Goal: Task Accomplishment & Management: Complete application form

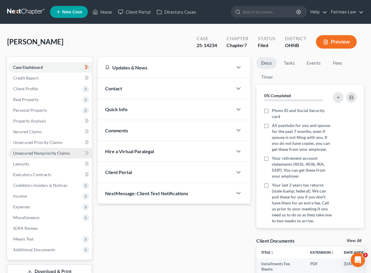
click at [70, 156] on link "Unsecured Nonpriority Claims" at bounding box center [50, 153] width 84 height 11
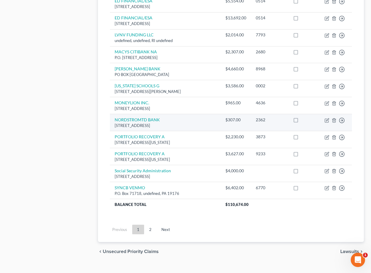
scroll to position [422, 0]
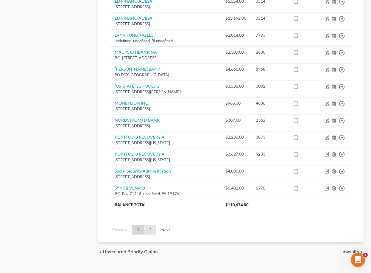
click at [152, 225] on link "2" at bounding box center [150, 230] width 12 height 10
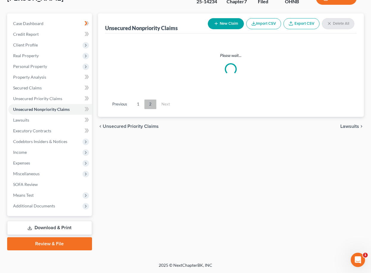
scroll to position [44, 0]
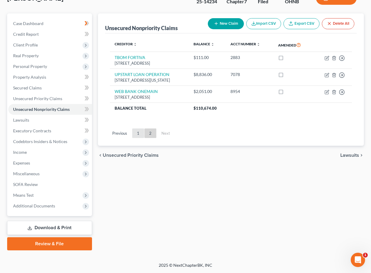
click at [138, 138] on link "1" at bounding box center [138, 133] width 12 height 10
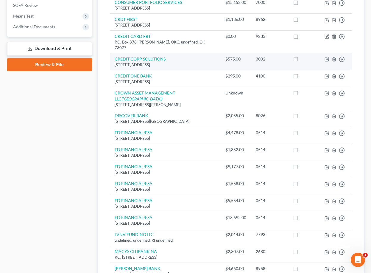
scroll to position [274, 0]
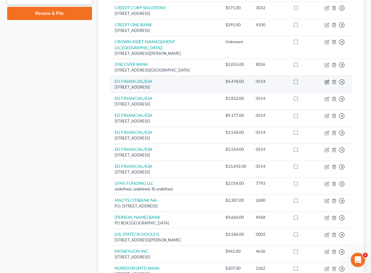
click at [328, 80] on icon "button" at bounding box center [327, 82] width 5 height 5
select select "44"
select select "17"
select select "0"
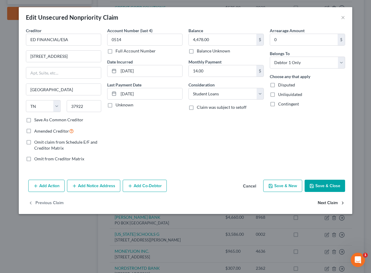
click at [328, 205] on button "Next Claim" at bounding box center [331, 203] width 27 height 13
select select "44"
select select "17"
select select "0"
click at [328, 205] on button "Next Claim" at bounding box center [331, 203] width 27 height 13
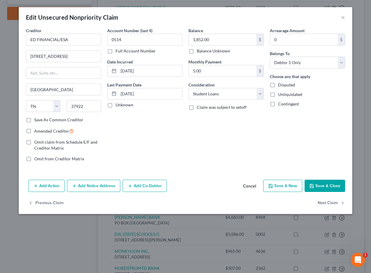
select select "44"
select select "17"
select select "0"
click at [328, 205] on button "Next Claim" at bounding box center [331, 203] width 27 height 13
select select "44"
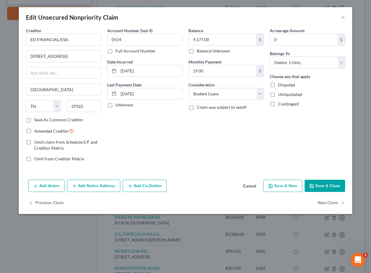
select select "17"
select select "0"
click at [328, 205] on button "Next Claim" at bounding box center [331, 203] width 27 height 13
select select "44"
select select "17"
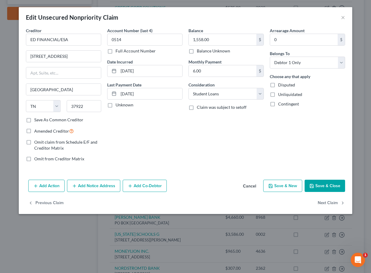
select select "0"
click at [328, 205] on button "Next Claim" at bounding box center [331, 203] width 27 height 13
select select "44"
select select "17"
select select "0"
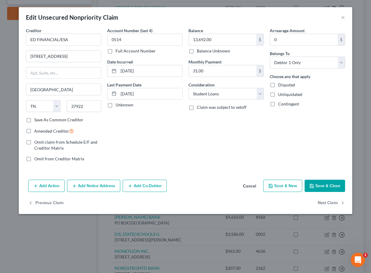
click at [328, 205] on button "Next Claim" at bounding box center [331, 203] width 27 height 13
select select "41"
select select "2"
select select "0"
click at [323, 206] on button "Next Claim" at bounding box center [331, 203] width 27 height 13
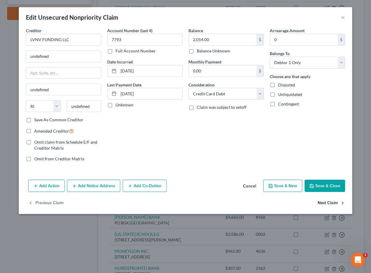
select select "36"
select select "2"
select select "0"
click at [323, 206] on button "Next Claim" at bounding box center [331, 203] width 27 height 13
select select "45"
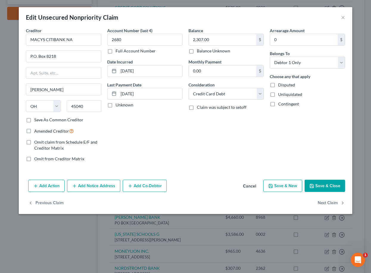
select select "2"
select select "0"
click at [323, 206] on button "Next Claim" at bounding box center [331, 203] width 27 height 13
select select "23"
select select "2"
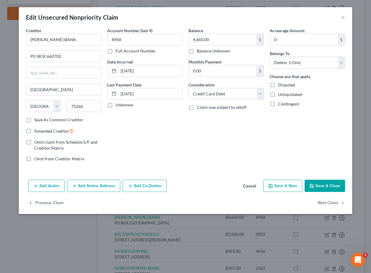
select select "0"
click at [323, 206] on button "Next Claim" at bounding box center [331, 203] width 27 height 13
select select "46"
select select "2"
select select "0"
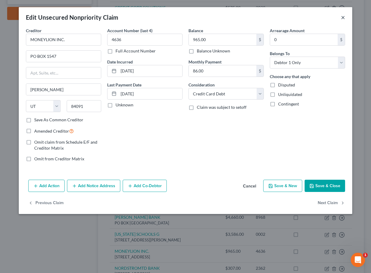
click at [343, 19] on button "×" at bounding box center [343, 17] width 4 height 7
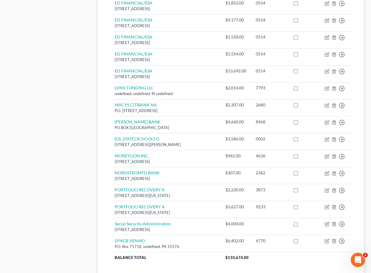
scroll to position [403, 0]
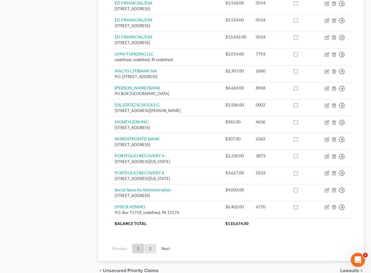
click at [149, 244] on link "2" at bounding box center [150, 249] width 12 height 10
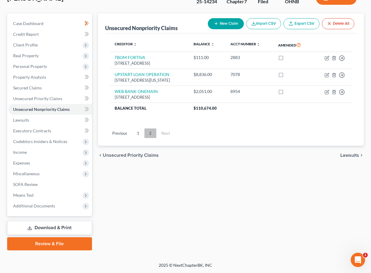
scroll to position [44, 0]
click at [138, 138] on link "1" at bounding box center [138, 133] width 12 height 10
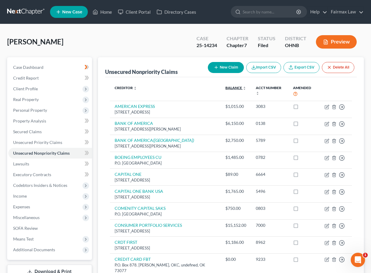
scroll to position [0, 0]
click at [230, 67] on button "New Claim" at bounding box center [226, 67] width 36 height 11
select select "0"
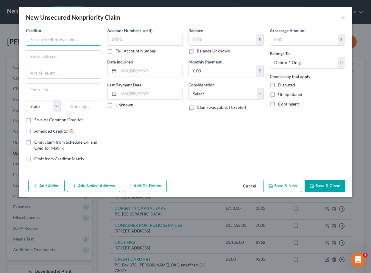
click at [86, 43] on input "text" at bounding box center [63, 40] width 75 height 12
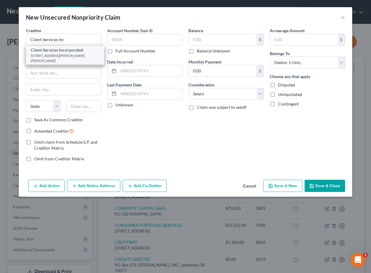
click at [87, 55] on div "3451 Harry S Truman Blvd., Saint Charles, MO 63301" at bounding box center [65, 58] width 69 height 10
type input "Client Services Incorporated"
type input "3451 Harry S Truman Blvd."
type input "Saint Charles"
select select "26"
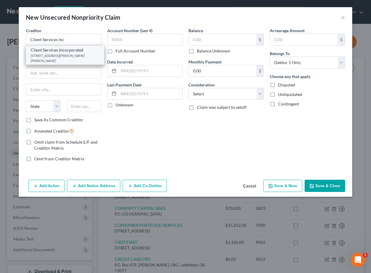
type input "63301"
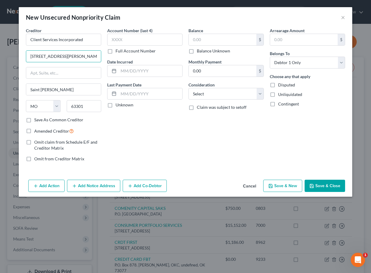
drag, startPoint x: 91, startPoint y: 56, endPoint x: 4, endPoint y: 55, distance: 87.6
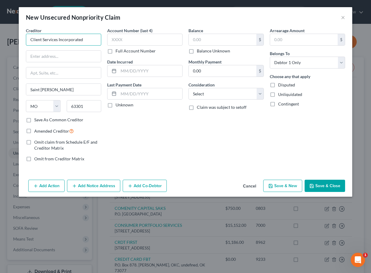
click at [90, 40] on input "Client Services Incorporated" at bounding box center [63, 40] width 75 height 12
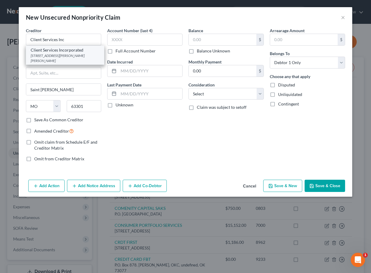
click at [89, 57] on div "3451 Harry S Truman Blvd., Saint Charles, MO 63301" at bounding box center [65, 58] width 69 height 10
type input "Client Services Incorporated"
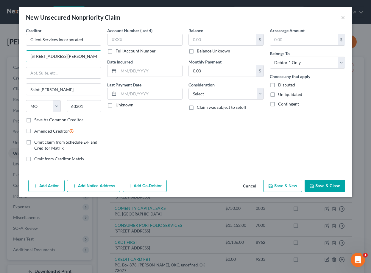
drag, startPoint x: 88, startPoint y: 58, endPoint x: 2, endPoint y: 46, distance: 86.3
click at [2, 46] on div "New Unsecured Nonpriority Claim × Creditor * Client Services Incorporated 3451 …" at bounding box center [185, 136] width 371 height 273
type input "E"
click at [49, 54] on input "text" at bounding box center [63, 56] width 75 height 11
click at [49, 61] on input "text" at bounding box center [63, 56] width 75 height 11
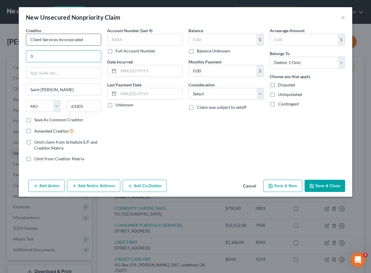
type input "3"
click at [93, 44] on input "Client Services Incorporated" at bounding box center [63, 40] width 75 height 12
type input "Client Services Incorporated"
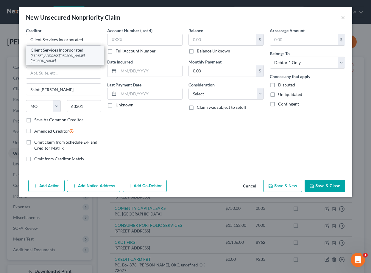
click at [80, 59] on div "3451 Harry S Truman Blvd., Saint Charles, MO 63301" at bounding box center [65, 58] width 69 height 10
type input "3451 Harry S Truman Blvd."
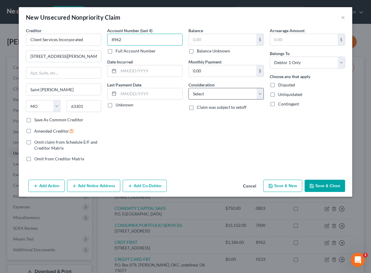
type input "8962"
select select "2"
click at [321, 188] on button "Save & Close" at bounding box center [325, 186] width 41 height 13
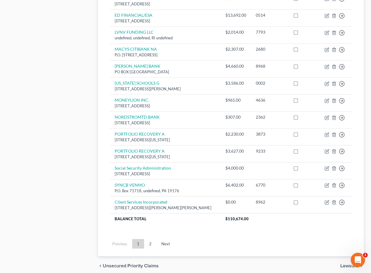
scroll to position [427, 0]
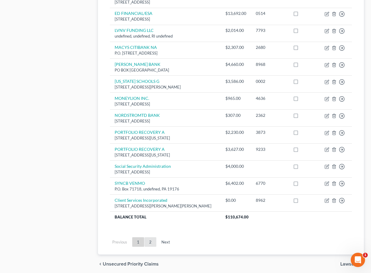
click at [149, 237] on link "2" at bounding box center [150, 242] width 12 height 10
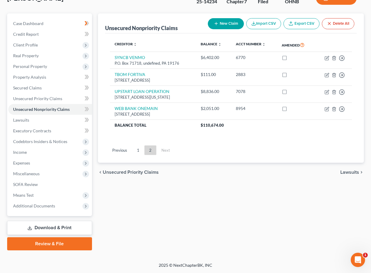
scroll to position [44, 0]
click at [137, 155] on link "1" at bounding box center [138, 150] width 12 height 10
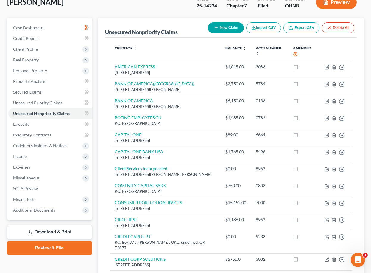
scroll to position [40, 0]
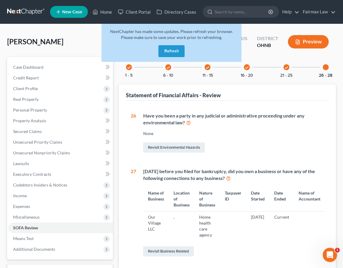
click at [163, 56] on button "Refresh" at bounding box center [171, 51] width 26 height 12
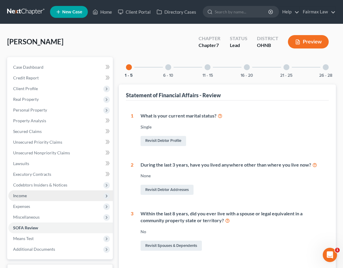
click at [79, 194] on span "Income" at bounding box center [60, 196] width 105 height 11
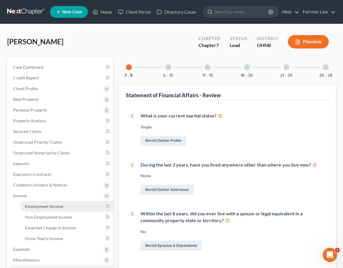
click at [69, 210] on link "Employment Income" at bounding box center [66, 206] width 93 height 11
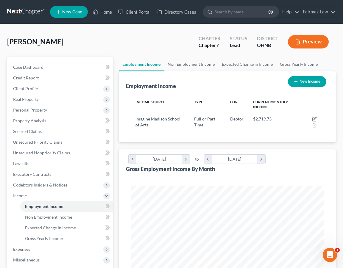
scroll to position [96, 205]
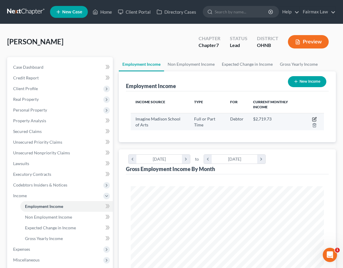
click at [316, 118] on icon "button" at bounding box center [314, 119] width 5 height 5
select select "0"
select select "36"
select select "2"
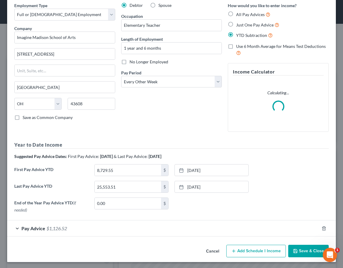
click at [158, 227] on div "Pay Advice $1,126.52" at bounding box center [163, 229] width 312 height 16
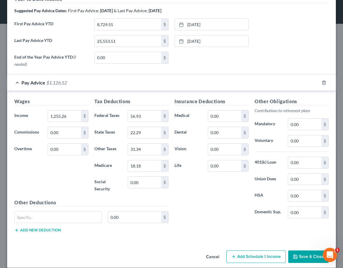
scroll to position [204, 0]
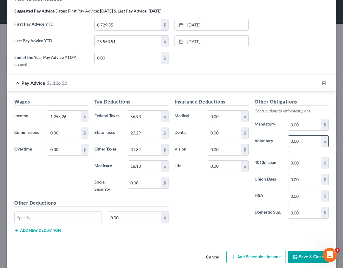
click at [311, 139] on input "0.00" at bounding box center [304, 141] width 33 height 11
drag, startPoint x: 311, startPoint y: 139, endPoint x: 277, endPoint y: 138, distance: 34.6
click at [277, 137] on div "Voluntary 0.00 $" at bounding box center [292, 142] width 80 height 12
type input "125.53"
click at [233, 171] on input "0.00" at bounding box center [224, 166] width 33 height 11
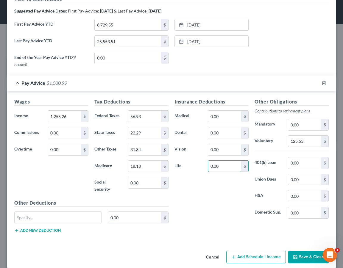
drag, startPoint x: 233, startPoint y: 171, endPoint x: 198, endPoint y: 170, distance: 35.2
click at [198, 170] on div "Life 0.00 $" at bounding box center [212, 167] width 80 height 12
drag, startPoint x: 229, startPoint y: 165, endPoint x: 188, endPoint y: 163, distance: 40.9
click at [188, 165] on div "Life 0.00 $" at bounding box center [212, 167] width 80 height 12
type input "1.85"
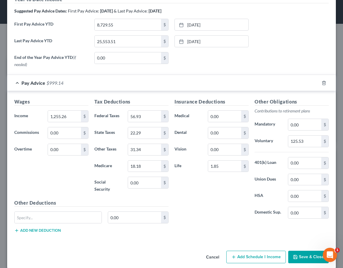
click at [186, 211] on div "Insurance Deductions Medical 0.00 $ Dental 0.00 $ Vision 0.00 $ Life 1.85 $" at bounding box center [212, 160] width 80 height 125
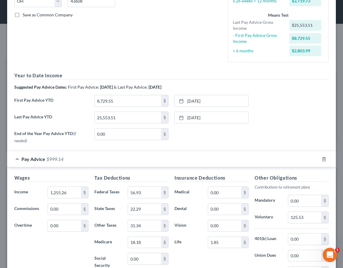
scroll to position [127, 0]
click at [80, 192] on input "1,255.26" at bounding box center [64, 193] width 33 height 11
drag, startPoint x: 80, startPoint y: 192, endPoint x: 26, endPoint y: 191, distance: 53.9
click at [26, 191] on div "Income * 1,255.26 $" at bounding box center [51, 193] width 80 height 12
click at [152, 157] on div "Pay Advice $1,502.56" at bounding box center [163, 160] width 312 height 16
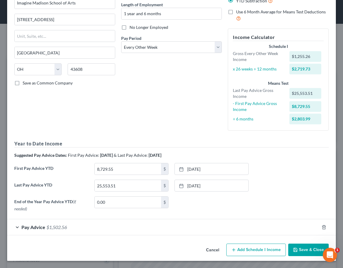
scroll to position [58, 0]
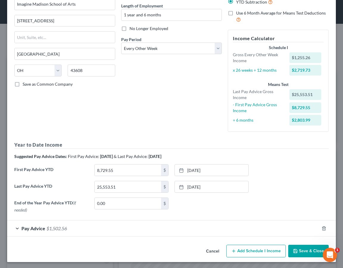
click at [89, 231] on div "Pay Advice $1,502.56" at bounding box center [163, 229] width 312 height 16
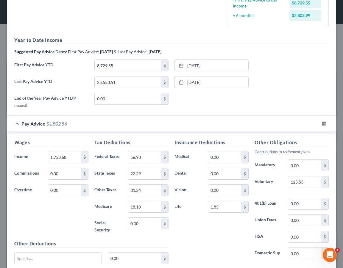
scroll to position [163, 0]
click at [73, 159] on input "1,491" at bounding box center [64, 157] width 33 height 11
click at [136, 128] on div "Pay Advice $1,235.28" at bounding box center [163, 124] width 312 height 16
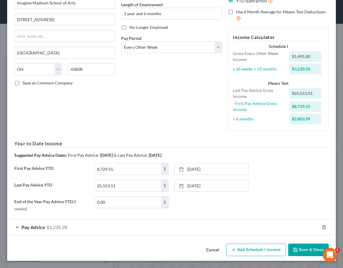
scroll to position [58, 0]
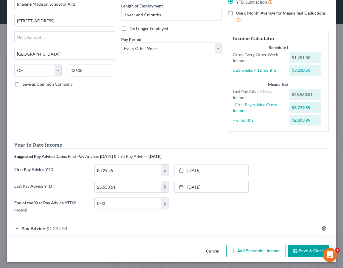
click at [103, 229] on div "Pay Advice $1,235.28" at bounding box center [163, 229] width 312 height 16
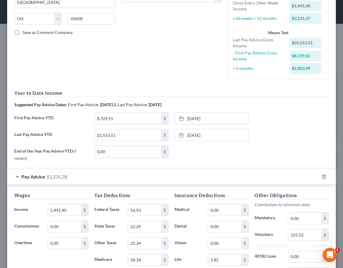
scroll to position [108, 0]
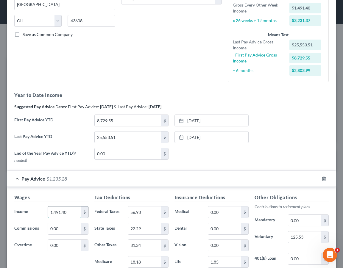
click at [68, 213] on input "1,491.40" at bounding box center [64, 212] width 33 height 11
drag, startPoint x: 68, startPoint y: 213, endPoint x: 41, endPoint y: 212, distance: 26.8
click at [41, 212] on div "Income * 1,491.40 $" at bounding box center [51, 212] width 80 height 12
click at [97, 184] on div "Pay Advice $968.00" at bounding box center [163, 179] width 312 height 16
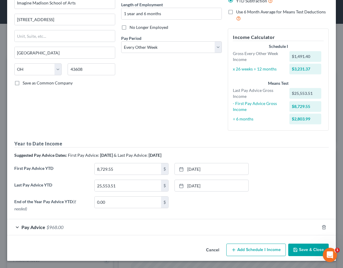
scroll to position [58, 0]
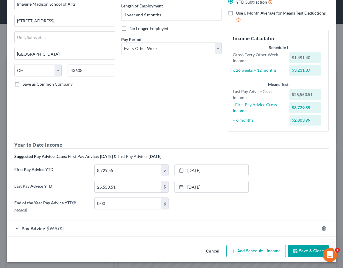
click at [33, 228] on span "Pay Advice" at bounding box center [33, 229] width 24 height 6
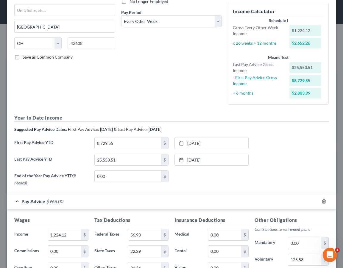
scroll to position [98, 0]
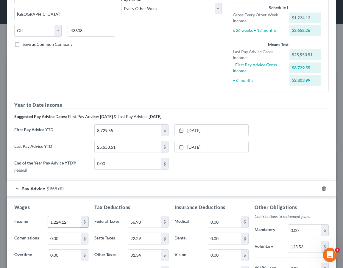
click at [73, 221] on input "1,224.12" at bounding box center [64, 222] width 33 height 11
drag, startPoint x: 73, startPoint y: 221, endPoint x: 57, endPoint y: 220, distance: 16.7
click at [57, 220] on input "1,224.12" at bounding box center [64, 222] width 33 height 11
drag, startPoint x: 72, startPoint y: 221, endPoint x: 27, endPoint y: 214, distance: 46.1
click at [27, 214] on div "Wages Income * 1,236.17 $ Commissions 0.00 $ Overtime 0.00 $" at bounding box center [51, 254] width 80 height 101
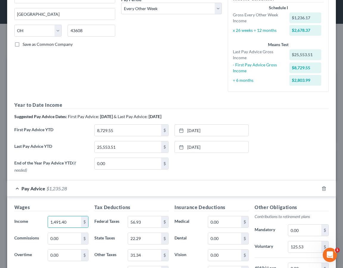
click at [61, 204] on h5 "Wages" at bounding box center [51, 207] width 74 height 7
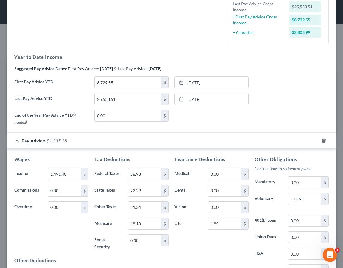
scroll to position [155, 0]
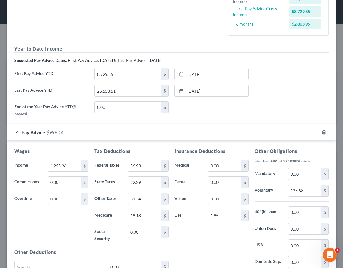
click at [46, 215] on div "Wages Income * 1,255.26 $ Commissions 0.00 $ Overtime 0.00 $" at bounding box center [51, 198] width 80 height 101
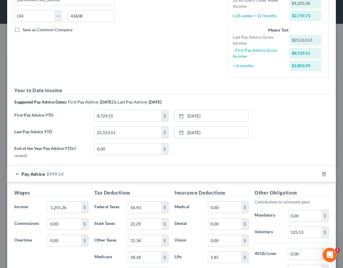
scroll to position [113, 0]
drag, startPoint x: 78, startPoint y: 203, endPoint x: 15, endPoint y: 198, distance: 63.4
click at [15, 198] on div "Wages Income * 1,255.26 $ Commissions 0.00 $ Overtime 0.00 $" at bounding box center [51, 239] width 80 height 101
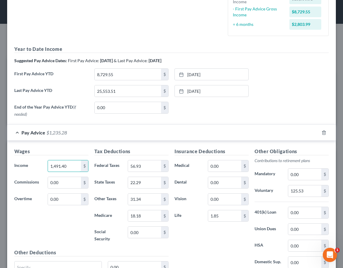
scroll to position [157, 0]
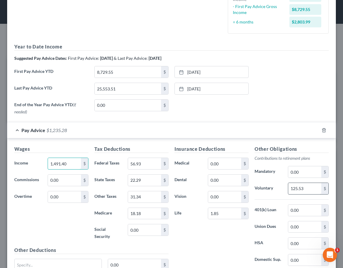
type input "1,491.40"
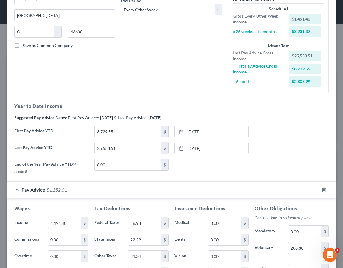
scroll to position [88, 0]
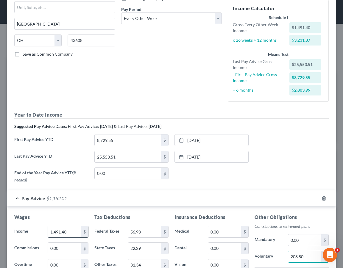
type input "208.80"
click at [71, 231] on input "1,491.40" at bounding box center [64, 231] width 33 height 11
drag, startPoint x: 71, startPoint y: 231, endPoint x: 54, endPoint y: 231, distance: 17.9
click at [54, 231] on input "1,491.40" at bounding box center [64, 231] width 33 height 11
type input "1"
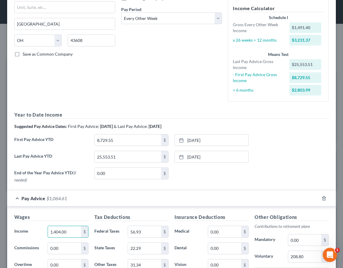
type input "1,404.00"
click at [107, 199] on div "Pay Advice $1,064.61" at bounding box center [163, 199] width 312 height 16
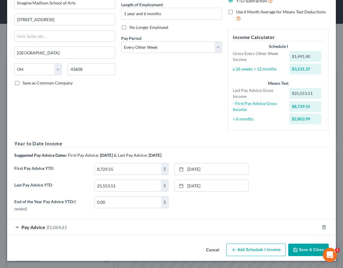
scroll to position [58, 0]
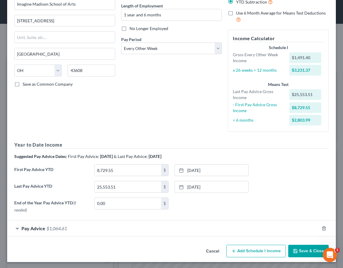
click at [91, 234] on div "Pay Advice $1,064.61" at bounding box center [163, 229] width 312 height 16
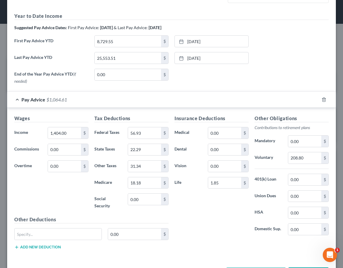
scroll to position [188, 0]
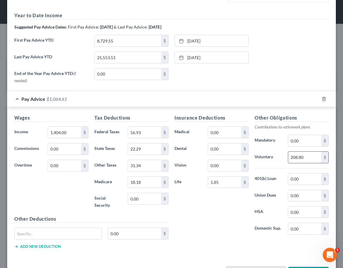
click at [307, 159] on input "208.80" at bounding box center [304, 157] width 33 height 11
drag, startPoint x: 307, startPoint y: 159, endPoint x: 287, endPoint y: 156, distance: 20.7
click at [287, 156] on div "208.80 $" at bounding box center [308, 158] width 47 height 12
type input "125.53"
click at [236, 214] on div "Insurance Deductions Medical 0.00 $ Dental 0.00 $ Vision 0.00 $ Life 1.85 $" at bounding box center [212, 176] width 80 height 125
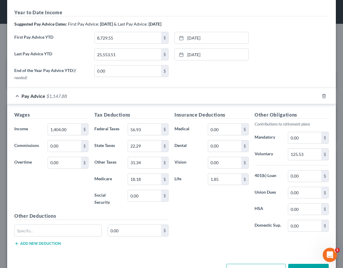
scroll to position [191, 0]
click at [59, 128] on input "1,404.00" at bounding box center [64, 129] width 33 height 11
type input "1,434.26"
click at [71, 183] on div "Wages Income * 1,434.26 $ Commissions 0.00 $ Overtime 0.00 $" at bounding box center [51, 161] width 80 height 101
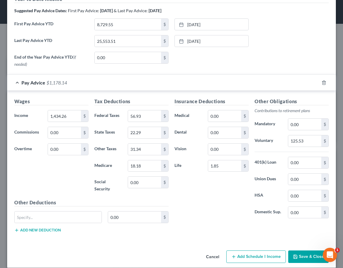
scroll to position [204, 0]
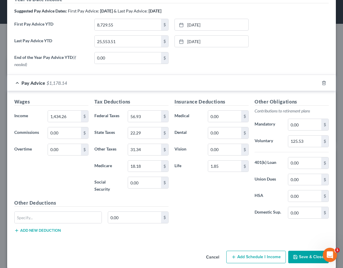
click at [297, 251] on button "Save & Close" at bounding box center [308, 257] width 41 height 13
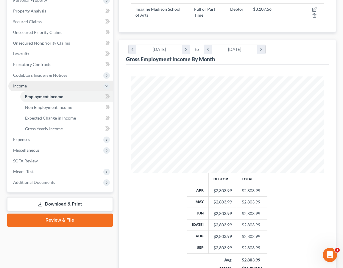
scroll to position [116, 0]
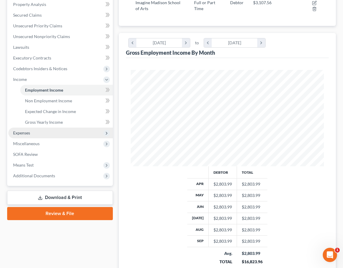
click at [49, 133] on span "Expenses" at bounding box center [60, 133] width 105 height 11
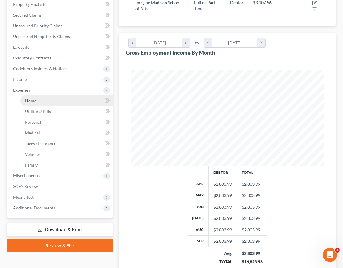
click at [52, 103] on link "Home" at bounding box center [66, 101] width 93 height 11
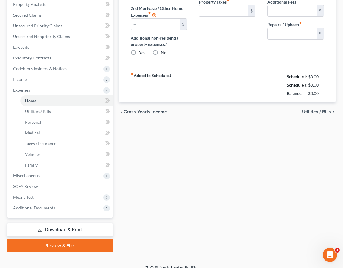
scroll to position [22, 0]
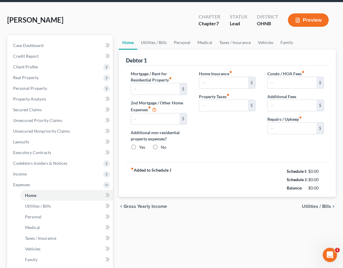
type input "0.00"
radio input "true"
type input "30.00"
type input "0.00"
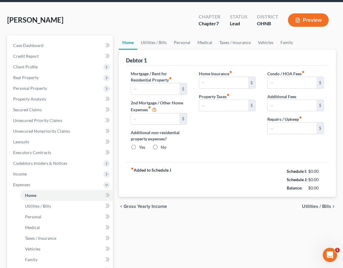
type input "0.00"
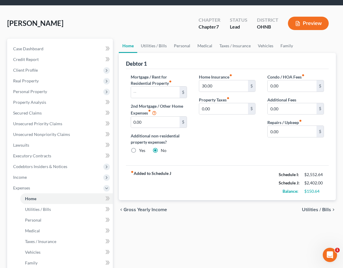
scroll to position [19, 0]
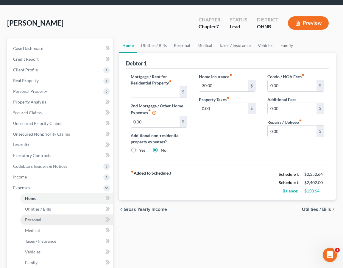
click at [68, 221] on link "Personal" at bounding box center [66, 220] width 93 height 11
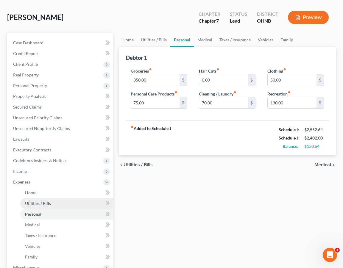
scroll to position [27, 0]
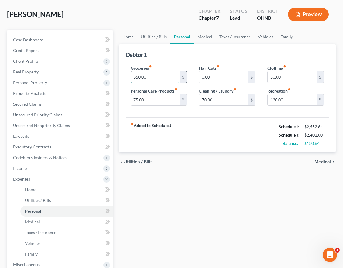
click at [137, 76] on input "350.00" at bounding box center [155, 76] width 49 height 11
type input "450.00"
click at [169, 146] on strong "fiber_manual_record Added to Schedule J" at bounding box center [151, 135] width 41 height 25
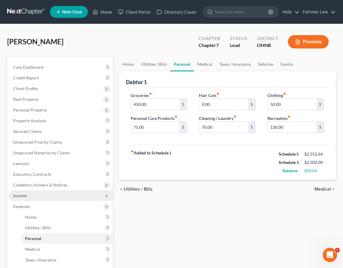
scroll to position [0, 0]
click at [57, 193] on span "Income" at bounding box center [60, 196] width 105 height 11
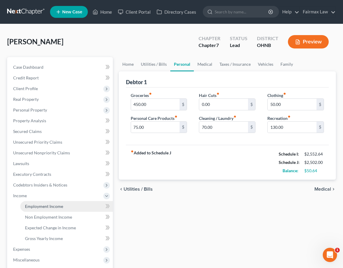
click at [58, 204] on span "Employment Income" at bounding box center [44, 206] width 38 height 5
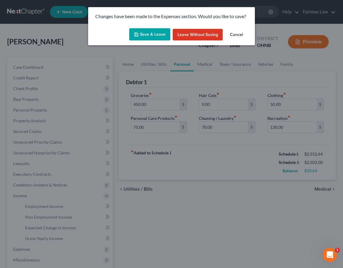
click at [155, 38] on button "Save & Leave" at bounding box center [149, 34] width 41 height 13
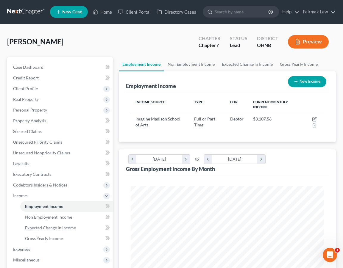
scroll to position [96, 205]
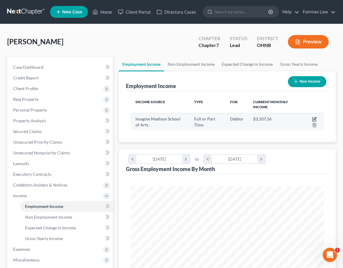
click at [314, 119] on icon "button" at bounding box center [314, 119] width 5 height 5
select select "0"
select select "36"
select select "2"
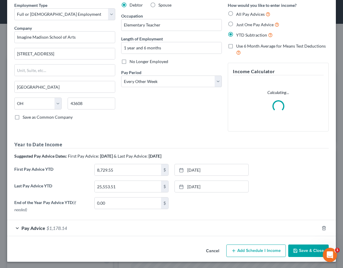
scroll to position [25, 0]
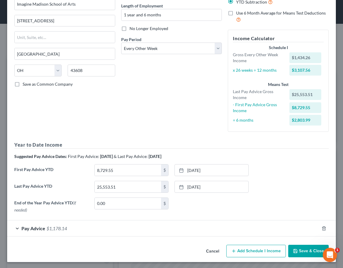
click at [49, 229] on span "$1,178.14" at bounding box center [56, 229] width 21 height 6
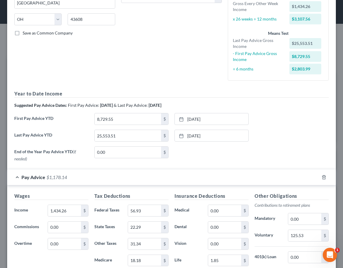
scroll to position [134, 0]
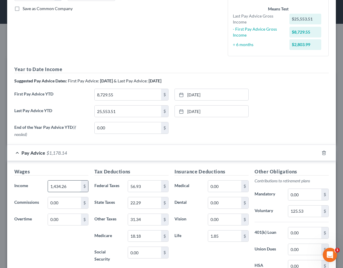
click at [75, 187] on input "1,434.26" at bounding box center [64, 186] width 33 height 11
drag, startPoint x: 75, startPoint y: 187, endPoint x: 57, endPoint y: 186, distance: 18.5
click at [57, 186] on input "1,434.26" at bounding box center [64, 186] width 33 height 11
type input "1,491"
click at [94, 147] on div "Pay Advice $1,234.88" at bounding box center [163, 153] width 312 height 16
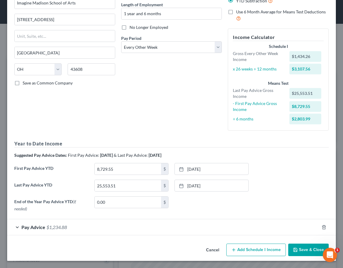
scroll to position [58, 0]
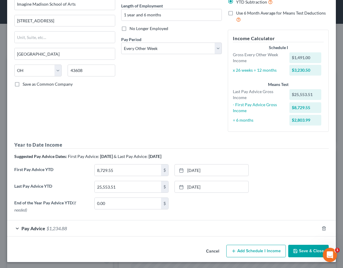
click at [77, 228] on div "Pay Advice $1,234.88" at bounding box center [163, 229] width 312 height 16
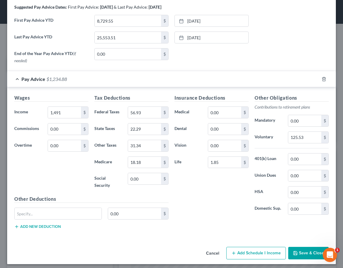
scroll to position [204, 0]
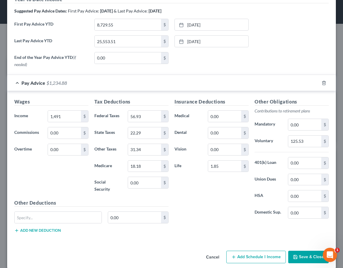
click at [214, 252] on button "Cancel" at bounding box center [212, 258] width 23 height 12
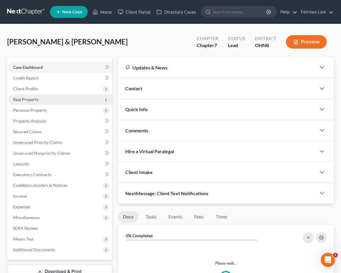
click at [57, 99] on span "Real Property" at bounding box center [60, 99] width 104 height 11
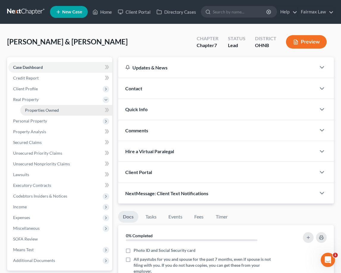
click at [55, 109] on span "Properties Owned" at bounding box center [42, 110] width 34 height 5
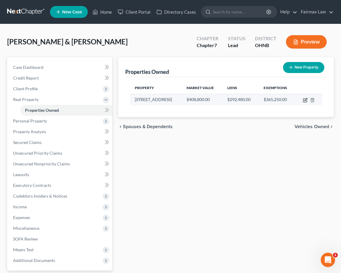
click at [305, 101] on icon "button" at bounding box center [305, 100] width 5 height 5
select select "36"
select select "2"
select select "0"
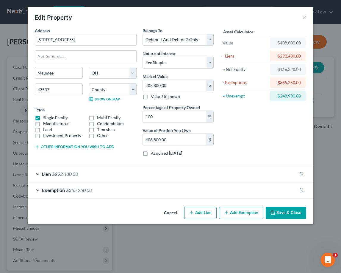
click at [179, 174] on div "Lien $292,480.00" at bounding box center [162, 174] width 269 height 16
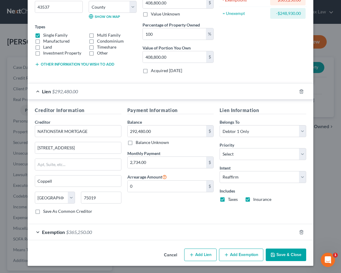
scroll to position [82, 0]
click at [191, 96] on div "Lien $292,480.00" at bounding box center [162, 92] width 269 height 16
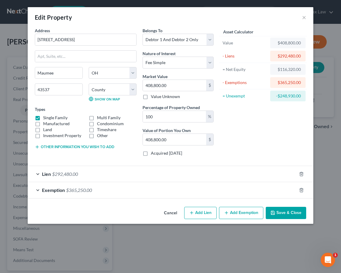
scroll to position [0, 0]
click at [181, 191] on div "Exemption $365,250.00" at bounding box center [162, 190] width 269 height 16
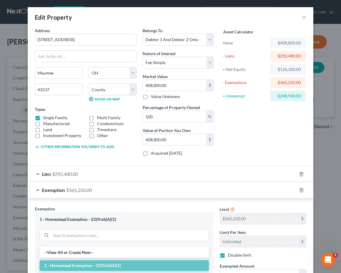
click at [151, 189] on div "Exemption $365,250.00" at bounding box center [162, 190] width 269 height 16
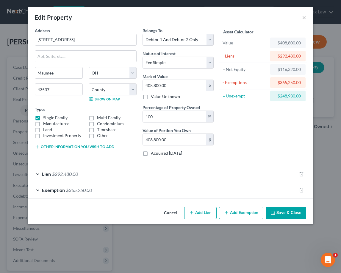
click at [296, 212] on button "Save & Close" at bounding box center [286, 213] width 41 height 13
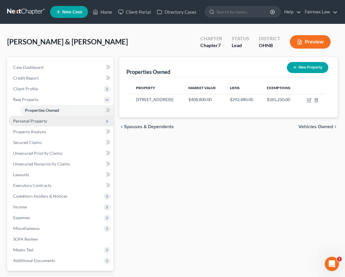
click at [52, 124] on span "Personal Property" at bounding box center [60, 121] width 105 height 11
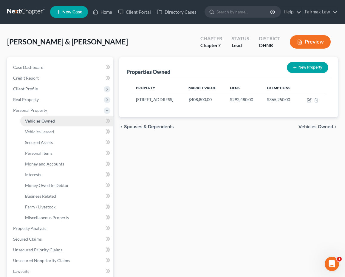
click at [50, 122] on span "Vehicles Owned" at bounding box center [40, 120] width 30 height 5
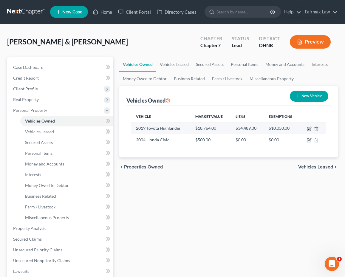
click at [309, 128] on icon "button" at bounding box center [309, 128] width 3 height 3
select select "0"
select select "7"
select select "2"
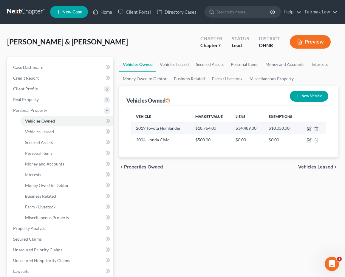
select select "2"
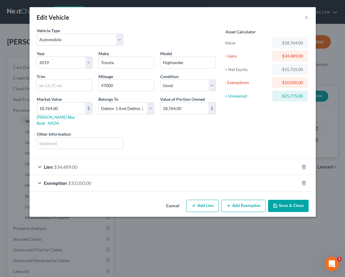
checkbox input "true"
click at [254, 175] on div "Exemption $10,050.00" at bounding box center [163, 183] width 269 height 16
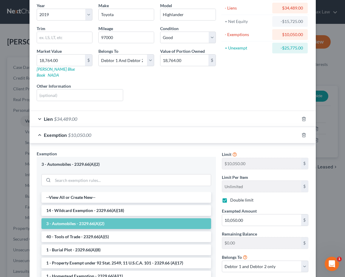
scroll to position [52, 0]
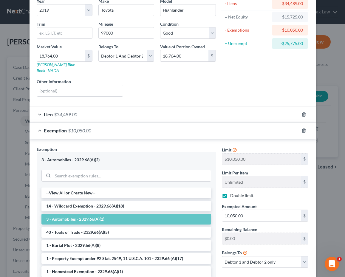
click at [251, 122] on div "Exemption $10,050.00" at bounding box center [163, 130] width 269 height 16
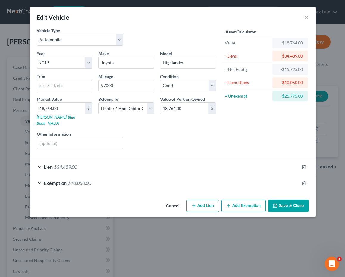
scroll to position [0, 0]
click at [243, 165] on div "Lien $34,489.00" at bounding box center [163, 167] width 269 height 16
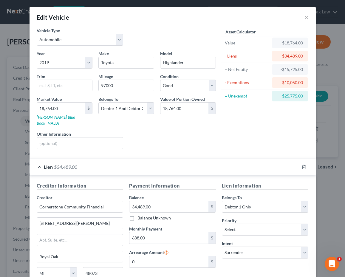
click at [241, 165] on div "Lien $34,489.00" at bounding box center [163, 167] width 269 height 16
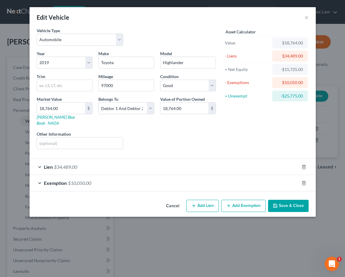
click at [308, 16] on div "Edit Vehicle ×" at bounding box center [172, 17] width 286 height 20
click at [304, 21] on button "×" at bounding box center [306, 17] width 4 height 7
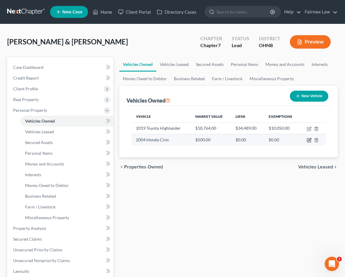
click at [308, 141] on icon "button" at bounding box center [309, 139] width 3 height 3
select select "0"
select select "22"
select select "3"
select select "2"
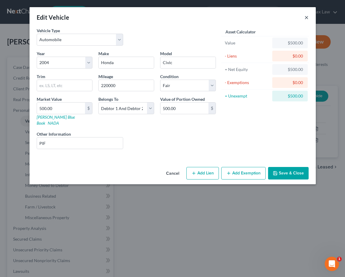
click at [306, 15] on button "×" at bounding box center [306, 17] width 4 height 7
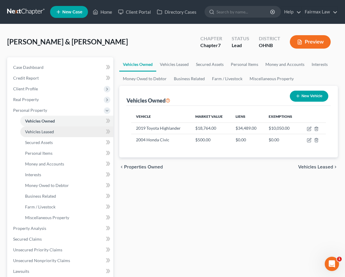
click at [53, 134] on link "Vehicles Leased" at bounding box center [66, 131] width 93 height 11
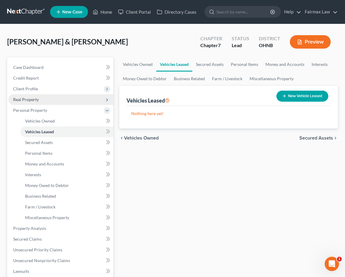
click at [60, 96] on span "Real Property" at bounding box center [60, 99] width 105 height 11
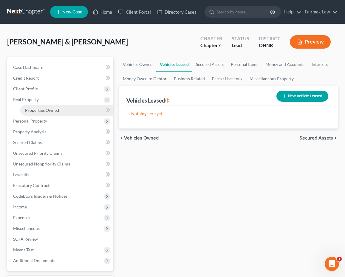
click at [58, 109] on span "Properties Owned" at bounding box center [42, 110] width 34 height 5
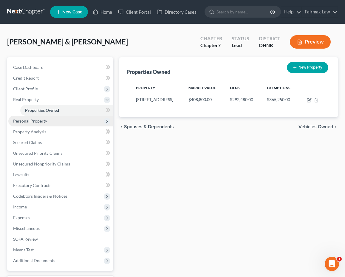
click at [73, 121] on span "Personal Property" at bounding box center [60, 121] width 105 height 11
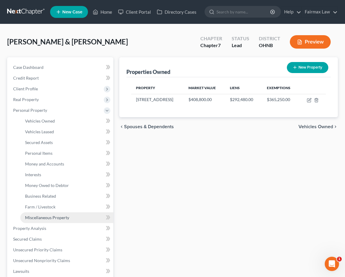
click at [56, 217] on span "Miscellaneous Property" at bounding box center [47, 217] width 44 height 5
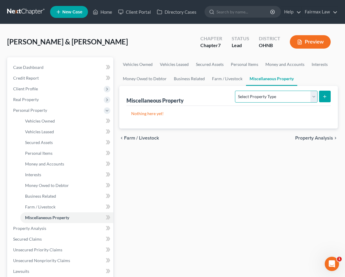
select select "transferred"
click at [321, 97] on button "submit" at bounding box center [325, 97] width 12 height 12
select select "Ordinary (within 2 years)"
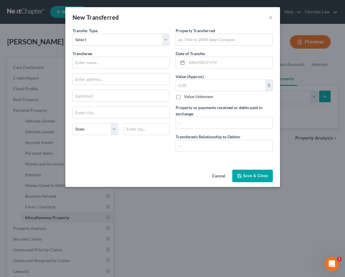
click at [217, 47] on div "Property Transferred * Date of Transfer * Value (Approx) $ Value Unknown Balanc…" at bounding box center [223, 91] width 103 height 129
click at [217, 40] on input "text" at bounding box center [224, 39] width 96 height 11
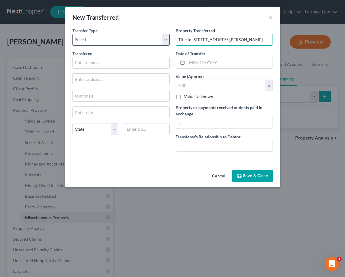
type input "Title to 505 Yorkshire Dr, Haskins, OH"
select select "Within 10 Years"
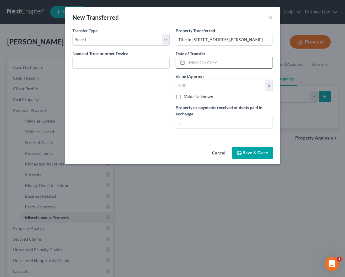
click at [197, 65] on input "text" at bounding box center [229, 62] width 85 height 11
click at [203, 66] on input "text" at bounding box center [229, 62] width 85 height 11
type input "07/28/2020"
click at [223, 88] on input "text" at bounding box center [220, 85] width 89 height 11
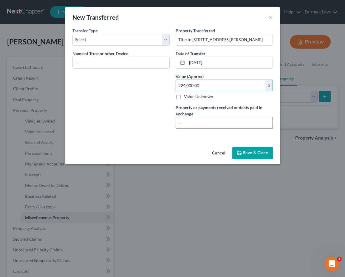
type input "224,000.00"
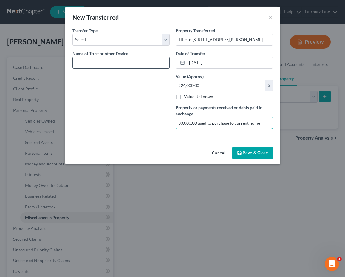
type input "30,000.00 used to purchase to current home"
click at [105, 64] on input "text" at bounding box center [121, 62] width 96 height 11
type input "Johnathan Knitz and Regina Molnar"
click at [239, 148] on button "Save & Close" at bounding box center [252, 153] width 41 height 13
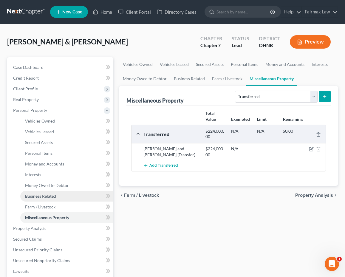
click at [76, 194] on link "Business Related" at bounding box center [66, 196] width 93 height 11
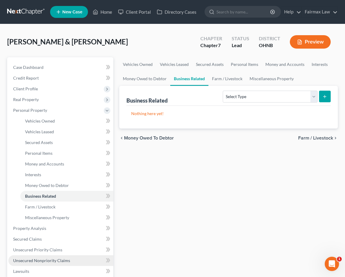
click at [53, 263] on link "Unsecured Nonpriority Claims" at bounding box center [60, 260] width 105 height 11
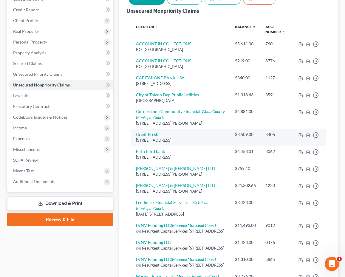
scroll to position [67, 0]
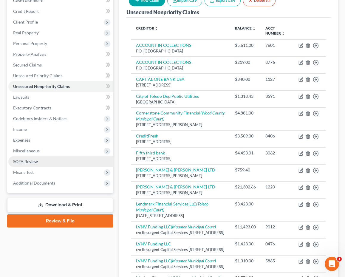
click at [86, 165] on link "SOFA Review" at bounding box center [60, 161] width 105 height 11
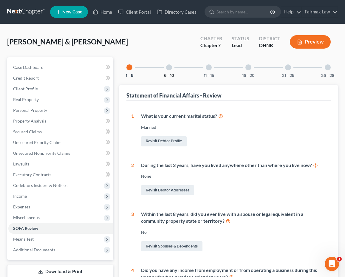
click at [174, 74] on button "6 - 10" at bounding box center [169, 76] width 10 height 4
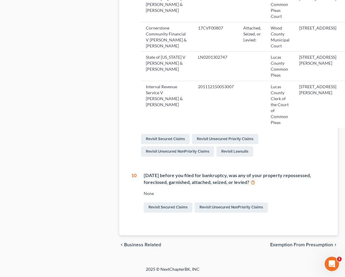
scroll to position [805, 0]
click at [202, 212] on link "Revisit Unsecured NonPriority Claims" at bounding box center [230, 207] width 73 height 10
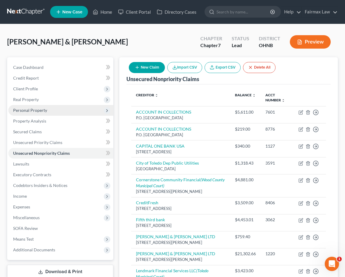
click at [86, 109] on span "Personal Property" at bounding box center [60, 110] width 105 height 11
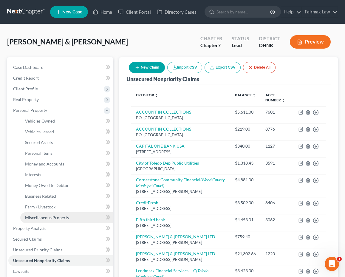
click at [60, 215] on span "Miscellaneous Property" at bounding box center [47, 217] width 44 height 5
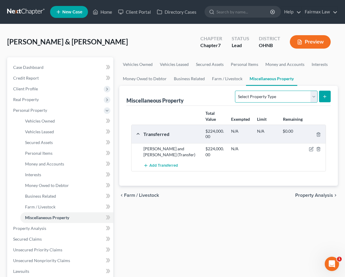
select select "transferred"
click at [321, 96] on button "submit" at bounding box center [325, 97] width 12 height 12
select select "Ordinary (within 2 years)"
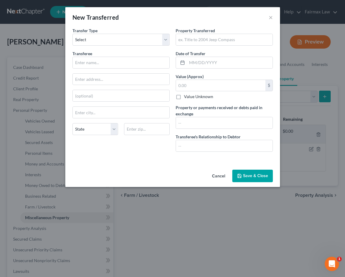
click at [223, 47] on div "Property Transferred * Date of Transfer * Value (Approx) $ Value Unknown Balanc…" at bounding box center [223, 91] width 103 height 129
click at [271, 18] on button "×" at bounding box center [270, 17] width 4 height 7
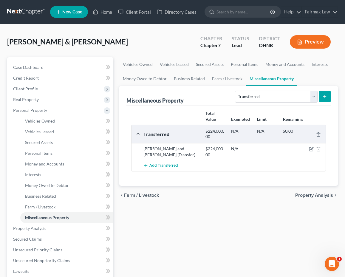
click at [133, 235] on div "Vehicles Owned Vehicles Leased Secured Assets Personal Items Money and Accounts…" at bounding box center [228, 229] width 224 height 344
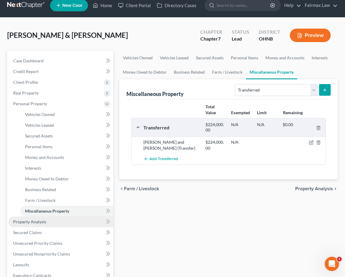
scroll to position [7, 0]
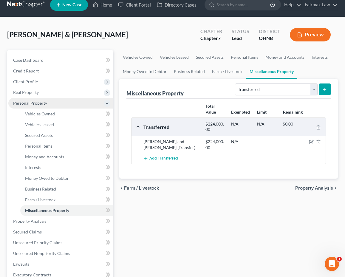
click at [104, 103] on icon at bounding box center [107, 103] width 7 height 7
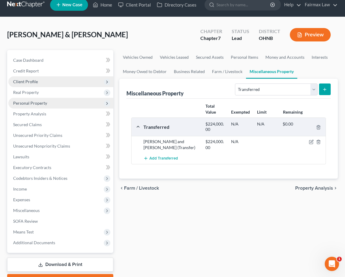
click at [108, 79] on icon at bounding box center [107, 82] width 7 height 7
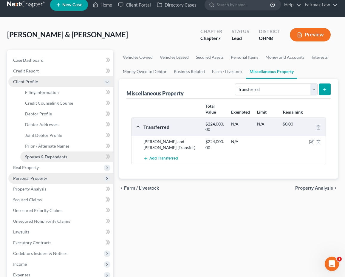
click at [82, 153] on link "Spouses & Dependents" at bounding box center [66, 156] width 93 height 11
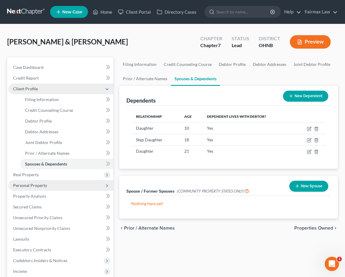
click at [107, 91] on icon at bounding box center [107, 89] width 7 height 7
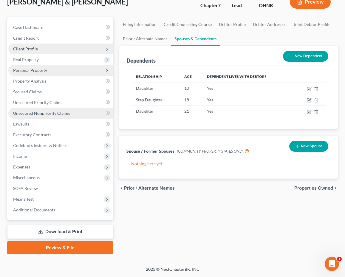
scroll to position [40, 0]
click at [85, 111] on link "Unsecured Nonpriority Claims" at bounding box center [60, 113] width 105 height 11
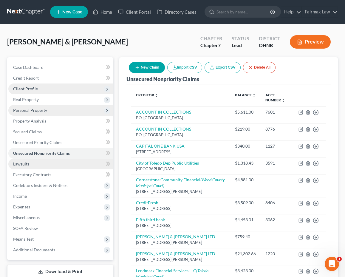
click at [74, 164] on link "Lawsuits" at bounding box center [60, 163] width 105 height 11
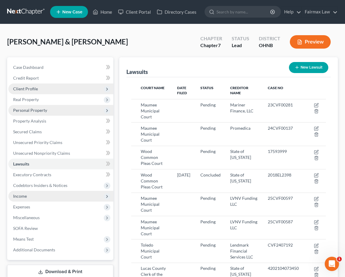
click at [62, 197] on span "Income" at bounding box center [60, 196] width 105 height 11
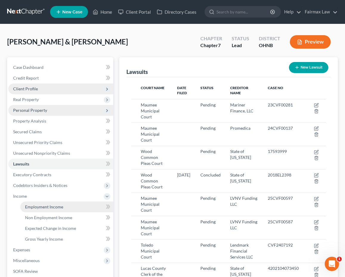
click at [61, 208] on span "Employment Income" at bounding box center [44, 206] width 38 height 5
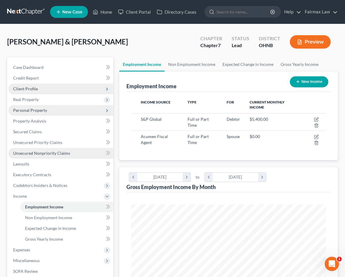
scroll to position [97, 206]
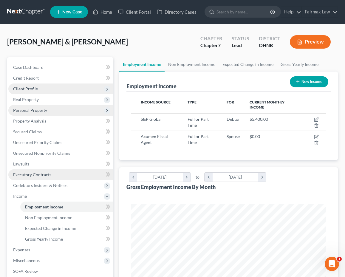
click at [60, 175] on link "Executory Contracts" at bounding box center [60, 174] width 105 height 11
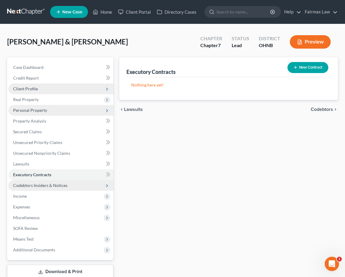
click at [60, 183] on span "Codebtors Insiders & Notices" at bounding box center [40, 185] width 54 height 5
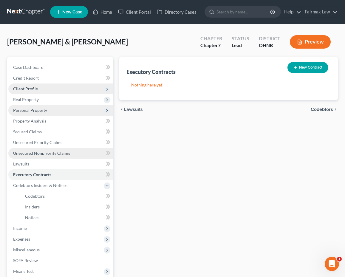
click at [65, 152] on span "Unsecured Nonpriority Claims" at bounding box center [41, 152] width 57 height 5
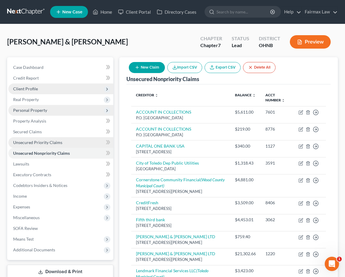
click at [65, 140] on link "Unsecured Priority Claims" at bounding box center [60, 142] width 105 height 11
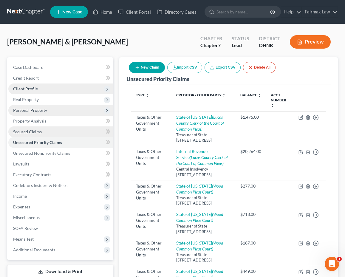
click at [67, 131] on link "Secured Claims" at bounding box center [60, 131] width 105 height 11
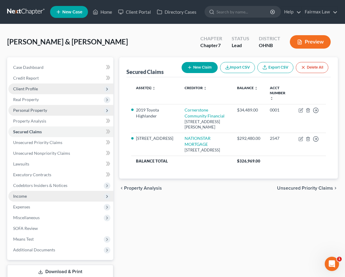
click at [66, 196] on span "Income" at bounding box center [60, 196] width 105 height 11
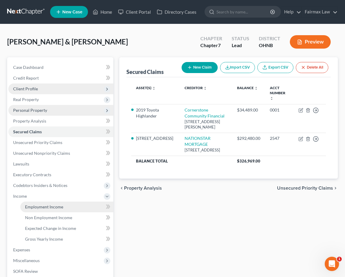
click at [68, 204] on link "Employment Income" at bounding box center [66, 206] width 93 height 11
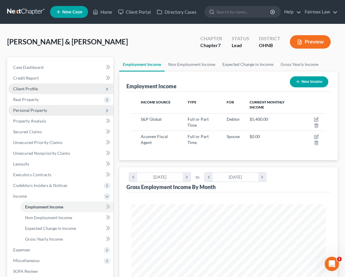
scroll to position [97, 206]
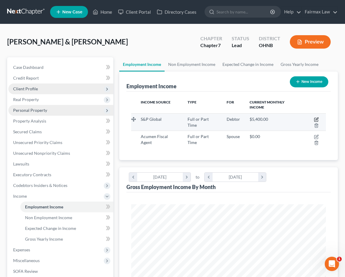
click at [317, 119] on icon "button" at bounding box center [316, 118] width 3 height 3
select select "0"
select select "35"
select select "1"
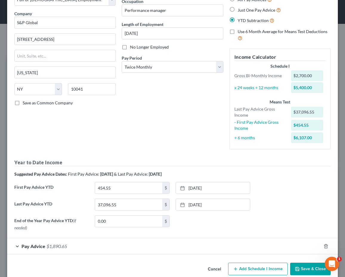
scroll to position [49, 0]
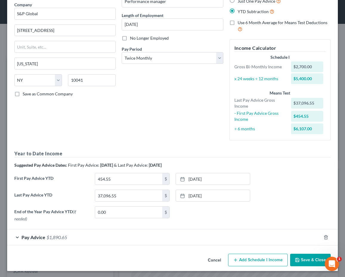
click at [173, 238] on div "Pay Advice $1,890.65" at bounding box center [164, 237] width 314 height 16
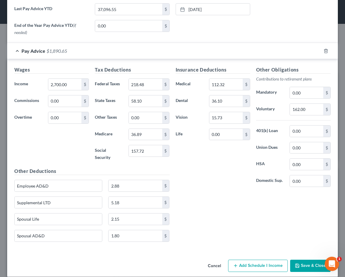
scroll to position [235, 0]
click at [214, 260] on button "Cancel" at bounding box center [214, 266] width 23 height 12
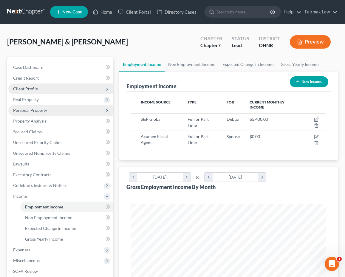
click at [79, 108] on span "Personal Property" at bounding box center [60, 110] width 105 height 11
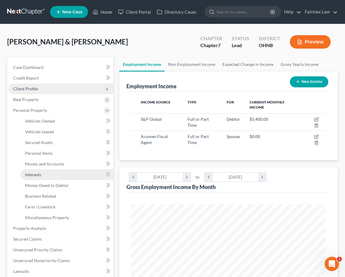
click at [40, 174] on span "Interests" at bounding box center [33, 174] width 16 height 5
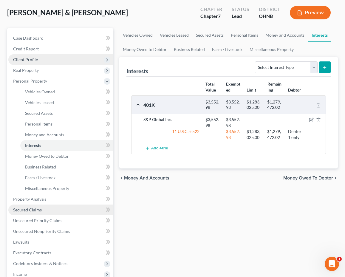
scroll to position [142, 0]
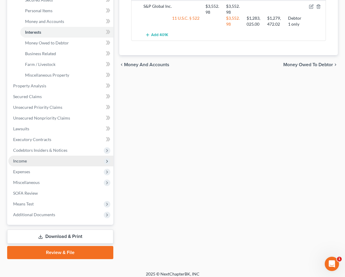
click at [43, 162] on span "Income" at bounding box center [60, 160] width 105 height 11
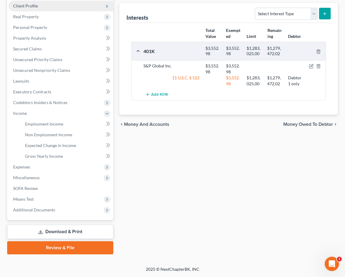
scroll to position [38, 0]
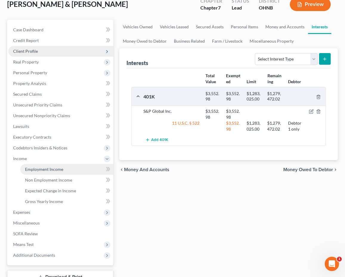
click at [57, 167] on span "Employment Income" at bounding box center [44, 168] width 38 height 5
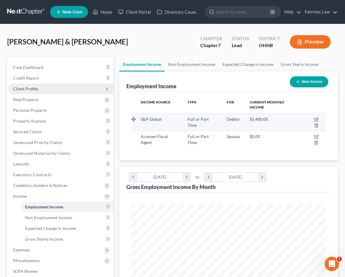
scroll to position [97, 206]
click at [317, 119] on icon "button" at bounding box center [316, 118] width 3 height 3
select select "0"
select select "35"
select select "1"
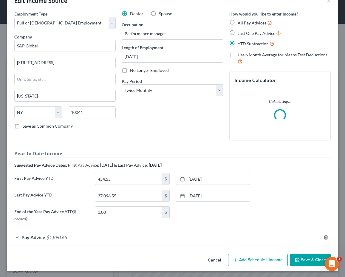
click at [177, 238] on div "Pay Advice $1,890.65" at bounding box center [164, 237] width 314 height 16
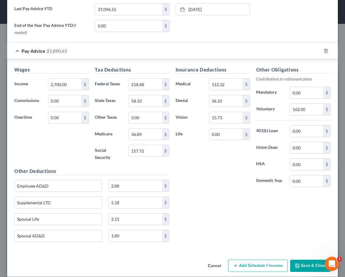
scroll to position [203, 0]
click at [217, 260] on button "Cancel" at bounding box center [214, 266] width 23 height 12
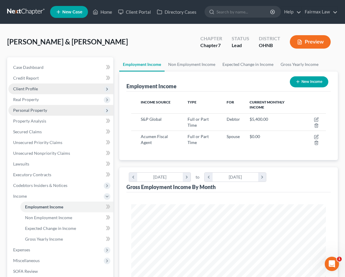
click at [87, 114] on span "Personal Property" at bounding box center [60, 110] width 105 height 11
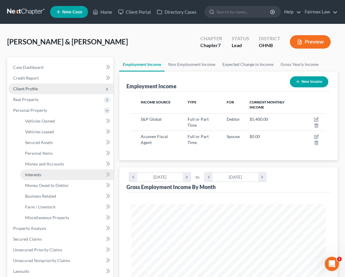
click at [55, 176] on link "Interests" at bounding box center [66, 174] width 93 height 11
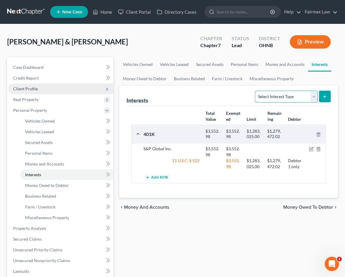
select select "term_life_insurance"
click at [326, 96] on icon "submit" at bounding box center [324, 96] width 5 height 5
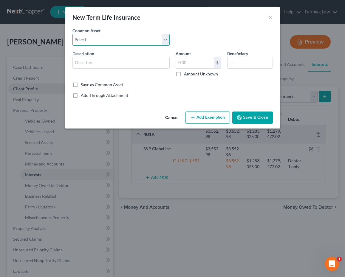
select select "4"
type input "Group life insurance (through employer). This term policy holds no value."
type input "0"
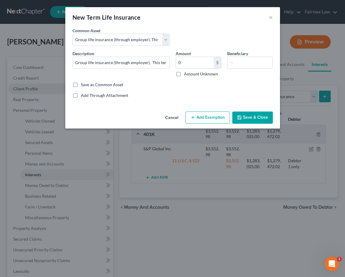
click at [253, 117] on button "Save & Close" at bounding box center [252, 117] width 41 height 13
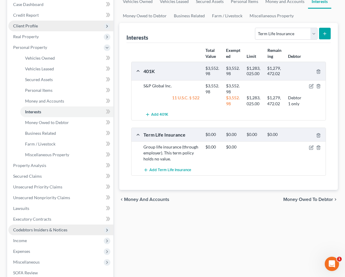
scroll to position [63, 0]
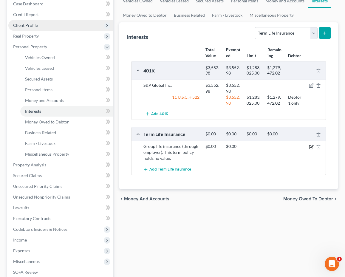
click at [311, 146] on icon "button" at bounding box center [311, 146] width 5 height 5
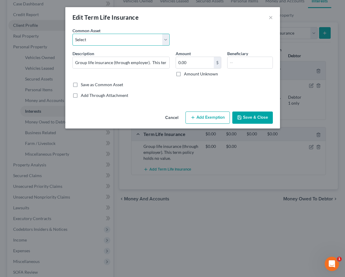
select select "0"
type input "Group Term Life Insurance through employer"
type input "0"
click at [256, 118] on button "Save & Close" at bounding box center [252, 117] width 41 height 13
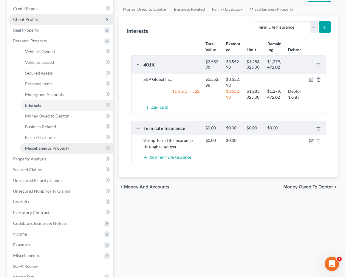
scroll to position [73, 0]
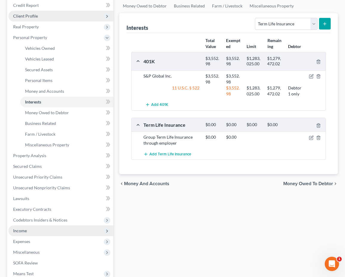
click at [45, 232] on span "Income" at bounding box center [60, 230] width 105 height 11
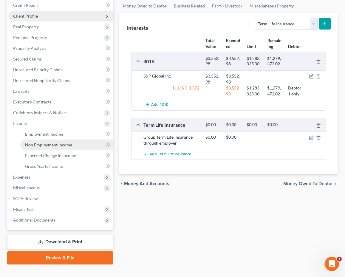
click at [53, 140] on link "Non Employment Income" at bounding box center [66, 144] width 93 height 11
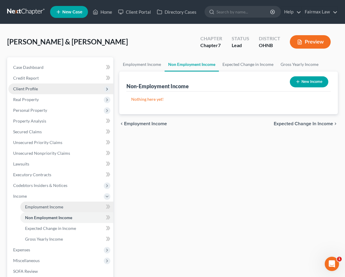
click at [38, 207] on span "Employment Income" at bounding box center [44, 206] width 38 height 5
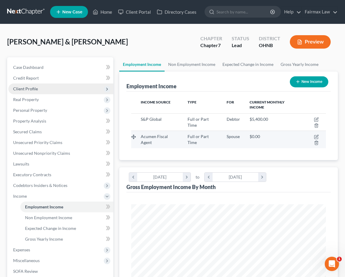
scroll to position [97, 206]
click at [317, 137] on icon "button" at bounding box center [316, 137] width 4 height 4
select select "0"
select select "36"
select select "1"
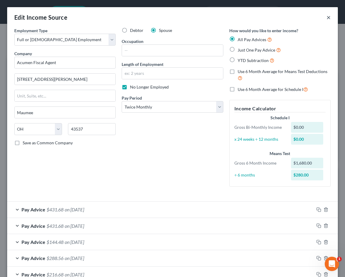
click at [329, 18] on button "×" at bounding box center [328, 17] width 4 height 7
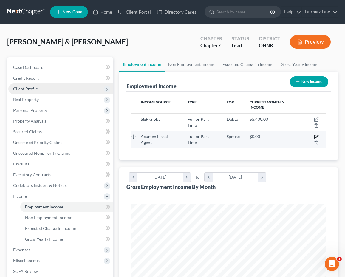
click at [315, 136] on icon "button" at bounding box center [316, 136] width 5 height 5
select select "0"
select select "36"
select select "1"
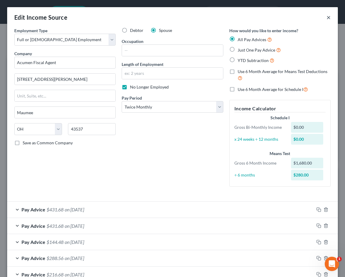
click at [328, 17] on button "×" at bounding box center [328, 17] width 4 height 7
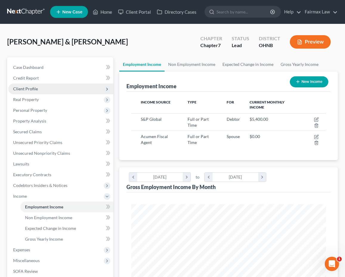
click at [315, 81] on button "New Income" at bounding box center [308, 81] width 38 height 11
select select "0"
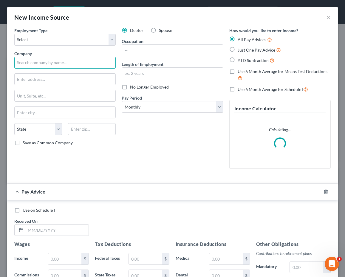
click at [91, 57] on input "text" at bounding box center [64, 63] width 101 height 12
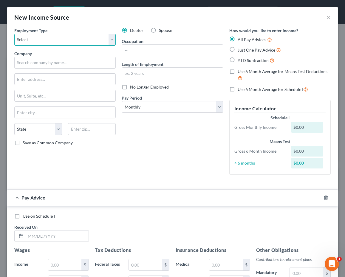
select select "1"
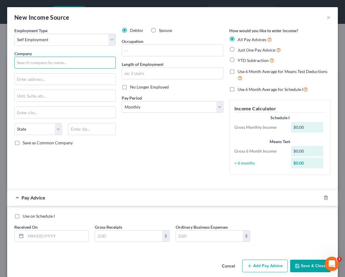
click at [89, 59] on input "text" at bounding box center [64, 63] width 101 height 12
click at [61, 60] on input "Robert Haan" at bounding box center [64, 63] width 101 height 12
type input "Robert Kahn"
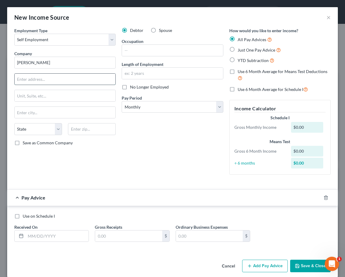
click at [60, 81] on input "text" at bounding box center [65, 79] width 101 height 11
type input "927 Cherry St"
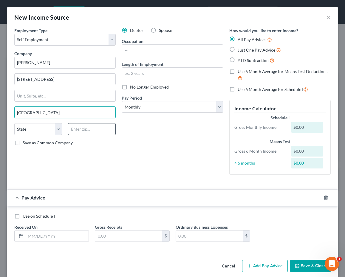
type input "Perrysburg"
type input "43551"
select select "36"
click at [118, 159] on div "Employment Type * Select Full or Part Time Employment Self Employment Company *…" at bounding box center [64, 103] width 107 height 152
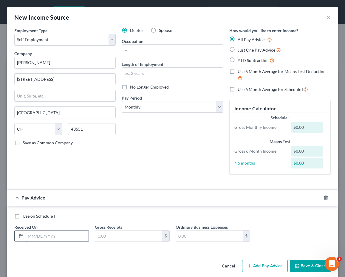
click at [48, 233] on input "text" at bounding box center [57, 235] width 63 height 11
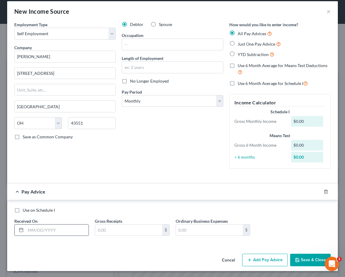
scroll to position [6, 0]
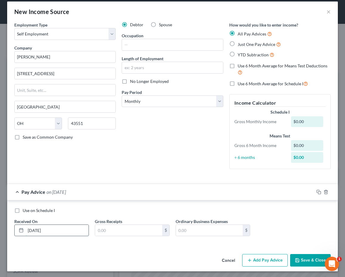
type input "10/3/2025"
type input "400.00"
click at [85, 246] on div "Employment Type * Select Full or Part Time Employment Self Employment Company *…" at bounding box center [172, 137] width 330 height 230
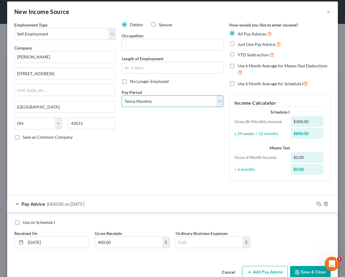
select select "2"
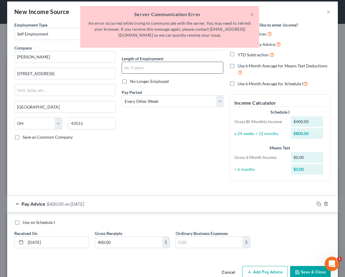
click at [184, 66] on input "text" at bounding box center [172, 67] width 101 height 11
type input "3 weeks"
click at [168, 142] on div "Debtor Spouse Occupation Length of Employment 3 weeks No Longer Employed Pay Pe…" at bounding box center [172, 104] width 107 height 164
click at [252, 14] on button "×" at bounding box center [252, 14] width 4 height 7
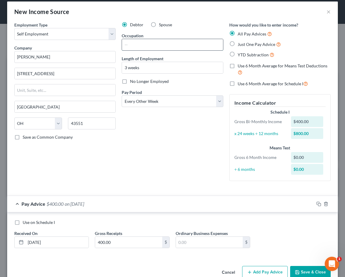
click at [170, 44] on input "text" at bounding box center [172, 44] width 101 height 11
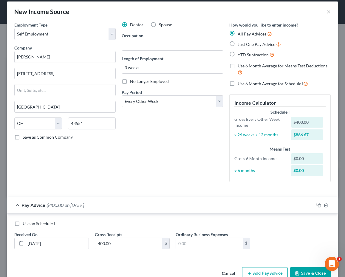
click at [160, 28] on div "Debtor Spouse Occupation Length of Employment 3 weeks No Longer Employed Pay Pe…" at bounding box center [172, 104] width 107 height 165
click at [160, 25] on span "Spouse" at bounding box center [165, 24] width 13 height 5
click at [161, 25] on input "Spouse" at bounding box center [163, 24] width 4 height 4
radio input "true"
click at [153, 43] on input "text" at bounding box center [172, 44] width 101 height 11
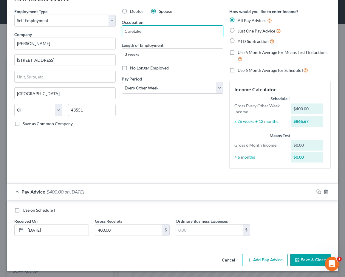
scroll to position [19, 0]
type input "Caretaker"
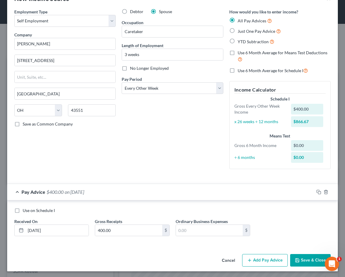
click at [298, 258] on polyline "button" at bounding box center [296, 258] width 1 height 1
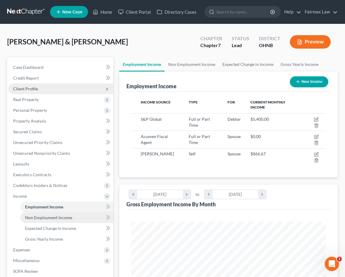
click at [78, 222] on link "Non Employment Income" at bounding box center [66, 217] width 93 height 11
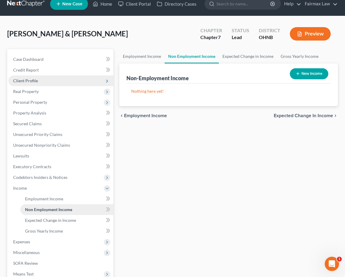
scroll to position [9, 0]
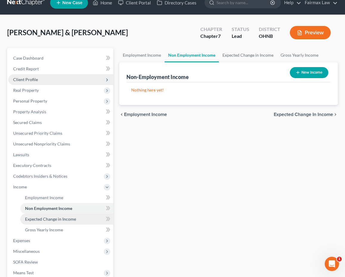
click at [78, 222] on link "Expected Change in Income" at bounding box center [66, 219] width 93 height 11
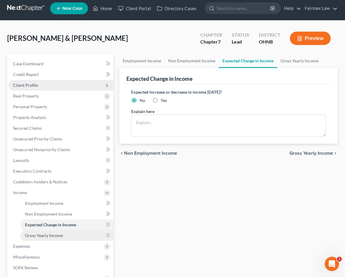
scroll to position [4, 0]
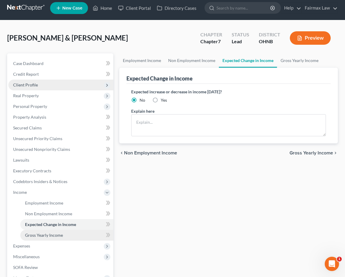
click at [74, 239] on link "Gross Yearly Income" at bounding box center [66, 235] width 93 height 11
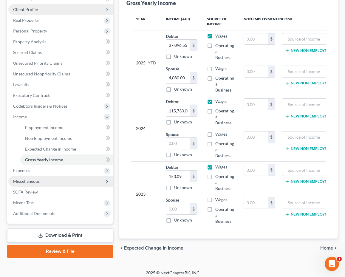
scroll to position [79, 0]
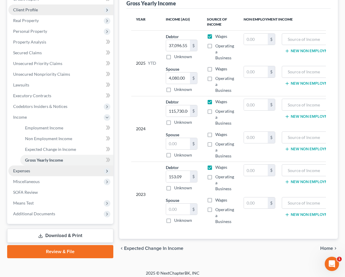
click at [39, 169] on span "Expenses" at bounding box center [60, 170] width 105 height 11
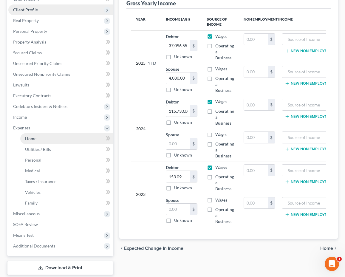
click at [38, 137] on link "Home" at bounding box center [66, 138] width 93 height 11
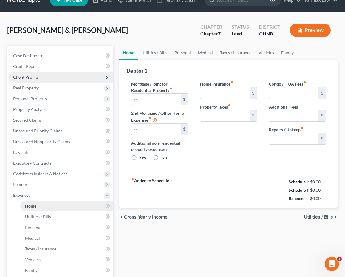
type input "2,734.00"
type input "0.00"
radio input "true"
type input "12.00"
type input "0.00"
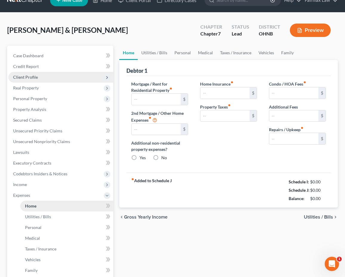
type input "0.00"
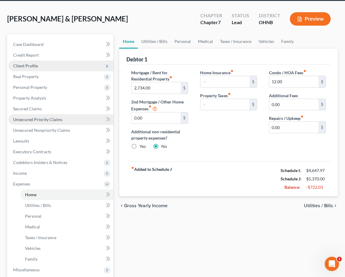
scroll to position [25, 0]
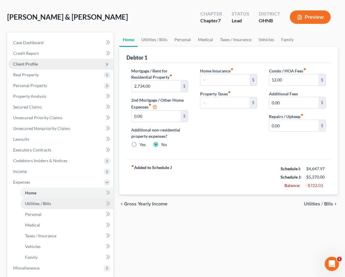
click at [66, 203] on link "Utilities / Bills" at bounding box center [66, 203] width 93 height 11
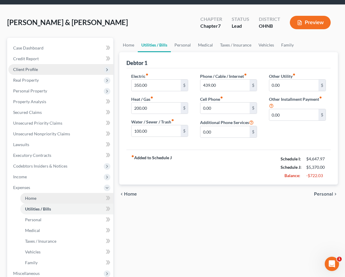
scroll to position [22, 0]
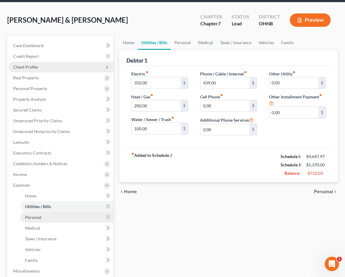
click at [66, 217] on link "Personal" at bounding box center [66, 217] width 93 height 11
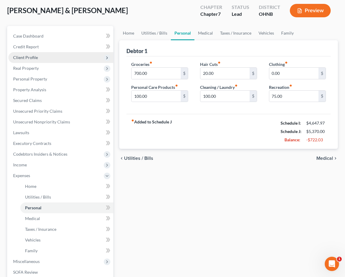
scroll to position [39, 0]
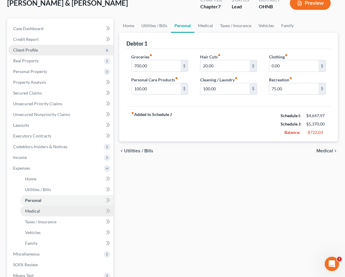
click at [63, 208] on link "Medical" at bounding box center [66, 210] width 93 height 11
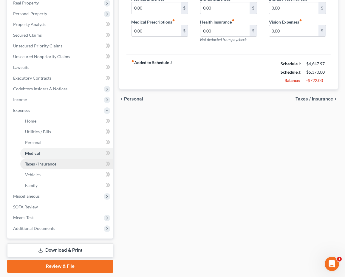
click at [53, 166] on span "Taxes / Insurance" at bounding box center [40, 163] width 31 height 5
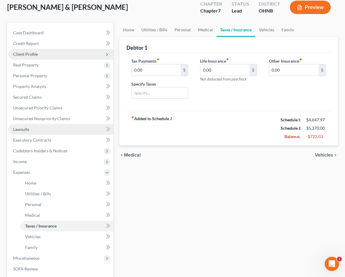
scroll to position [46, 0]
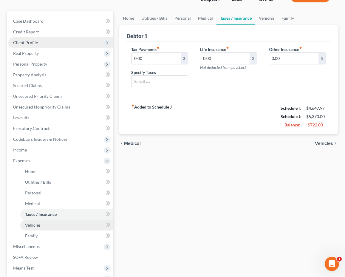
click at [37, 225] on span "Vehicles" at bounding box center [32, 224] width 15 height 5
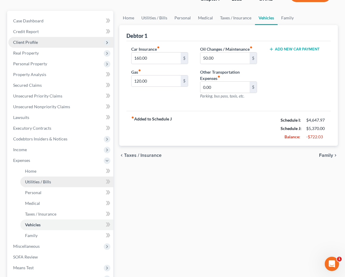
scroll to position [47, 0]
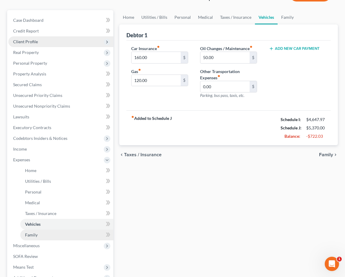
click at [32, 236] on span "Family" at bounding box center [31, 234] width 13 height 5
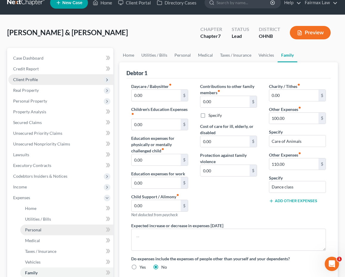
scroll to position [11, 0]
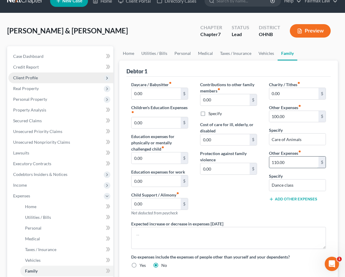
click at [306, 160] on input "110.00" at bounding box center [293, 161] width 49 height 11
drag, startPoint x: 306, startPoint y: 160, endPoint x: 261, endPoint y: 157, distance: 44.8
click at [261, 157] on div "Daycare / Babysitter fiber_manual_record 0.00 $ Children's Education Expenses f…" at bounding box center [228, 176] width 206 height 191
drag, startPoint x: 297, startPoint y: 182, endPoint x: 259, endPoint y: 185, distance: 38.2
click at [259, 185] on div "Daycare / Babysitter fiber_manual_record 0.00 $ Children's Education Expenses f…" at bounding box center [228, 176] width 206 height 191
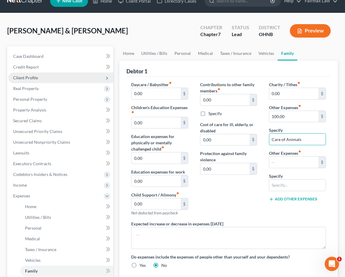
drag, startPoint x: 313, startPoint y: 138, endPoint x: 184, endPoint y: 135, distance: 128.4
click at [188, 136] on div "Daycare / Babysitter fiber_manual_record 0.00 $ Children's Education Expenses f…" at bounding box center [228, 176] width 206 height 191
type input "Attorney's Fees"
drag, startPoint x: 290, startPoint y: 115, endPoint x: 258, endPoint y: 109, distance: 33.1
click at [258, 109] on div "Daycare / Babysitter fiber_manual_record 0.00 $ Children's Education Expenses f…" at bounding box center [228, 176] width 206 height 191
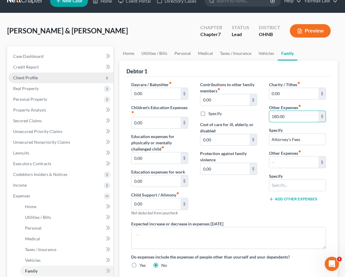
type input "180.00"
click at [236, 197] on div "Contributions to other family members fiber_manual_record 0.00 $ Specify Cost o…" at bounding box center [228, 150] width 69 height 139
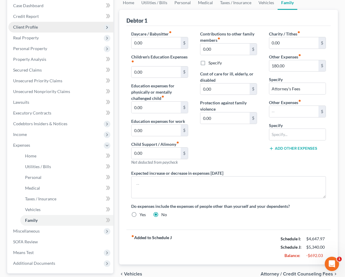
scroll to position [62, 0]
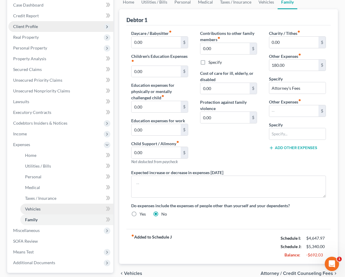
click at [97, 208] on link "Vehicles" at bounding box center [66, 208] width 93 height 11
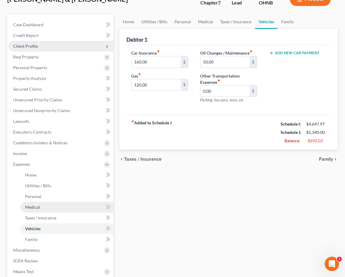
scroll to position [42, 0]
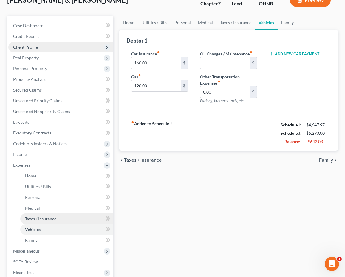
click at [36, 217] on span "Taxes / Insurance" at bounding box center [40, 218] width 31 height 5
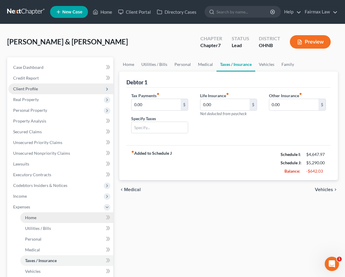
scroll to position [7, 0]
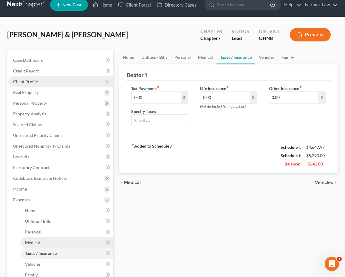
click at [39, 239] on link "Medical" at bounding box center [66, 242] width 93 height 11
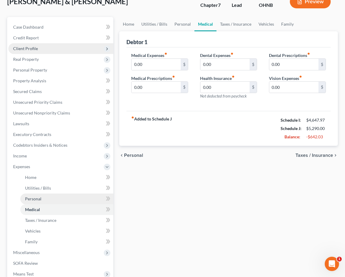
scroll to position [47, 0]
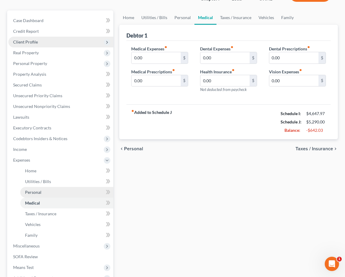
click at [63, 192] on link "Personal" at bounding box center [66, 192] width 93 height 11
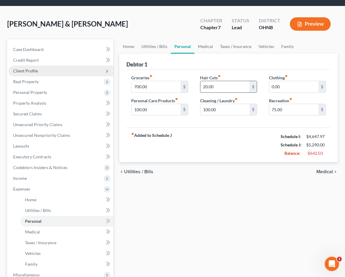
click at [217, 91] on input "20.00" at bounding box center [224, 86] width 49 height 11
type input "2"
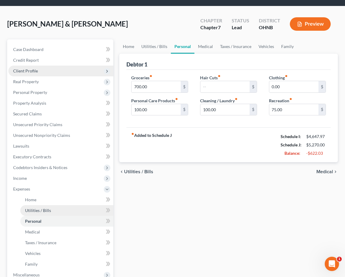
click at [76, 208] on link "Utilities / Bills" at bounding box center [66, 210] width 93 height 11
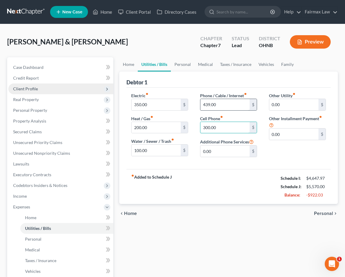
type input "300.00"
drag, startPoint x: 225, startPoint y: 104, endPoint x: 205, endPoint y: 98, distance: 20.8
click at [205, 99] on div "439.00 $" at bounding box center [228, 105] width 57 height 12
type input "65.00"
click at [188, 209] on div "chevron_left Home Personal chevron_right" at bounding box center [228, 213] width 218 height 19
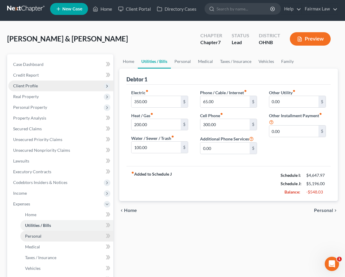
scroll to position [3, 0]
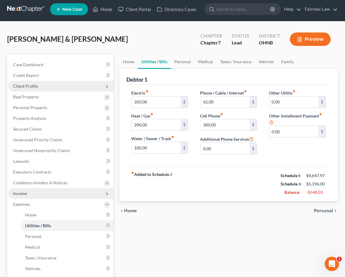
click at [64, 194] on span "Income" at bounding box center [60, 193] width 105 height 11
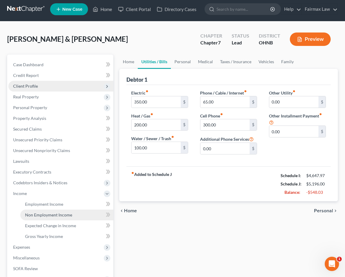
click at [60, 212] on span "Non Employment Income" at bounding box center [48, 214] width 47 height 5
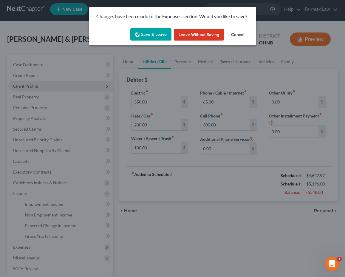
click at [152, 32] on button "Save & Leave" at bounding box center [150, 34] width 41 height 13
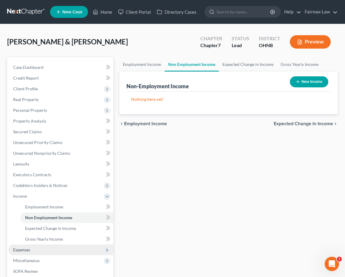
click at [31, 246] on span "Expenses" at bounding box center [60, 249] width 105 height 11
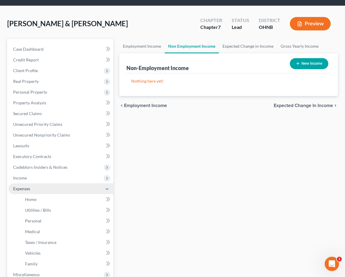
scroll to position [20, 0]
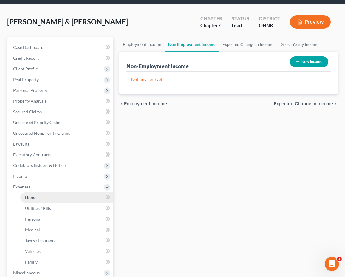
click at [46, 199] on link "Home" at bounding box center [66, 197] width 93 height 11
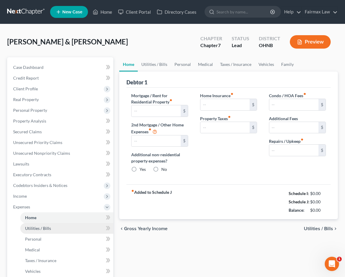
type input "2,734.00"
type input "0.00"
radio input "true"
type input "12.00"
type input "0.00"
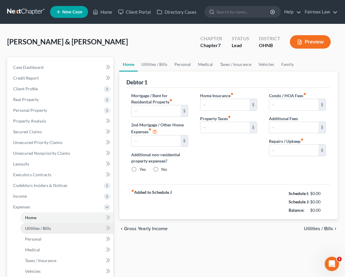
type input "0.00"
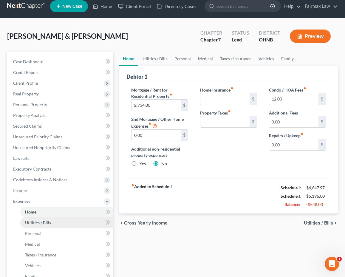
scroll to position [6, 0]
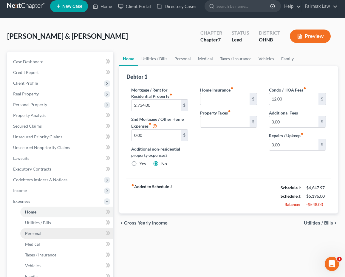
click at [43, 233] on link "Personal" at bounding box center [66, 233] width 93 height 11
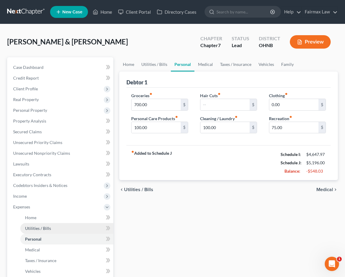
click at [43, 229] on span "Utilities / Bills" at bounding box center [38, 227] width 26 height 5
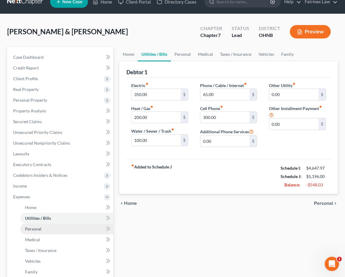
scroll to position [10, 0]
click at [156, 121] on input "200.00" at bounding box center [155, 117] width 49 height 11
type input "2"
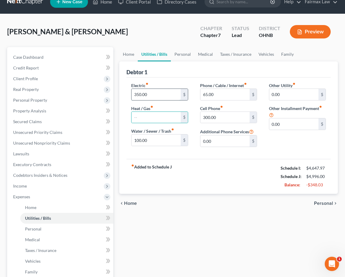
click at [165, 89] on input "350.00" at bounding box center [155, 94] width 49 height 11
drag, startPoint x: 165, startPoint y: 92, endPoint x: 122, endPoint y: 83, distance: 44.2
click at [120, 85] on div "Debtor 1 Electric fiber_manual_record 350.00 $ Heat / Gas fiber_manual_record $…" at bounding box center [228, 127] width 218 height 132
type input "200.00"
click at [136, 118] on input "text" at bounding box center [155, 117] width 49 height 11
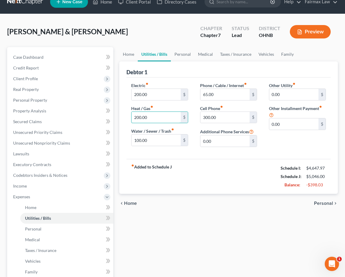
type input "200.00"
click at [200, 205] on div "chevron_left Home Personal chevron_right" at bounding box center [228, 203] width 218 height 19
click at [144, 140] on input "100.00" at bounding box center [155, 139] width 49 height 11
drag, startPoint x: 158, startPoint y: 144, endPoint x: 109, endPoint y: 137, distance: 49.0
click at [109, 137] on div "Petition Navigation Case Dashboard Payments Invoices Payments Payments Credit R…" at bounding box center [172, 203] width 336 height 312
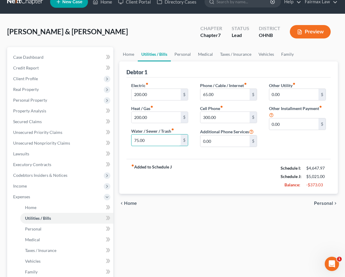
type input "75.00"
click at [176, 245] on div "Home Utilities / Bills Personal Medical Taxes / Insurance Vehicles Family Debto…" at bounding box center [228, 203] width 224 height 312
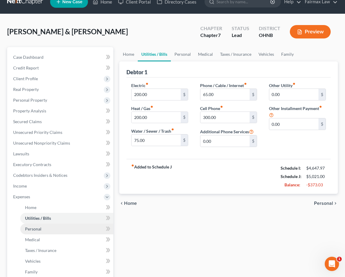
click at [61, 224] on link "Personal" at bounding box center [66, 228] width 93 height 11
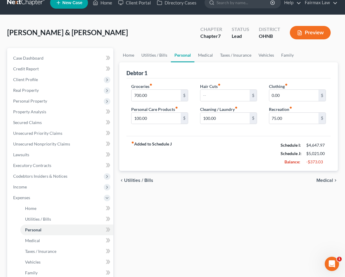
scroll to position [8, 0]
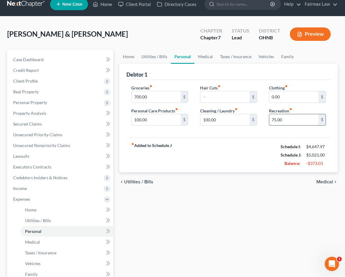
click at [311, 118] on input "75.00" at bounding box center [293, 119] width 49 height 11
drag, startPoint x: 311, startPoint y: 118, endPoint x: 257, endPoint y: 113, distance: 54.5
click at [257, 113] on div "Groceries fiber_manual_record 700.00 $ Personal Care Products fiber_manual_reco…" at bounding box center [228, 108] width 206 height 46
click at [230, 182] on div "chevron_left Utilities / Bills Medical chevron_right" at bounding box center [228, 181] width 218 height 19
click at [97, 82] on span "Client Profile" at bounding box center [60, 81] width 105 height 11
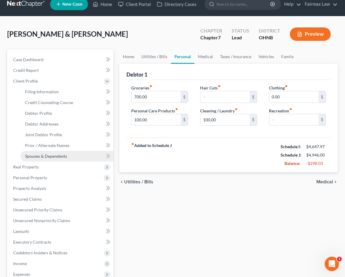
click at [74, 155] on link "Spouses & Dependents" at bounding box center [66, 156] width 93 height 11
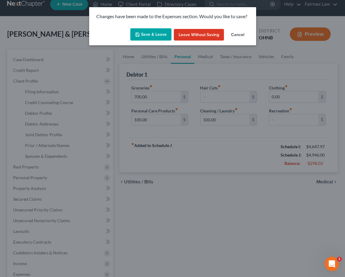
click at [153, 32] on button "Save & Leave" at bounding box center [150, 34] width 41 height 13
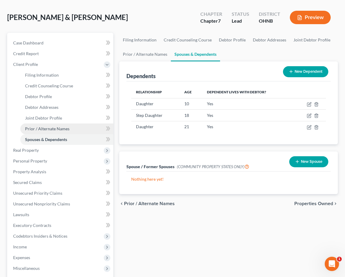
scroll to position [109, 0]
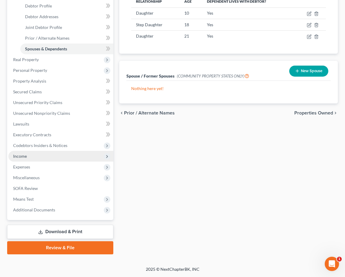
click at [72, 158] on span "Income" at bounding box center [60, 156] width 105 height 11
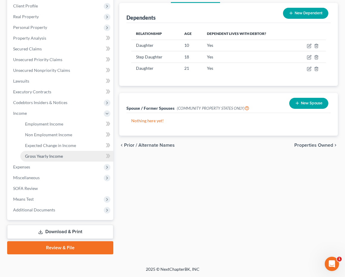
scroll to position [83, 0]
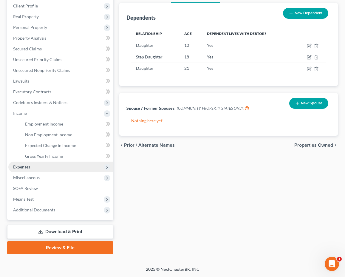
click at [66, 168] on span "Expenses" at bounding box center [60, 166] width 105 height 11
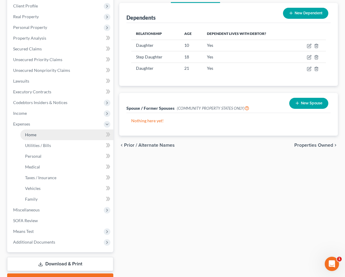
click at [60, 136] on link "Home" at bounding box center [66, 134] width 93 height 11
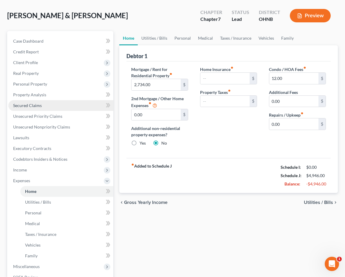
scroll to position [26, 0]
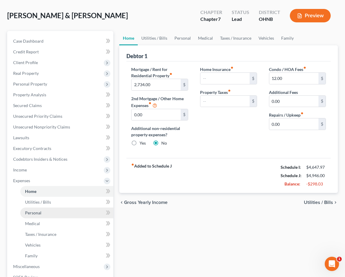
click at [57, 215] on link "Personal" at bounding box center [66, 212] width 93 height 11
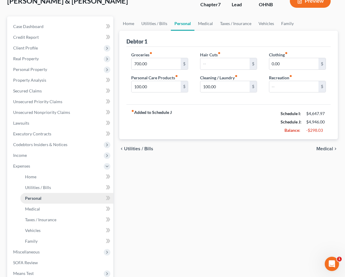
scroll to position [62, 0]
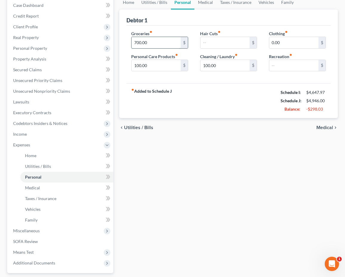
click at [138, 42] on input "700.00" at bounding box center [155, 42] width 49 height 11
type input "500.00"
click at [207, 66] on input "100.00" at bounding box center [224, 65] width 49 height 11
type input "70.00"
click at [212, 80] on div "Groceries fiber_manual_record 500.00 $ Personal Care Products fiber_manual_reco…" at bounding box center [228, 55] width 204 height 58
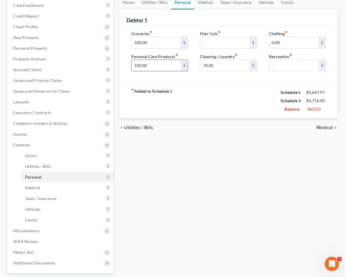
click at [138, 65] on input "100.00" at bounding box center [155, 65] width 49 height 11
type input "30.00"
click at [166, 144] on div "Home Utilities / Bills Personal Medical Taxes / Insurance Vehicles Family Debto…" at bounding box center [228, 151] width 224 height 312
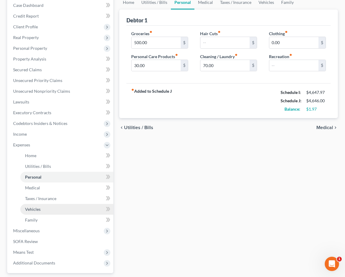
click at [63, 211] on link "Vehicles" at bounding box center [66, 209] width 93 height 11
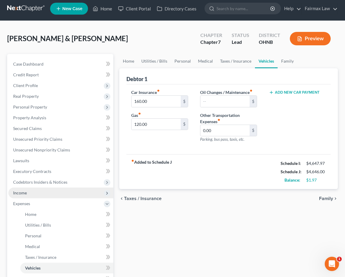
scroll to position [5, 0]
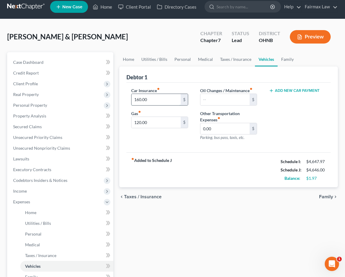
click at [159, 101] on input "160.00" at bounding box center [155, 99] width 49 height 11
drag, startPoint x: 159, startPoint y: 101, endPoint x: 121, endPoint y: 99, distance: 37.6
click at [121, 99] on div "Debtor 1 Car Insurance fiber_manual_record 160.00 $ Gas fiber_manual_record 120…" at bounding box center [228, 126] width 218 height 121
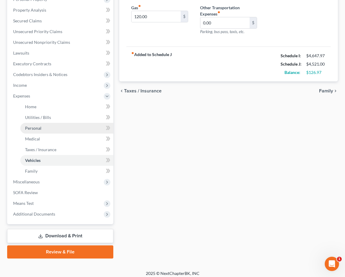
type input "35.00"
click at [73, 127] on link "Personal" at bounding box center [66, 128] width 93 height 11
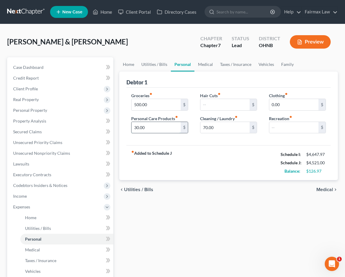
click at [136, 127] on input "30.00" at bounding box center [155, 127] width 49 height 11
type input "100.00"
click at [205, 126] on input "70.00" at bounding box center [224, 127] width 49 height 11
type input "100.00"
click at [194, 223] on div "Home Utilities / Bills Personal Medical Taxes / Insurance Vehicles Family Debto…" at bounding box center [228, 213] width 224 height 312
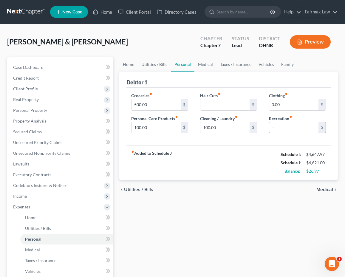
click at [278, 128] on input "text" at bounding box center [293, 127] width 49 height 11
click at [139, 102] on input "500.00" at bounding box center [155, 104] width 49 height 11
type input "520.00"
click at [127, 198] on div "chevron_left Utilities / Bills Medical chevron_right" at bounding box center [228, 189] width 218 height 19
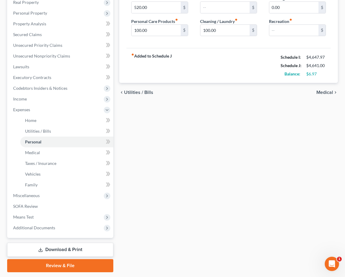
scroll to position [101, 0]
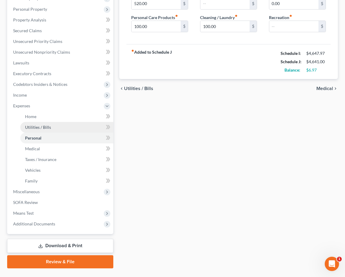
click at [57, 128] on link "Utilities / Bills" at bounding box center [66, 127] width 93 height 11
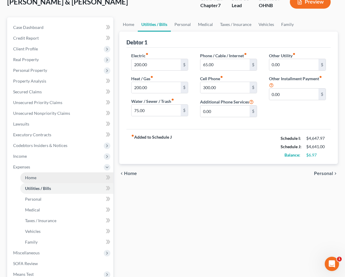
scroll to position [39, 0]
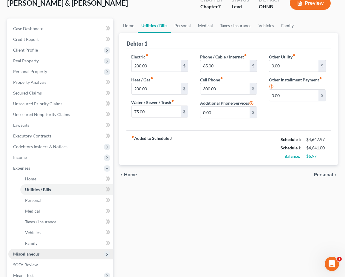
click at [39, 256] on span "Miscellaneous" at bounding box center [26, 253] width 27 height 5
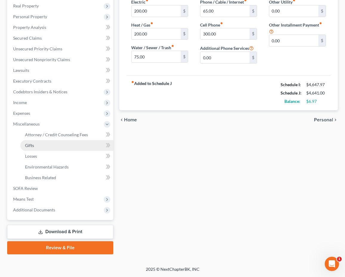
scroll to position [94, 0]
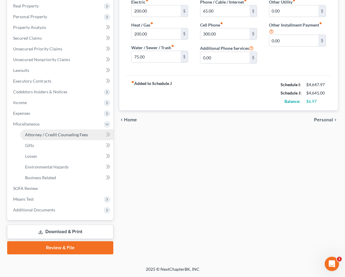
click at [73, 136] on span "Attorney / Credit Counseling Fees" at bounding box center [56, 134] width 63 height 5
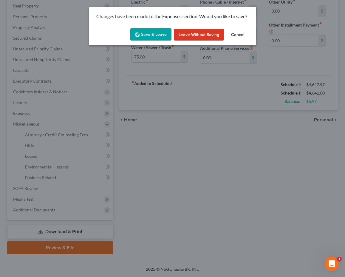
click at [164, 32] on button "Save & Leave" at bounding box center [150, 34] width 41 height 13
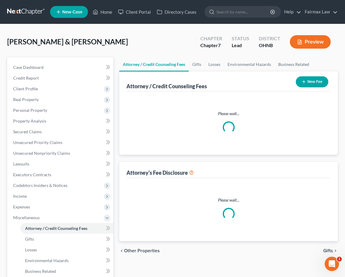
select select "1"
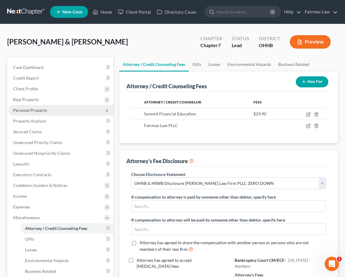
click at [56, 112] on span "Personal Property" at bounding box center [60, 110] width 105 height 11
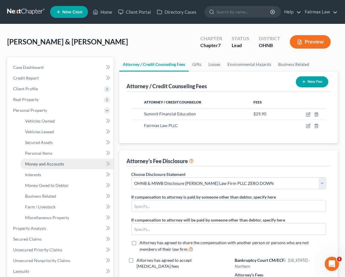
click at [59, 163] on span "Money and Accounts" at bounding box center [44, 163] width 39 height 5
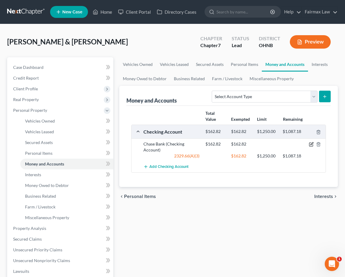
click at [310, 145] on icon "button" at bounding box center [311, 144] width 5 height 5
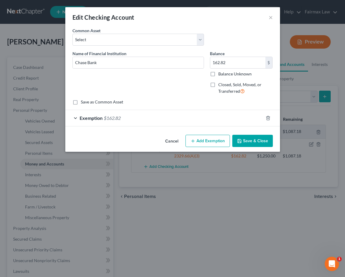
click at [242, 122] on div "Exemption $162.82" at bounding box center [164, 118] width 198 height 16
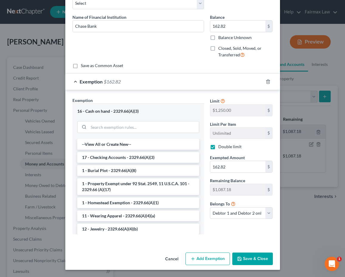
scroll to position [36, 0]
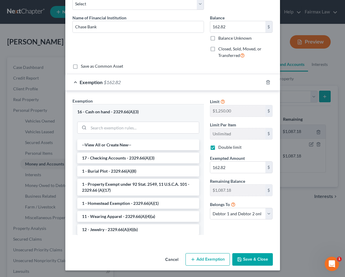
click at [251, 265] on div "Cancel Add Exemption Save & Close" at bounding box center [172, 260] width 214 height 20
click at [251, 263] on button "Save & Close" at bounding box center [252, 259] width 41 height 13
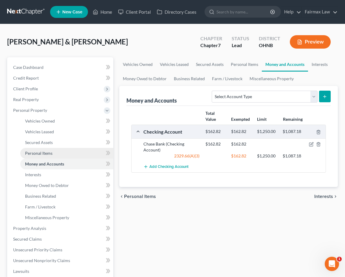
click at [83, 153] on link "Personal Items" at bounding box center [66, 153] width 93 height 11
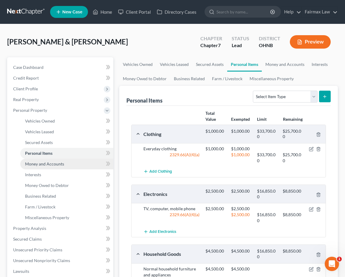
click at [55, 159] on link "Money and Accounts" at bounding box center [66, 163] width 93 height 11
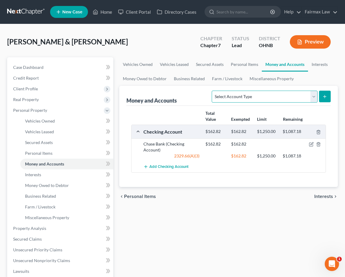
select select "other"
click at [328, 95] on button "submit" at bounding box center [325, 97] width 12 height 12
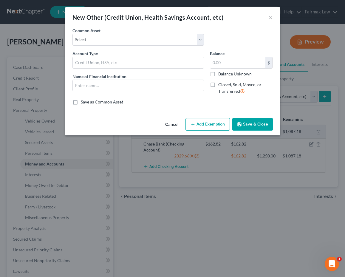
click at [110, 47] on div "Common Asset Select Prepaid Debit Card - Chime Credit Builder Way2Go Prepaid De…" at bounding box center [172, 38] width 206 height 23
select select "4"
type input "Venmo"
type input "0.00"
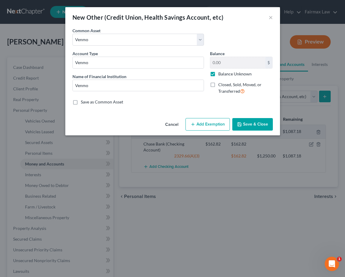
click at [218, 74] on label "Balance Unknown" at bounding box center [234, 74] width 33 height 6
click at [220, 74] on input "Balance Unknown" at bounding box center [222, 73] width 4 height 4
checkbox input "false"
drag, startPoint x: 211, startPoint y: 121, endPoint x: 209, endPoint y: 94, distance: 27.5
click at [209, 94] on div "New Other (Credit Union, Health Savings Account, etc) × An exemption set must f…" at bounding box center [172, 71] width 214 height 128
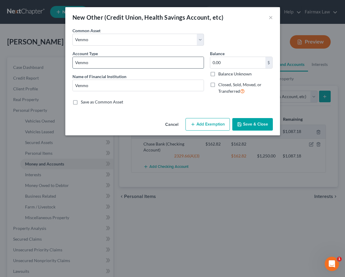
click at [182, 60] on input "Venmo" at bounding box center [138, 62] width 131 height 11
type input "Venmo (Debtor)"
click at [244, 125] on button "Save & Close" at bounding box center [252, 124] width 41 height 13
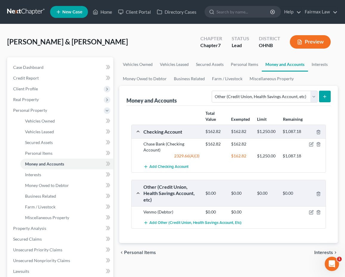
click at [324, 99] on button "submit" at bounding box center [325, 97] width 12 height 12
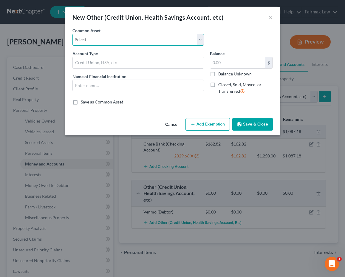
select select "4"
type input "Venmo"
type input "0.00"
checkbox input "true"
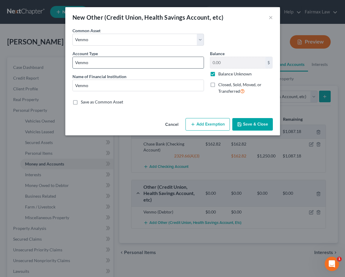
click at [129, 65] on input "Venmo" at bounding box center [138, 62] width 131 height 11
type input "Venmo (Spouse)"
click at [218, 74] on label "Balance Unknown" at bounding box center [234, 74] width 33 height 6
click at [220, 74] on input "Balance Unknown" at bounding box center [222, 73] width 4 height 4
checkbox input "false"
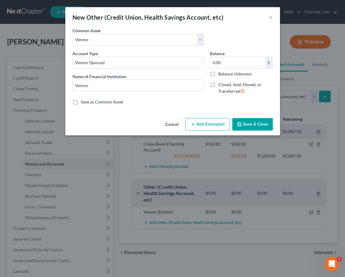
click at [238, 120] on button "Save & Close" at bounding box center [252, 124] width 41 height 13
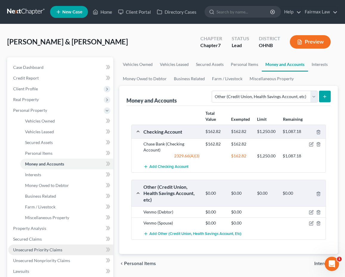
scroll to position [3, 0]
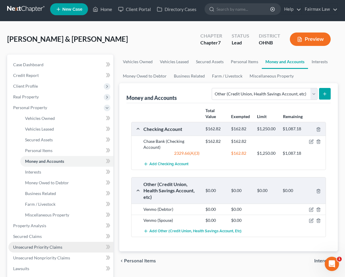
click at [61, 247] on span "Unsecured Priority Claims" at bounding box center [37, 246] width 49 height 5
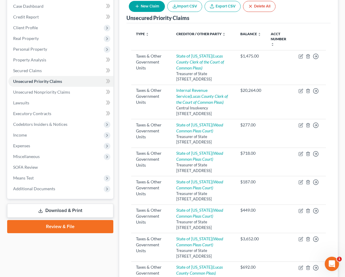
scroll to position [61, 0]
click at [81, 71] on link "Secured Claims" at bounding box center [60, 70] width 105 height 11
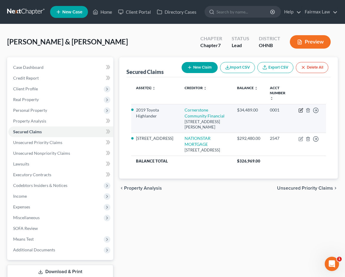
click at [301, 109] on icon "button" at bounding box center [301, 109] width 3 height 3
select select "23"
select select "0"
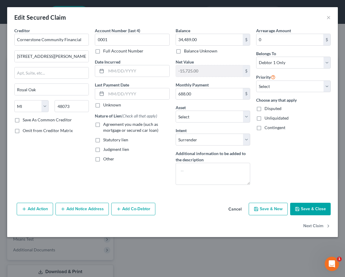
click at [133, 129] on span "Agreement you made (such as mortgage or secured car loan)" at bounding box center [130, 127] width 55 height 11
click at [109, 125] on input "Agreement you made (such as mortgage or secured car loan)" at bounding box center [107, 123] width 4 height 4
checkbox input "true"
select select "0"
click at [313, 204] on button "Save & Close" at bounding box center [310, 209] width 41 height 13
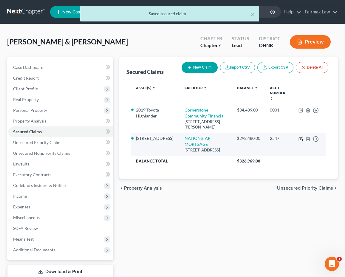
click at [301, 138] on icon "button" at bounding box center [301, 138] width 3 height 3
select select "45"
select select "2"
select select "0"
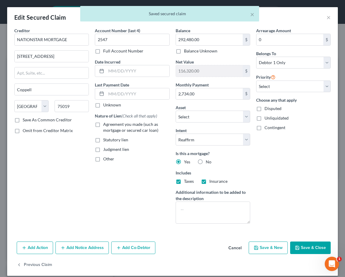
click at [137, 129] on span "Agreement you made (such as mortgage or secured car loan)" at bounding box center [130, 127] width 55 height 11
click at [109, 125] on input "Agreement you made (such as mortgage or secured car loan)" at bounding box center [107, 123] width 4 height 4
checkbox input "true"
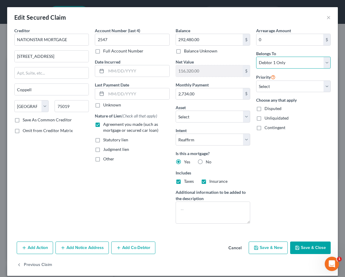
select select "2"
select select "0"
click at [298, 248] on polyline "button" at bounding box center [297, 247] width 2 height 1
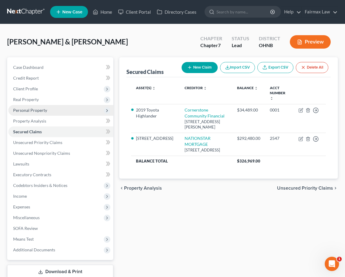
click at [80, 112] on span "Personal Property" at bounding box center [60, 110] width 105 height 11
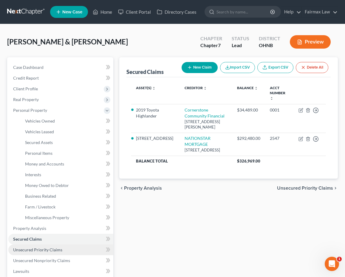
scroll to position [13, 0]
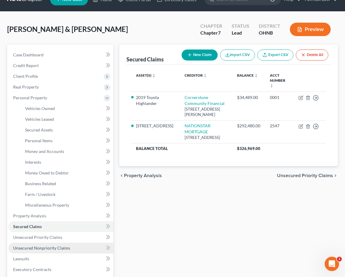
click at [55, 246] on span "Unsecured Nonpriority Claims" at bounding box center [41, 247] width 57 height 5
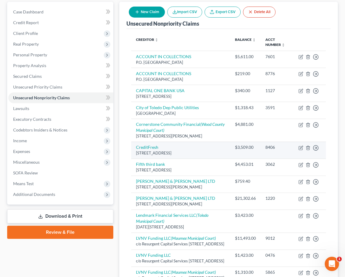
scroll to position [59, 0]
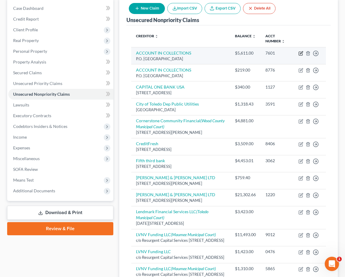
click at [301, 56] on icon "button" at bounding box center [300, 53] width 5 height 5
select select "36"
select select "2"
select select "0"
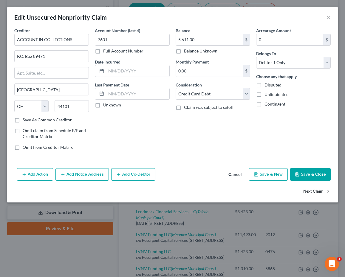
click at [310, 190] on button "Next Claim" at bounding box center [316, 191] width 27 height 13
select select "36"
select select "2"
select select "0"
click at [311, 191] on button "Next Claim" at bounding box center [316, 191] width 27 height 13
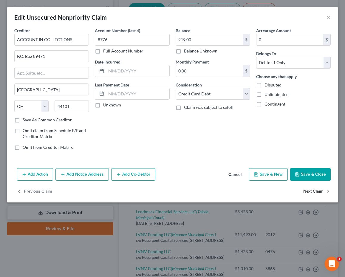
select select "46"
select select "14"
select select "0"
click at [311, 191] on button "Next Claim" at bounding box center [316, 191] width 27 height 13
select select "36"
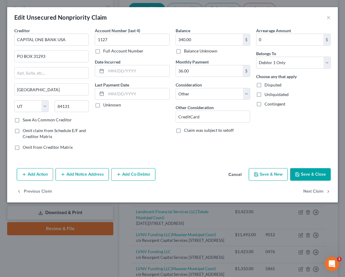
select select "2"
click at [329, 16] on button "×" at bounding box center [328, 17] width 4 height 7
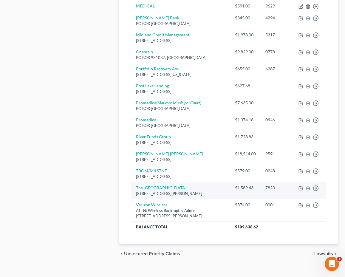
scroll to position [354, 0]
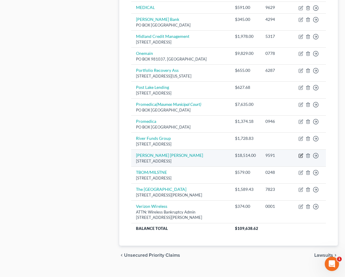
click at [301, 158] on icon "button" at bounding box center [300, 155] width 5 height 5
select select "7"
select select "14"
select select "0"
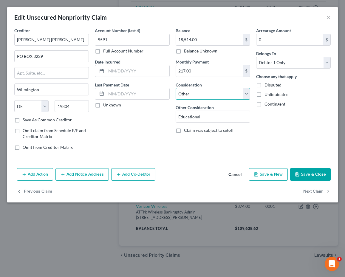
select select "17"
drag, startPoint x: 238, startPoint y: 95, endPoint x: 315, endPoint y: 174, distance: 110.8
click at [315, 174] on div "Edit Unsecured Nonpriority Claim × Creditor * SALLIE MAE PO BOX 3229 Wilmington…" at bounding box center [172, 104] width 330 height 195
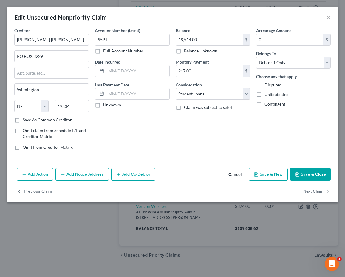
click at [312, 172] on button "Save & Close" at bounding box center [310, 174] width 41 height 13
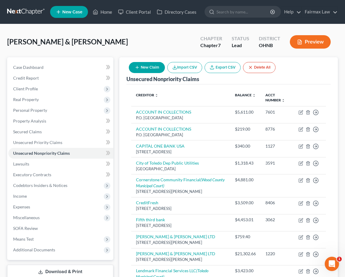
scroll to position [0, 0]
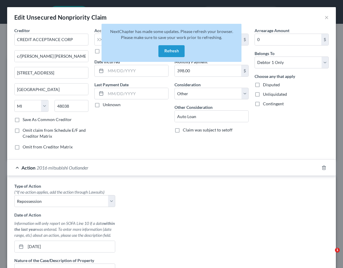
select select "23"
select select "14"
select select "0"
select select "1"
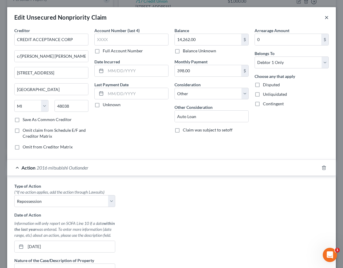
click at [326, 20] on button "×" at bounding box center [327, 17] width 4 height 7
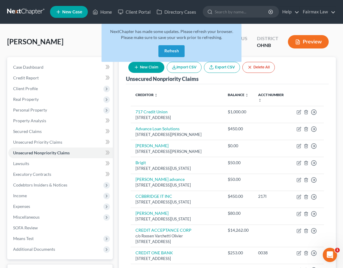
click at [172, 50] on button "Refresh" at bounding box center [171, 51] width 26 height 12
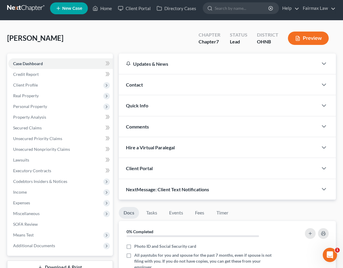
scroll to position [19, 0]
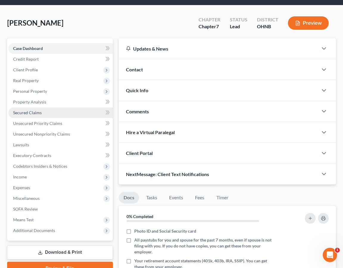
click at [44, 112] on link "Secured Claims" at bounding box center [60, 113] width 105 height 11
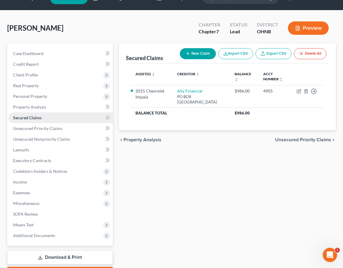
scroll to position [13, 0]
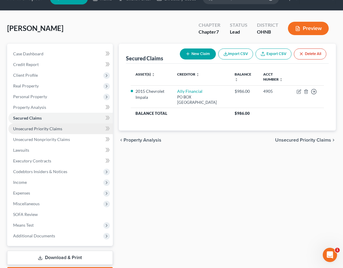
click at [41, 132] on link "Unsecured Priority Claims" at bounding box center [60, 129] width 105 height 11
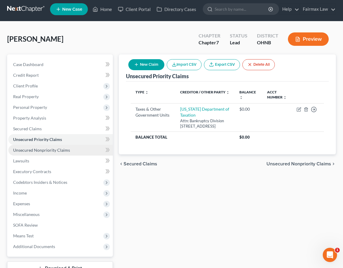
scroll to position [2, 0]
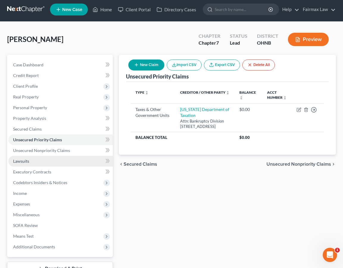
click at [43, 162] on link "Lawsuits" at bounding box center [60, 161] width 105 height 11
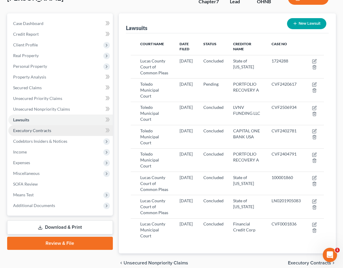
click at [45, 130] on span "Executory Contracts" at bounding box center [32, 130] width 38 height 5
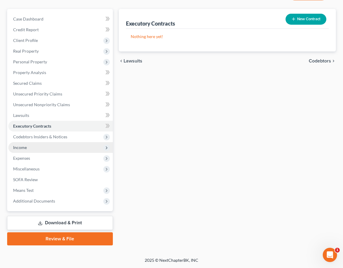
scroll to position [48, 0]
click at [34, 147] on span "Income" at bounding box center [60, 147] width 105 height 11
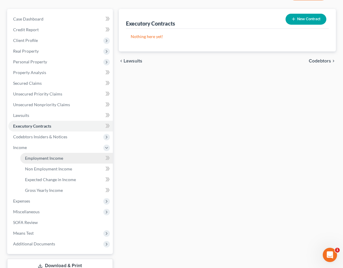
click at [33, 163] on link "Employment Income" at bounding box center [66, 158] width 93 height 11
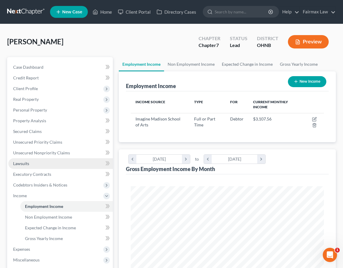
scroll to position [96, 205]
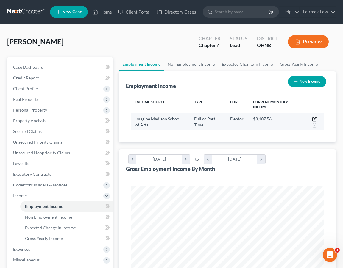
click at [316, 118] on icon "button" at bounding box center [315, 118] width 3 height 3
select select "0"
select select "36"
select select "2"
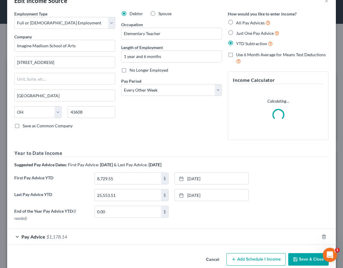
scroll to position [25, 0]
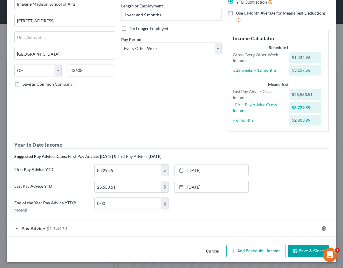
click at [140, 227] on div "Pay Advice $1,178.14" at bounding box center [163, 229] width 312 height 16
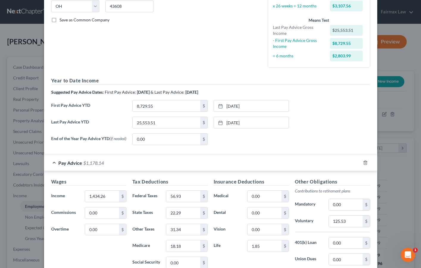
scroll to position [93, 0]
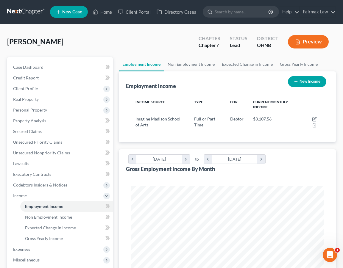
scroll to position [96, 205]
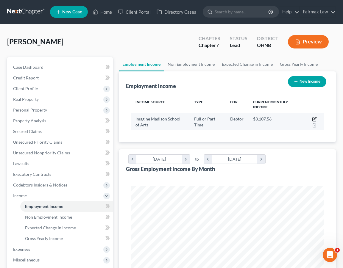
click at [316, 119] on icon "button" at bounding box center [314, 119] width 5 height 5
select select "0"
select select "36"
select select "2"
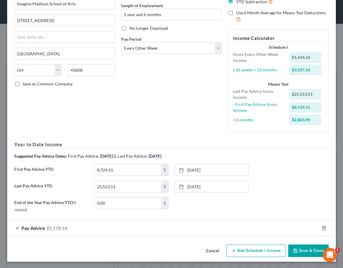
scroll to position [58, 0]
click at [46, 232] on div "Pay Advice $1,178.14" at bounding box center [163, 229] width 312 height 16
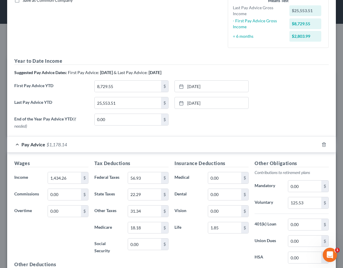
scroll to position [141, 0]
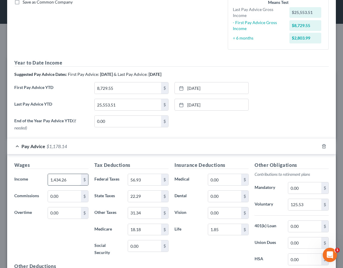
click at [75, 180] on input "1,434.26" at bounding box center [64, 179] width 33 height 11
drag, startPoint x: 75, startPoint y: 180, endPoint x: 40, endPoint y: 177, distance: 35.6
click at [40, 177] on div "Income * 1,434.26 $" at bounding box center [51, 180] width 80 height 12
type input "1,491.40"
click at [88, 150] on div "Pay Advice $1,235.28" at bounding box center [163, 146] width 312 height 16
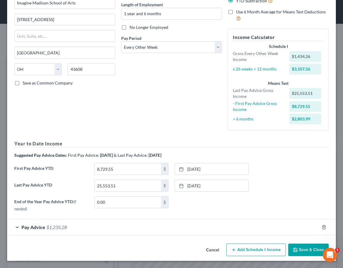
scroll to position [58, 0]
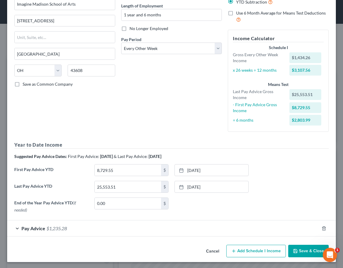
click at [73, 230] on div "Pay Advice $1,235.28" at bounding box center [163, 229] width 312 height 16
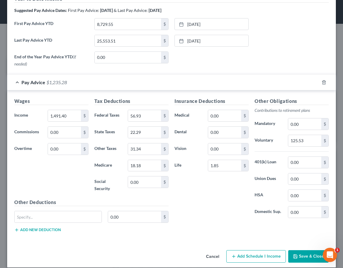
scroll to position [204, 0]
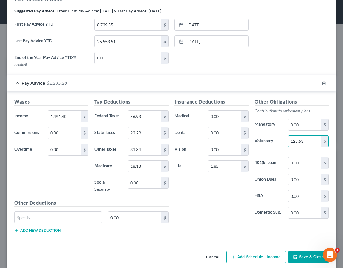
drag, startPoint x: 311, startPoint y: 141, endPoint x: 272, endPoint y: 135, distance: 40.0
click at [272, 136] on div "Voluntary 125.53 $" at bounding box center [292, 142] width 80 height 12
type input "208.80"
click at [211, 196] on div "Insurance Deductions Medical 0.00 $ Dental 0.00 $ Vision 0.00 $ Life 1.85 $" at bounding box center [212, 160] width 80 height 125
drag, startPoint x: 160, startPoint y: 116, endPoint x: 94, endPoint y: 105, distance: 66.7
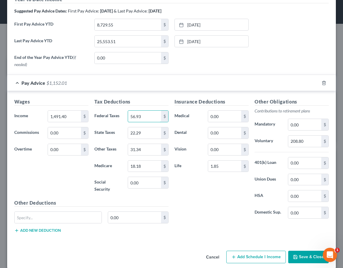
click at [94, 105] on div "Tax Deductions Federal Taxes 56.93 $ State Taxes 22.29 $ Other Taxes 31.34 $ Me…" at bounding box center [131, 148] width 80 height 101
type input "75.28"
type input "21.60"
click at [150, 150] on input "31.34" at bounding box center [144, 149] width 33 height 11
type input "37.24"
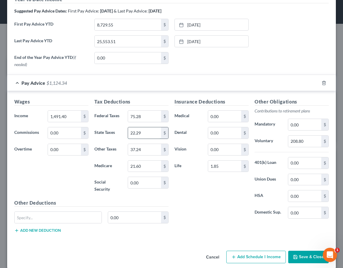
click at [145, 132] on input "22.29" at bounding box center [144, 132] width 33 height 11
type input "26.85"
click at [211, 202] on div "Insurance Deductions Medical 0.00 $ Dental 0.00 $ Vision 0.00 $ Life 1.85 $" at bounding box center [212, 160] width 80 height 125
click at [295, 255] on icon "button" at bounding box center [295, 257] width 5 height 5
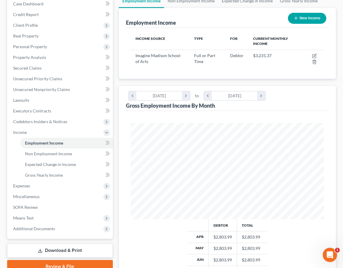
scroll to position [92, 0]
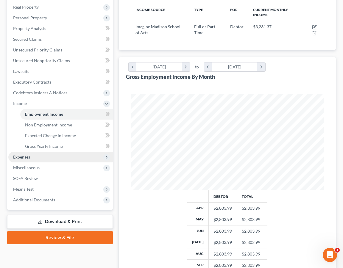
click at [61, 152] on span "Expenses" at bounding box center [60, 157] width 105 height 11
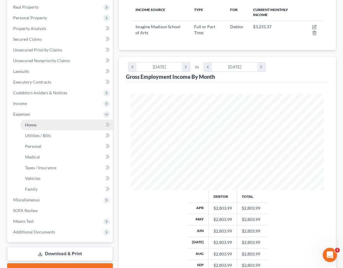
click at [63, 124] on link "Home" at bounding box center [66, 125] width 93 height 11
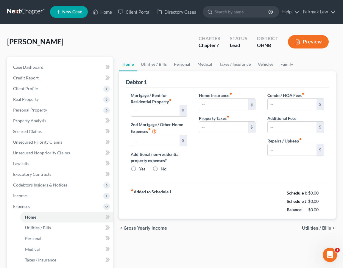
type input "0.00"
radio input "true"
type input "30.00"
type input "0.00"
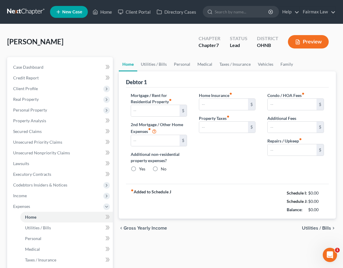
type input "0.00"
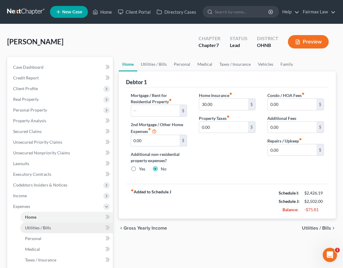
click at [39, 229] on span "Utilities / Bills" at bounding box center [38, 227] width 26 height 5
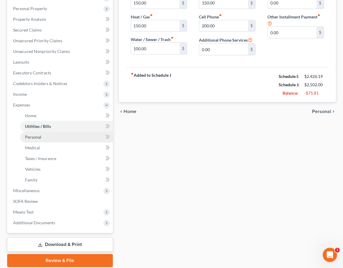
click at [56, 139] on link "Personal" at bounding box center [66, 137] width 93 height 11
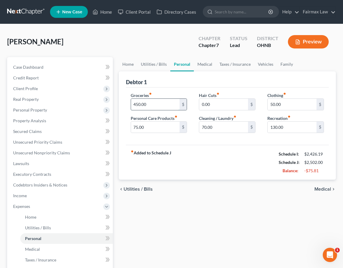
click at [139, 103] on input "450.00" at bounding box center [155, 104] width 49 height 11
type input "400.00"
click at [274, 126] on input "130.00" at bounding box center [292, 127] width 49 height 11
type input "100.00"
click at [272, 184] on div "chevron_left Utilities / Bills Medical chevron_right" at bounding box center [227, 189] width 217 height 19
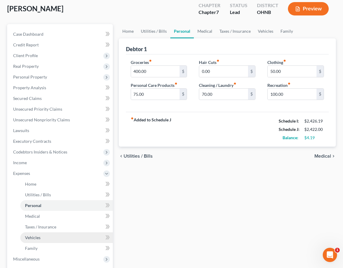
scroll to position [31, 0]
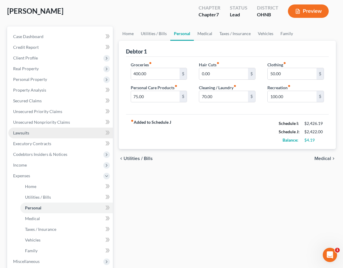
click at [55, 128] on link "Lawsuits" at bounding box center [60, 133] width 105 height 11
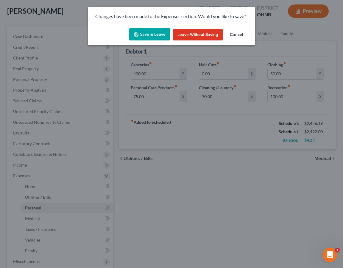
click at [151, 30] on button "Save & Leave" at bounding box center [149, 34] width 41 height 13
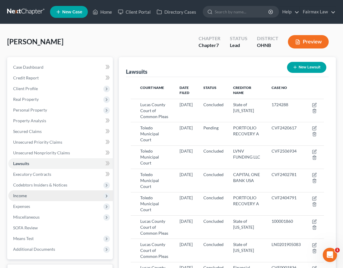
click at [44, 194] on span "Income" at bounding box center [60, 196] width 105 height 11
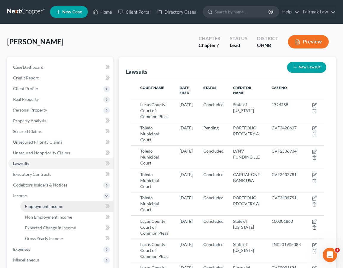
click at [43, 205] on span "Employment Income" at bounding box center [44, 206] width 38 height 5
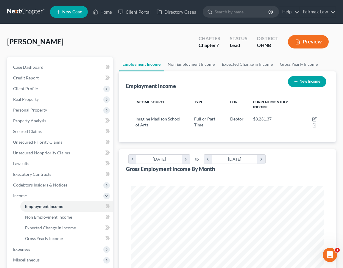
scroll to position [96, 205]
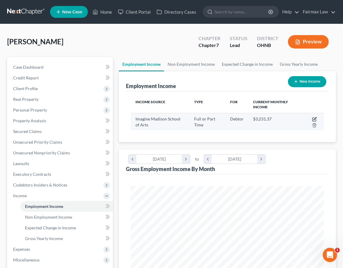
click at [314, 117] on icon "button" at bounding box center [314, 119] width 5 height 5
select select "0"
select select "36"
select select "2"
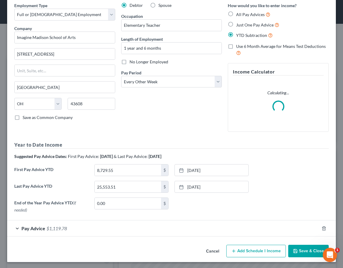
click at [44, 230] on span "Pay Advice" at bounding box center [33, 229] width 24 height 6
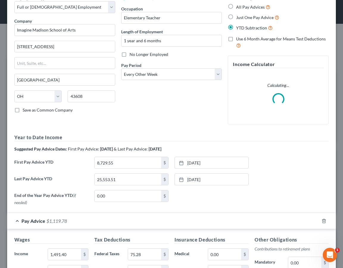
scroll to position [107, 0]
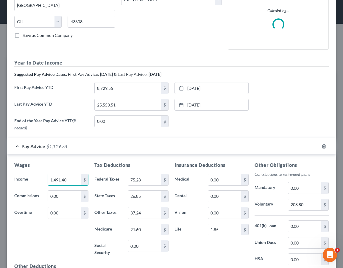
drag, startPoint x: 77, startPoint y: 177, endPoint x: 34, endPoint y: 167, distance: 44.1
click at [34, 167] on div "Wages Income * 1,491.40 $ Commissions 0.00 $ Overtime 0.00 $" at bounding box center [51, 212] width 80 height 101
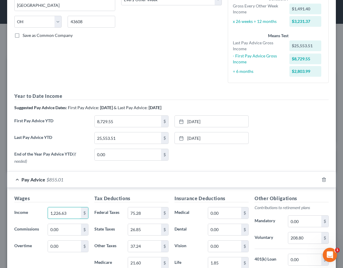
type input "1,226.63"
click at [113, 180] on div "Pay Advice $855.01" at bounding box center [163, 180] width 312 height 16
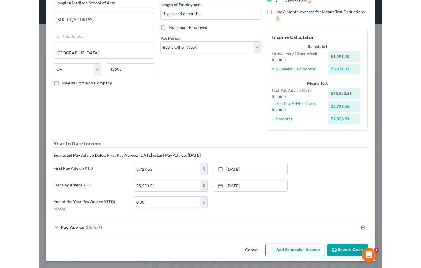
scroll to position [58, 0]
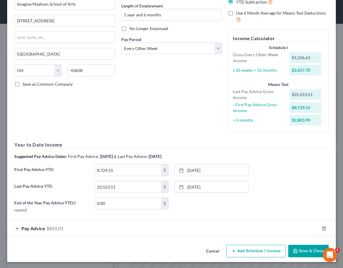
click at [217, 252] on button "Cancel" at bounding box center [212, 252] width 23 height 12
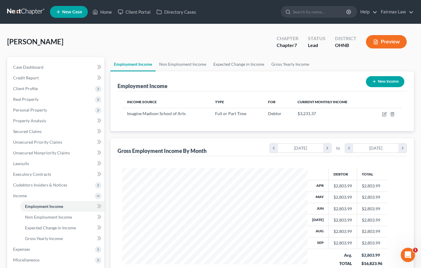
scroll to position [297714, 297650]
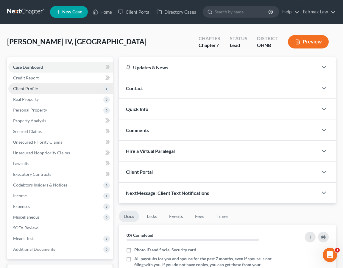
click at [50, 88] on span "Client Profile" at bounding box center [60, 88] width 105 height 11
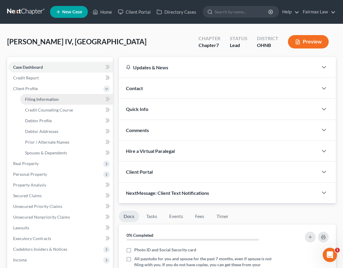
click at [48, 99] on span "Filing Information" at bounding box center [42, 99] width 34 height 5
select select "1"
select select "0"
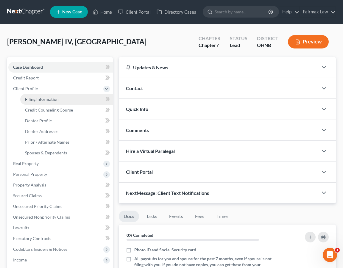
select select "36"
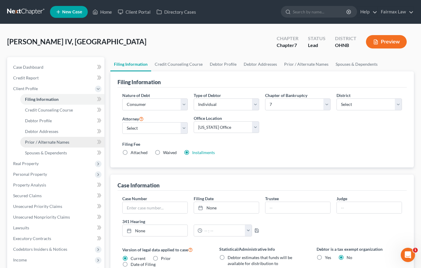
scroll to position [2, 0]
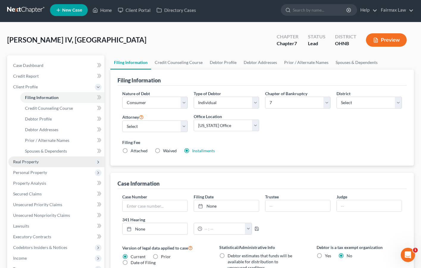
click at [44, 162] on span "Real Property" at bounding box center [56, 162] width 96 height 11
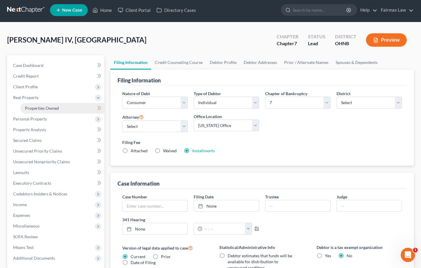
click at [43, 108] on span "Properties Owned" at bounding box center [42, 108] width 34 height 5
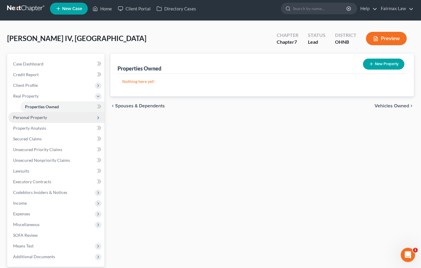
scroll to position [3, 0]
click at [43, 114] on span "Personal Property" at bounding box center [56, 117] width 96 height 11
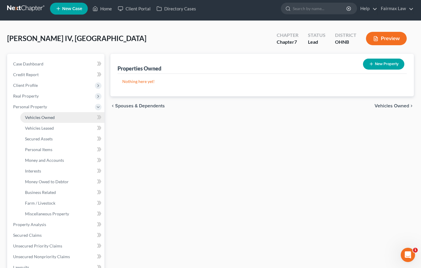
click at [42, 121] on link "Vehicles Owned" at bounding box center [62, 117] width 84 height 11
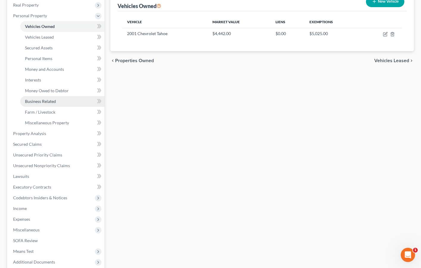
scroll to position [104, 0]
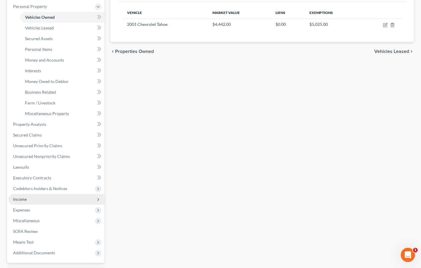
click at [35, 200] on span "Income" at bounding box center [56, 199] width 96 height 11
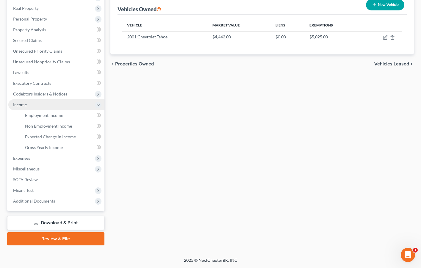
scroll to position [91, 0]
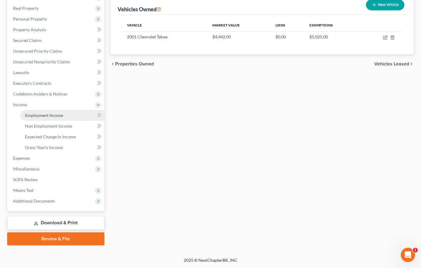
click at [36, 117] on span "Employment Income" at bounding box center [44, 115] width 38 height 5
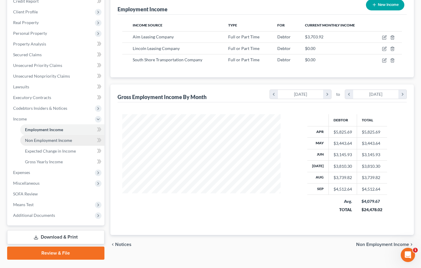
scroll to position [76, 0]
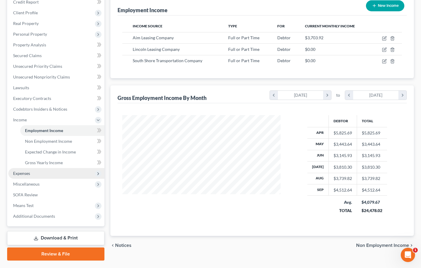
click at [42, 173] on span "Expenses" at bounding box center [56, 173] width 96 height 11
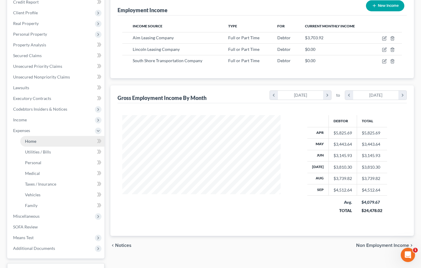
click at [35, 141] on span "Home" at bounding box center [30, 141] width 11 height 5
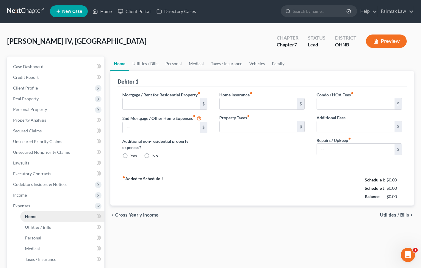
type input "500.00"
type input "0.00"
radio input "true"
type input "0.00"
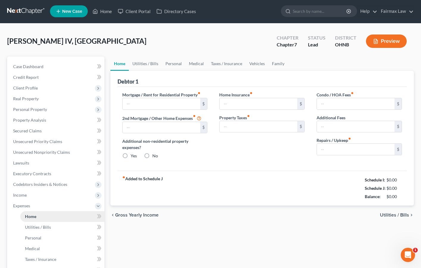
type input "0.00"
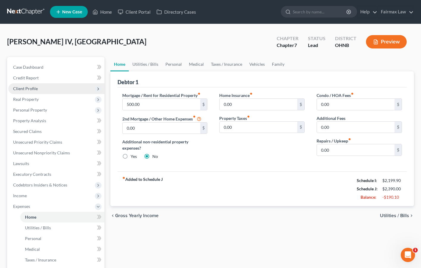
click at [41, 90] on span "Client Profile" at bounding box center [56, 88] width 96 height 11
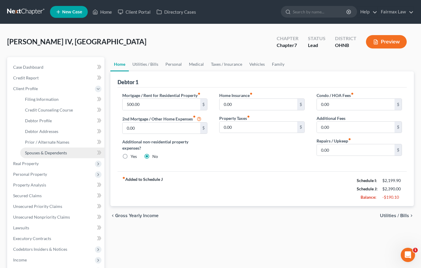
click at [41, 155] on span "Spouses & Dependents" at bounding box center [46, 152] width 42 height 5
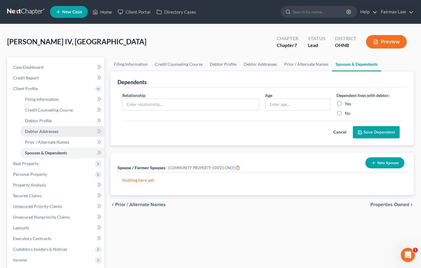
click at [45, 132] on span "Debtor Addresses" at bounding box center [41, 131] width 33 height 5
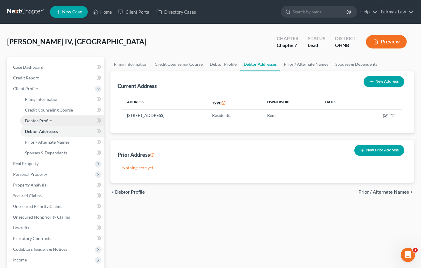
click at [46, 124] on link "Debtor Profile" at bounding box center [62, 121] width 84 height 11
select select "0"
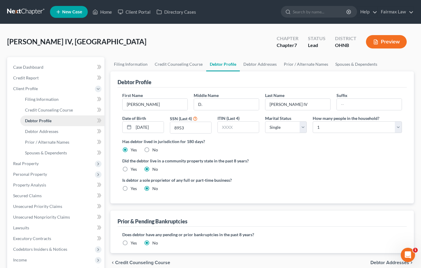
radio input "true"
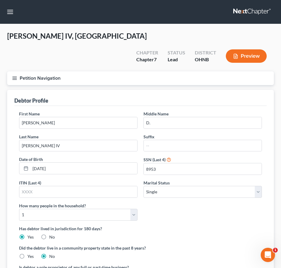
click at [122, 90] on div "Debtor Profile" at bounding box center [140, 98] width 252 height 16
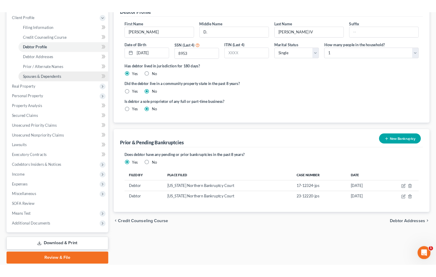
scroll to position [83, 0]
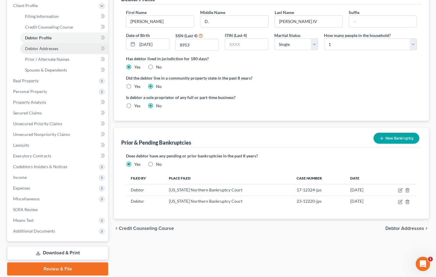
click at [45, 49] on span "Debtor Addresses" at bounding box center [41, 48] width 33 height 5
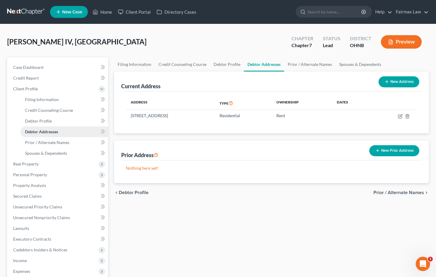
click at [42, 136] on link "Debtor Addresses" at bounding box center [64, 131] width 88 height 11
click at [42, 138] on link "Prior / Alternate Names" at bounding box center [64, 142] width 88 height 11
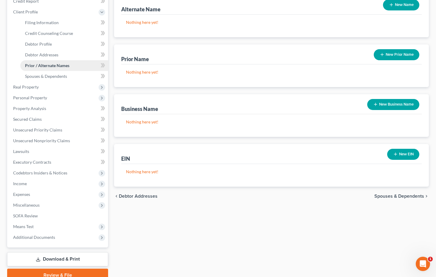
scroll to position [77, 0]
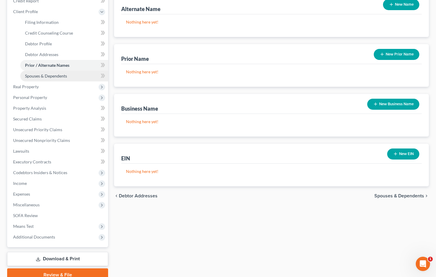
click at [49, 73] on link "Spouses & Dependents" at bounding box center [64, 76] width 88 height 11
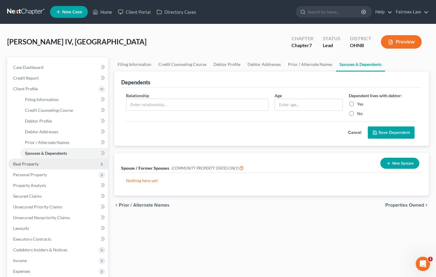
click at [70, 163] on span "Real Property" at bounding box center [58, 163] width 100 height 11
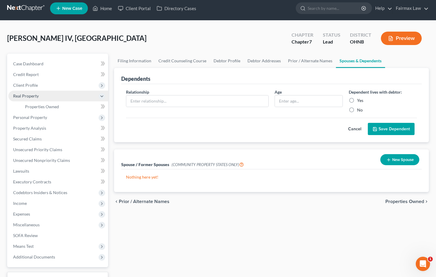
scroll to position [4, 0]
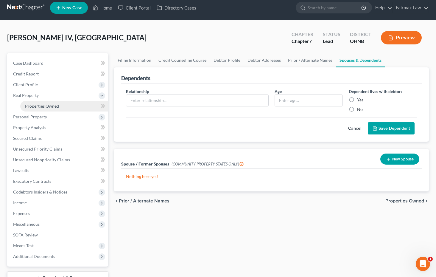
click at [78, 110] on link "Properties Owned" at bounding box center [64, 106] width 88 height 11
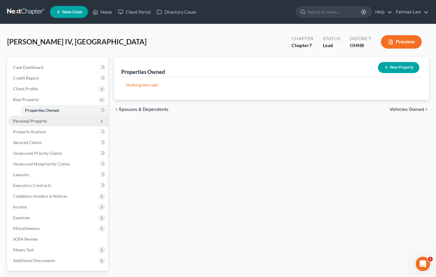
click at [65, 119] on span "Personal Property" at bounding box center [58, 121] width 100 height 11
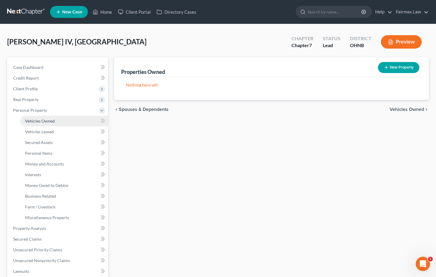
click at [65, 124] on link "Vehicles Owned" at bounding box center [64, 121] width 88 height 11
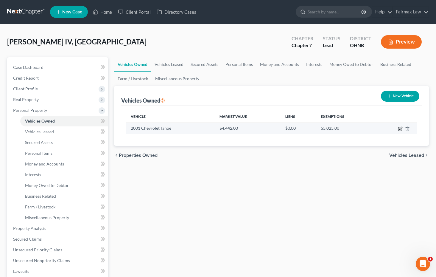
click at [343, 127] on icon "button" at bounding box center [400, 129] width 4 height 4
select select "0"
select select "25"
select select "2"
select select "0"
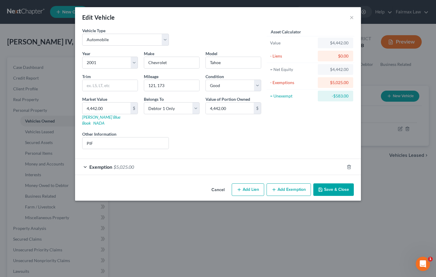
click at [265, 160] on div "Exemption $5,025.00" at bounding box center [209, 167] width 269 height 16
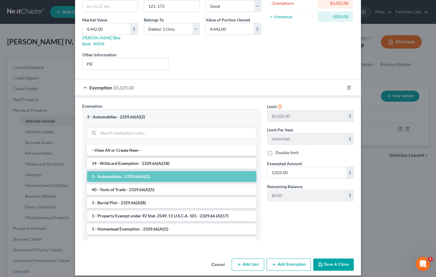
scroll to position [79, 0]
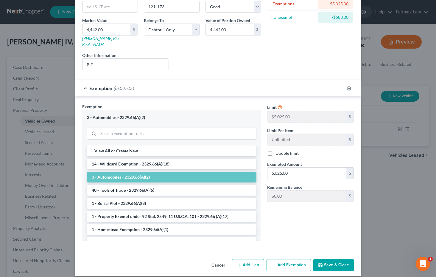
click at [325, 259] on button "Save & Close" at bounding box center [333, 265] width 41 height 13
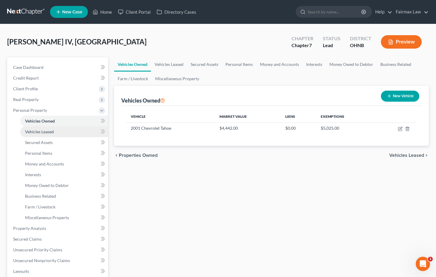
click at [52, 129] on span "Vehicles Leased" at bounding box center [39, 131] width 29 height 5
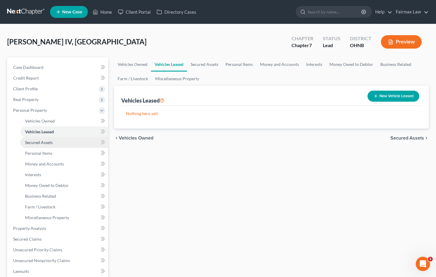
click at [54, 146] on link "Secured Assets" at bounding box center [64, 142] width 88 height 11
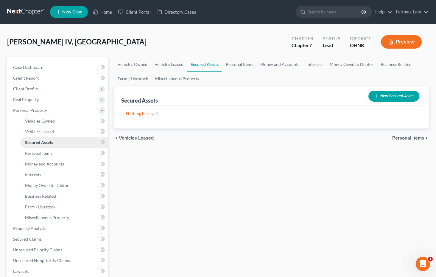
scroll to position [2, 0]
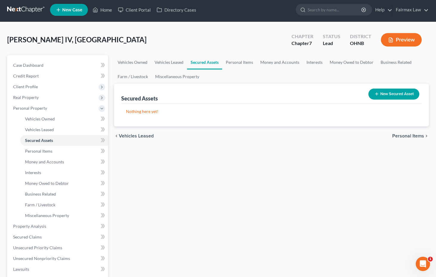
click at [343, 95] on button "New Secured Asset" at bounding box center [393, 93] width 51 height 11
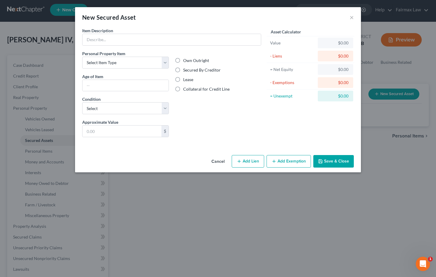
click at [220, 159] on button "Cancel" at bounding box center [218, 161] width 23 height 12
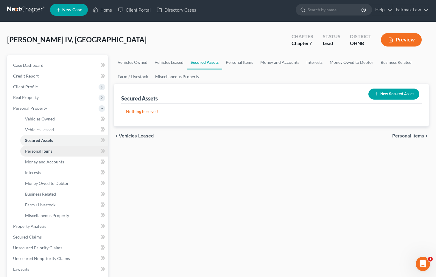
click at [65, 149] on link "Personal Items" at bounding box center [64, 151] width 88 height 11
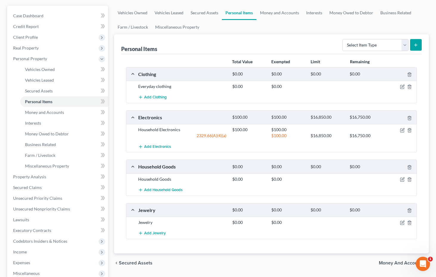
scroll to position [51, 0]
click at [343, 88] on icon "button" at bounding box center [402, 87] width 5 height 5
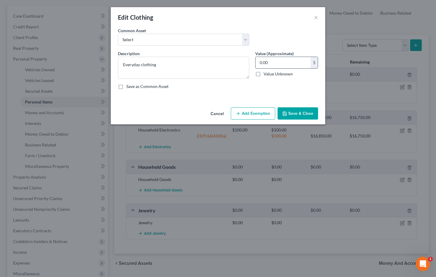
click at [283, 67] on input "0.00" at bounding box center [283, 62] width 55 height 11
type input "0"
type input "300.00"
click at [266, 110] on button "Add Exemption" at bounding box center [253, 113] width 44 height 13
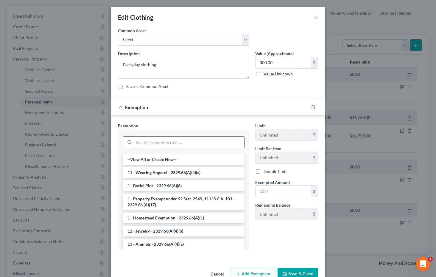
click at [232, 139] on input "search" at bounding box center [189, 141] width 110 height 11
click at [208, 171] on li "11 - Wearing Apparel - 2329.66(A)(4)(a)" at bounding box center [184, 172] width 122 height 11
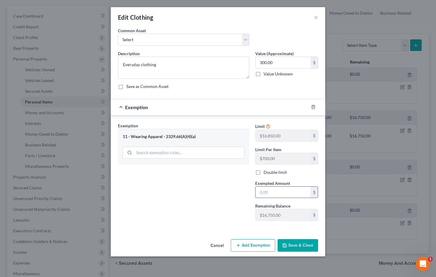
click at [273, 190] on input "text" at bounding box center [283, 191] width 55 height 11
type input "300.00"
click at [307, 248] on button "Save & Close" at bounding box center [298, 245] width 41 height 13
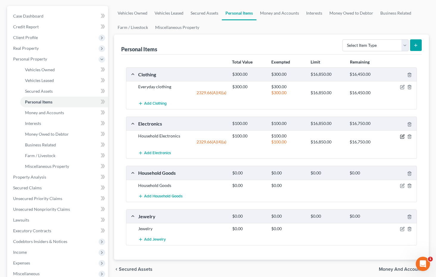
click at [343, 137] on icon "button" at bounding box center [402, 136] width 5 height 5
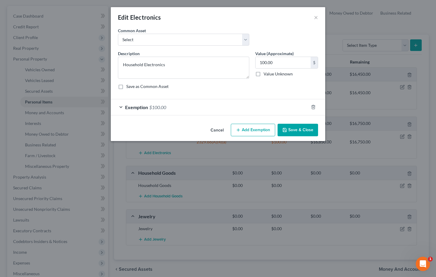
click at [300, 133] on button "Save & Close" at bounding box center [298, 130] width 41 height 13
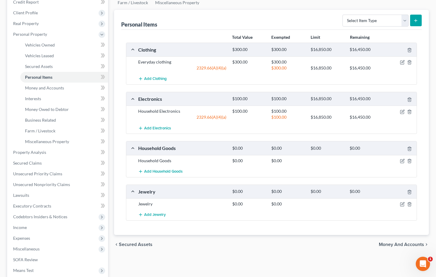
scroll to position [78, 0]
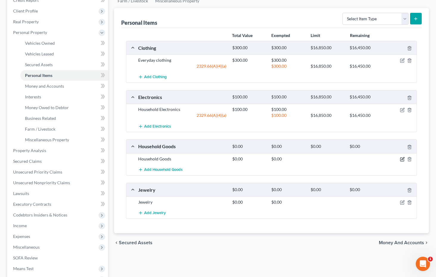
click at [343, 160] on icon "button" at bounding box center [402, 159] width 5 height 5
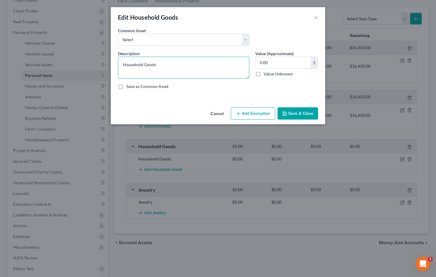
click at [229, 65] on textarea "Household Goods" at bounding box center [183, 68] width 131 height 22
click at [160, 79] on div "Description * Household Goods Value (Approximate) 0.00 $ Value Unknown Balance …" at bounding box center [218, 72] width 206 height 44
drag, startPoint x: 172, startPoint y: 67, endPoint x: 144, endPoint y: 63, distance: 27.6
click at [144, 63] on textarea "Household Goods" at bounding box center [183, 68] width 131 height 22
click at [163, 63] on textarea "Household Goods" at bounding box center [183, 68] width 131 height 22
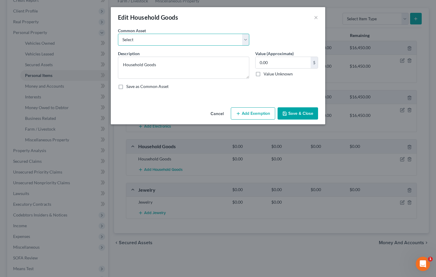
select select "0"
type textarea "Common household furnishings, appliances, and decor"
type input "2,000.00"
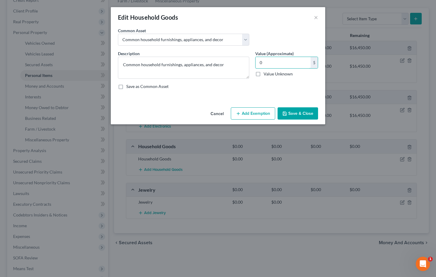
type input "0"
click at [300, 115] on button "Save & Close" at bounding box center [298, 113] width 41 height 13
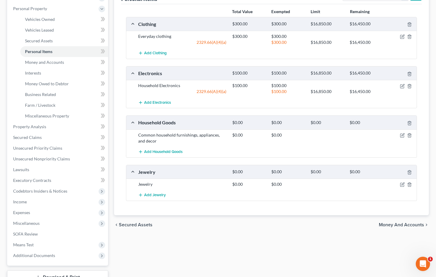
scroll to position [105, 0]
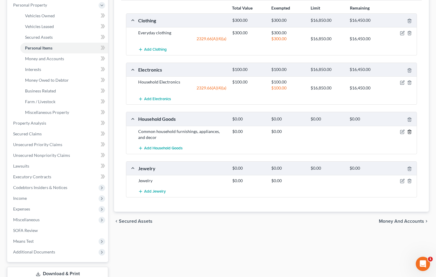
click at [343, 130] on icon "button" at bounding box center [409, 131] width 5 height 5
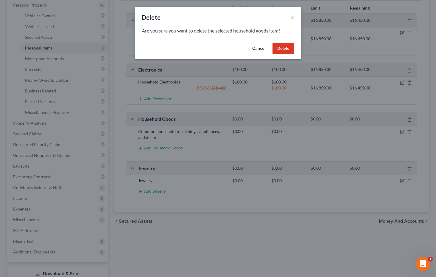
click at [287, 46] on button "Delete" at bounding box center [284, 49] width 22 height 12
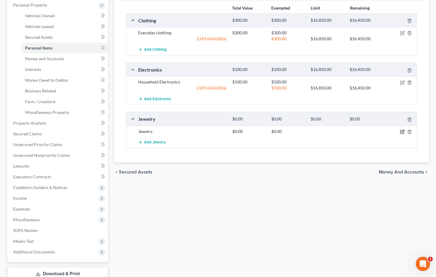
click at [343, 131] on icon "button" at bounding box center [402, 131] width 5 height 5
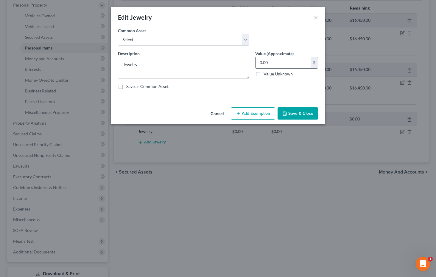
click at [263, 60] on input "0.00" at bounding box center [283, 62] width 55 height 11
drag, startPoint x: 271, startPoint y: 61, endPoint x: 254, endPoint y: 59, distance: 16.8
click at [254, 59] on div "Value (Approximate) 0.00 $ Value Unknown Balance Undetermined 0.00 $ Value Unkn…" at bounding box center [286, 64] width 69 height 28
type input "1,000.00"
click at [251, 108] on button "Add Exemption" at bounding box center [253, 113] width 44 height 13
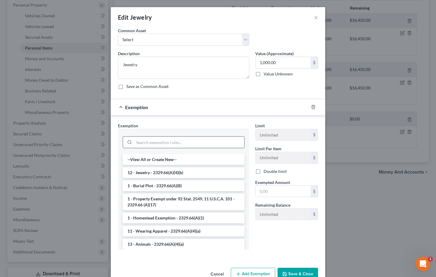
click at [195, 137] on input "search" at bounding box center [189, 141] width 110 height 11
click at [183, 171] on li "12 - Jewelry - 2329.66(A)(4)(b)" at bounding box center [184, 172] width 122 height 11
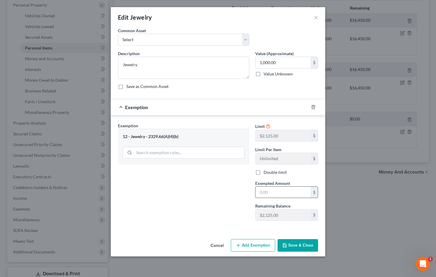
click at [261, 195] on input "text" at bounding box center [283, 191] width 55 height 11
type input "1,000.00"
click at [308, 242] on button "Save & Close" at bounding box center [298, 245] width 41 height 13
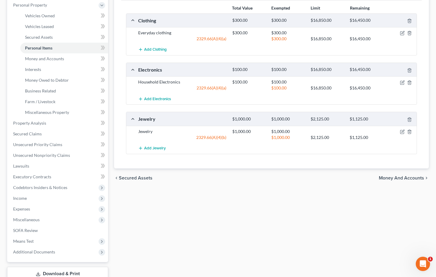
click at [256, 206] on div "Vehicles Owned Vehicles Leased Secured Assets Personal Items Money and Accounts…" at bounding box center [271, 124] width 321 height 344
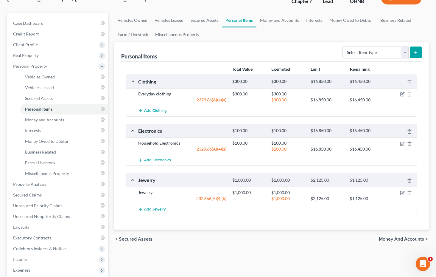
scroll to position [24, 0]
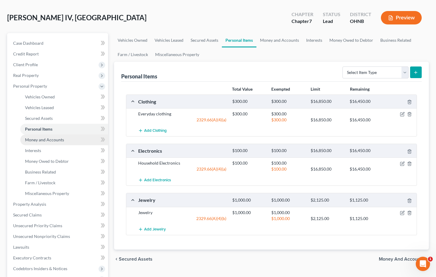
click at [76, 139] on link "Money and Accounts" at bounding box center [64, 139] width 88 height 11
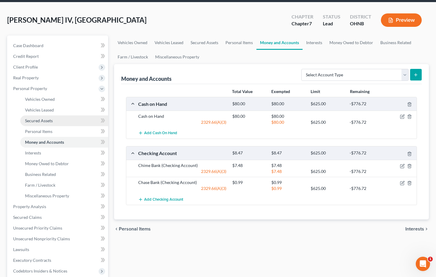
scroll to position [23, 0]
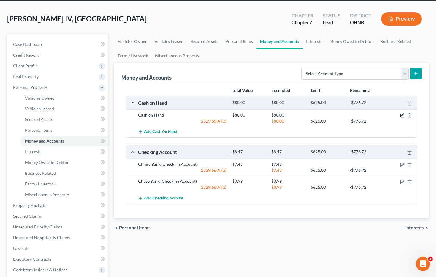
click at [343, 115] on icon "button" at bounding box center [402, 115] width 5 height 5
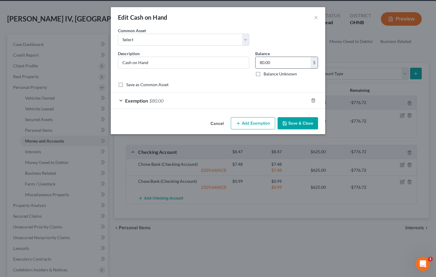
click at [283, 66] on input "80.00" at bounding box center [283, 62] width 55 height 11
drag, startPoint x: 286, startPoint y: 66, endPoint x: 242, endPoint y: 58, distance: 45.3
click at [242, 58] on div "Description * Cash on Hand Balance 80.00 $ Balance Unknown Balance Undetermined…" at bounding box center [218, 65] width 206 height 31
type input "1"
type input "2"
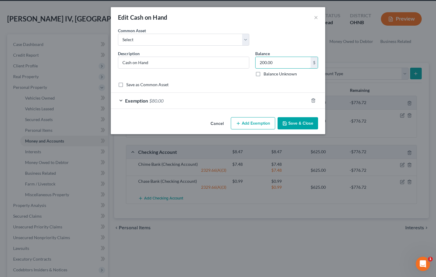
type input "200.00"
click at [220, 108] on div "Exemption $80.00" at bounding box center [210, 101] width 198 height 16
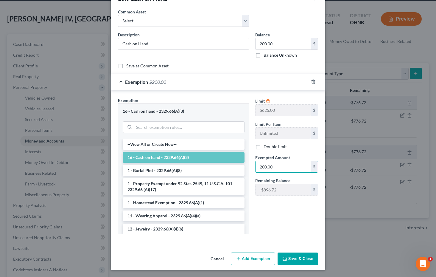
scroll to position [18, 0]
type input "200.00"
click at [301, 259] on button "Save & Close" at bounding box center [298, 259] width 41 height 13
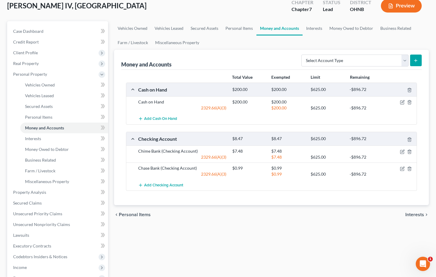
scroll to position [36, 0]
click at [343, 152] on icon "button" at bounding box center [402, 152] width 4 height 4
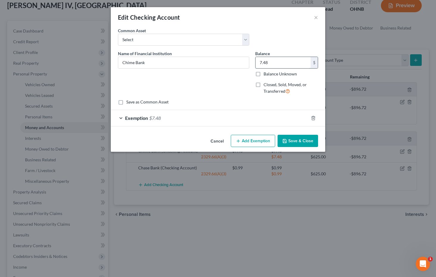
click at [290, 64] on input "7.48" at bounding box center [283, 62] width 55 height 11
drag, startPoint x: 290, startPoint y: 64, endPoint x: 267, endPoint y: 52, distance: 26.4
click at [267, 55] on div "Balance 7.48 $ Balance Unknown Balance Undetermined 7.48 $ Balance Unknown" at bounding box center [286, 63] width 63 height 27
type input "194.00"
click at [275, 119] on div "Exemption $7.48" at bounding box center [210, 118] width 198 height 16
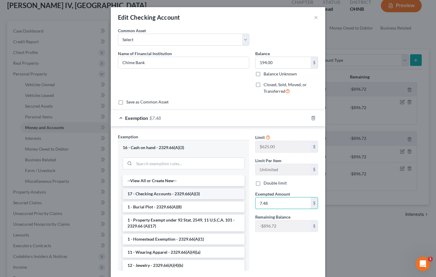
drag, startPoint x: 286, startPoint y: 205, endPoint x: 237, endPoint y: 197, distance: 50.1
click at [237, 198] on div "Exemption Set must be selected for CA. Exemption * 16 - Cash on hand - 2329.66(…" at bounding box center [218, 204] width 206 height 142
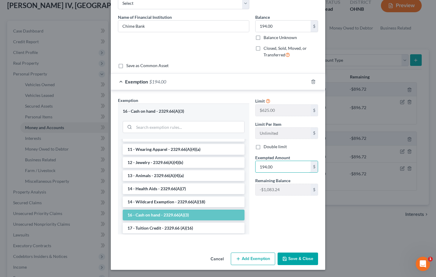
scroll to position [36, 0]
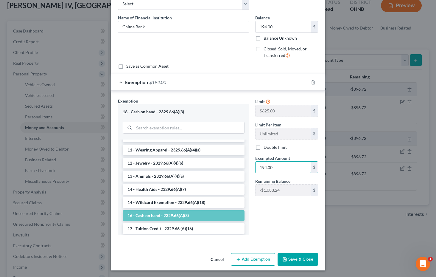
type input "194.00"
click at [294, 257] on button "Save & Close" at bounding box center [298, 259] width 41 height 13
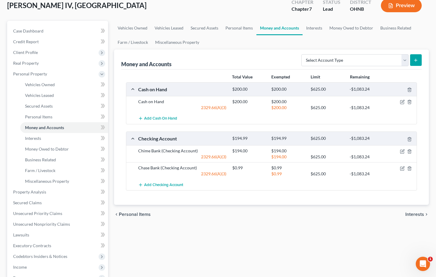
scroll to position [38, 0]
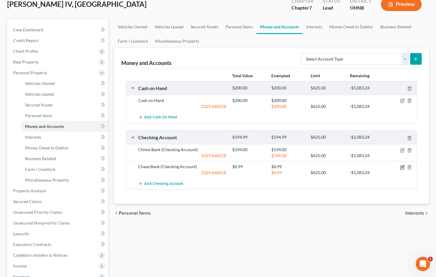
click at [343, 168] on icon "button" at bounding box center [402, 167] width 5 height 5
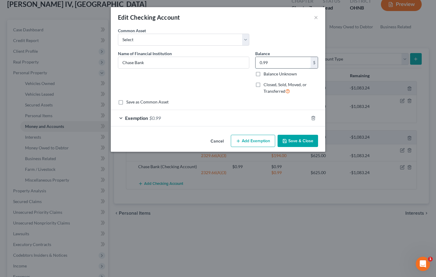
click at [290, 64] on input "0.99" at bounding box center [283, 62] width 55 height 11
type input "0"
click at [313, 119] on icon "button" at bounding box center [313, 118] width 5 height 5
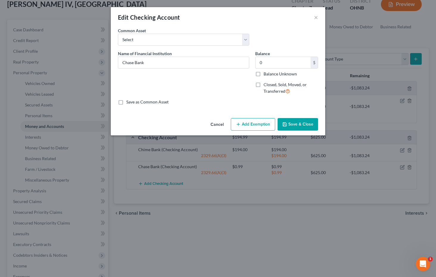
click at [308, 122] on button "Save & Close" at bounding box center [298, 124] width 41 height 13
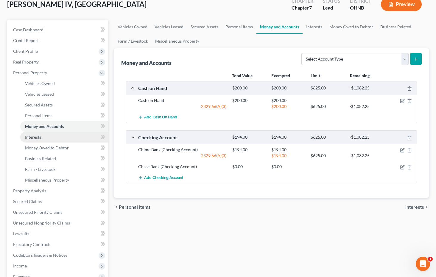
click at [63, 137] on link "Interests" at bounding box center [64, 137] width 88 height 11
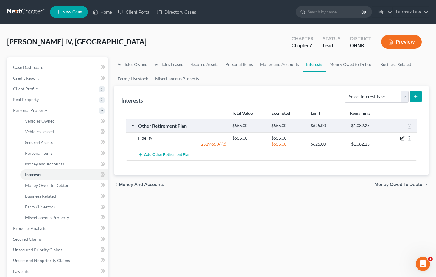
click at [343, 139] on icon "button" at bounding box center [402, 138] width 5 height 5
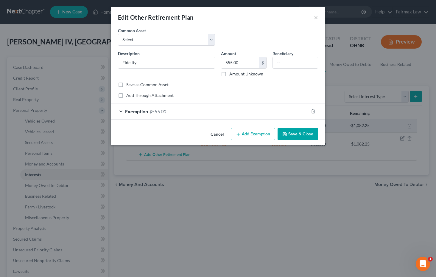
click at [219, 132] on button "Cancel" at bounding box center [217, 134] width 23 height 12
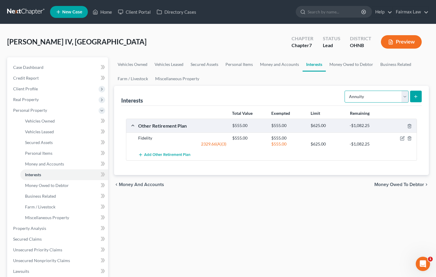
select select "401k"
click at [343, 98] on icon "submit" at bounding box center [415, 96] width 5 height 5
click at [343, 96] on icon "submit" at bounding box center [415, 96] width 5 height 5
click at [321, 100] on div "Interests Select Interest Type 401K Annuity Bond Education IRA Government Bond …" at bounding box center [271, 96] width 301 height 20
select select "401k"
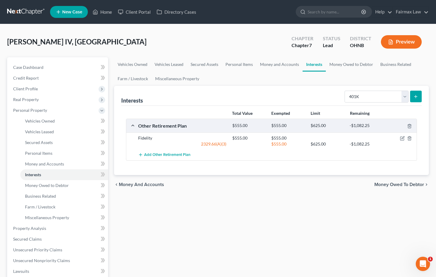
click at [418, 97] on icon "submit" at bounding box center [415, 96] width 5 height 5
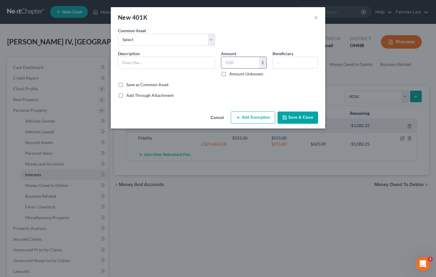
click at [252, 65] on input "text" at bounding box center [240, 62] width 38 height 11
type input "459.99"
click at [193, 47] on div "Common Asset Select Mission Square State of [US_STATE] Empower Paychex Flex Ali…" at bounding box center [218, 38] width 206 height 23
select select "9"
type input "Fidelity"
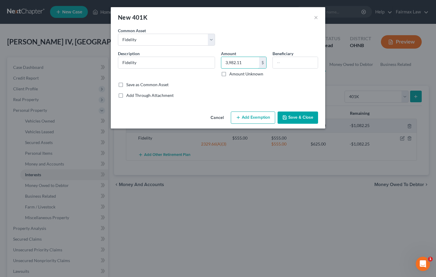
drag, startPoint x: 245, startPoint y: 62, endPoint x: 215, endPoint y: 62, distance: 29.5
click at [215, 62] on div "Description * Fidelity Amount 3,982.11 $ Amount Unknown Beneficiary" at bounding box center [218, 65] width 206 height 31
type input "459.00"
click at [243, 108] on div "An exemption set must first be selected from the Filing Information section. Co…" at bounding box center [218, 68] width 214 height 82
click at [243, 122] on button "Add Exemption" at bounding box center [253, 117] width 44 height 13
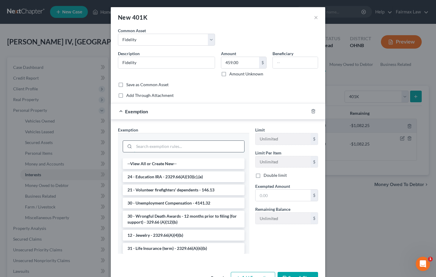
click at [203, 144] on input "search" at bounding box center [189, 146] width 110 height 11
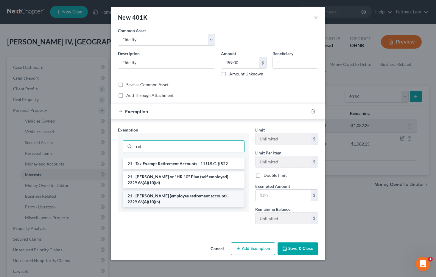
type input "reti"
click at [193, 195] on li "21 - [PERSON_NAME] (employee retirement account) - 2329.66(A)(10)(b)" at bounding box center [184, 198] width 122 height 17
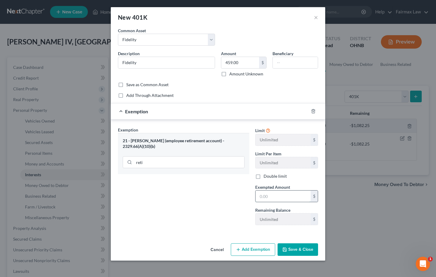
click at [293, 198] on input "text" at bounding box center [283, 195] width 55 height 11
type input "459.00"
click at [305, 245] on button "Save & Close" at bounding box center [298, 249] width 41 height 13
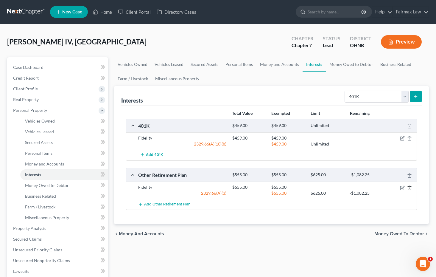
click at [409, 186] on icon "button" at bounding box center [409, 187] width 5 height 5
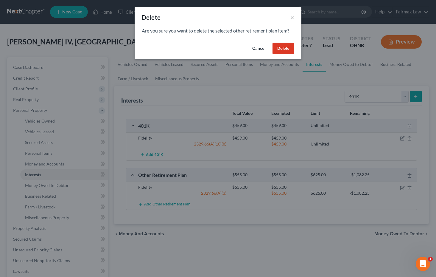
click at [288, 48] on button "Delete" at bounding box center [284, 49] width 22 height 12
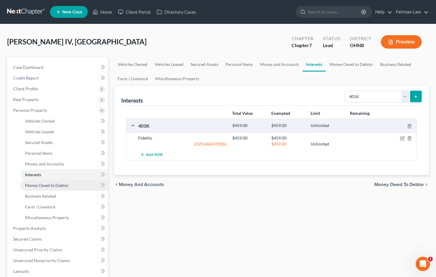
click at [38, 184] on span "Money Owed to Debtor" at bounding box center [47, 185] width 44 height 5
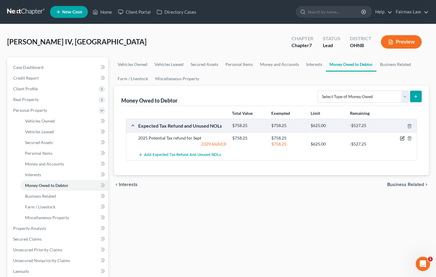
click at [402, 137] on icon "button" at bounding box center [402, 138] width 5 height 5
select select "0"
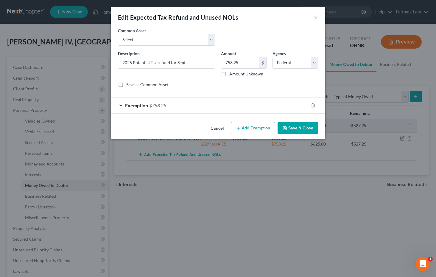
click at [273, 106] on div "Exemption $758.25" at bounding box center [210, 105] width 198 height 16
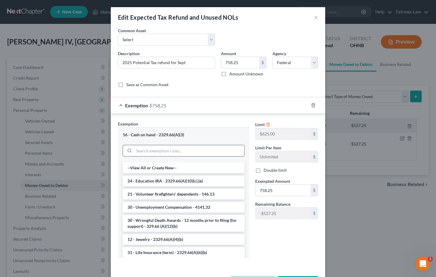
click at [193, 150] on input "search" at bounding box center [189, 150] width 110 height 11
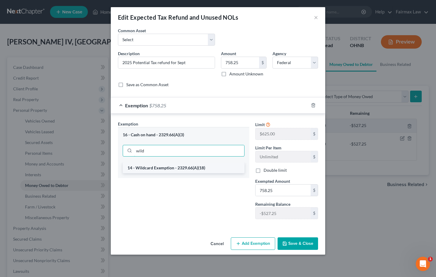
type input "wild"
click at [180, 169] on li "14 - Wildcard Exemption - 2329.66(A)(18)" at bounding box center [184, 167] width 122 height 11
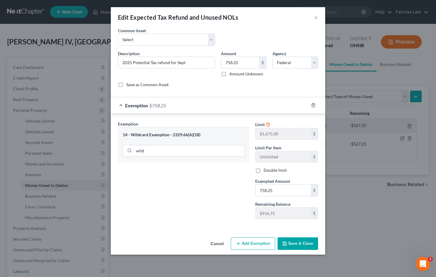
click at [300, 242] on button "Save & Close" at bounding box center [298, 243] width 41 height 13
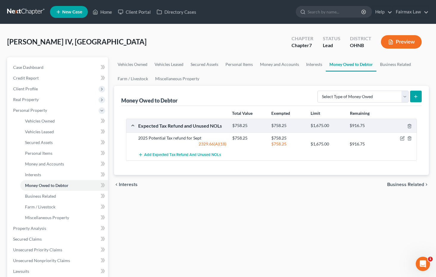
scroll to position [1, 0]
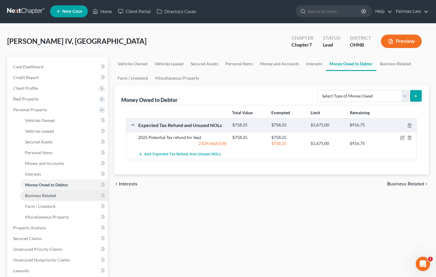
click at [48, 198] on link "Business Related" at bounding box center [64, 195] width 88 height 11
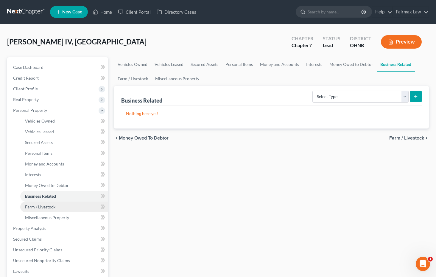
click at [45, 207] on span "Farm / Livestock" at bounding box center [40, 206] width 30 height 5
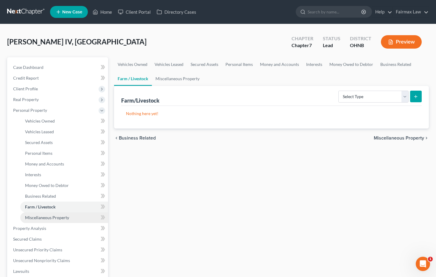
click at [47, 215] on span "Miscellaneous Property" at bounding box center [47, 217] width 44 height 5
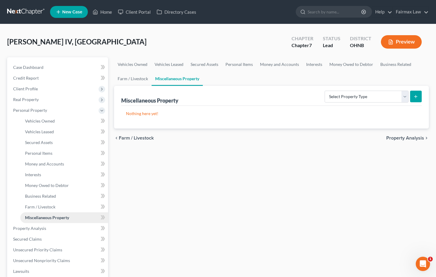
scroll to position [1, 0]
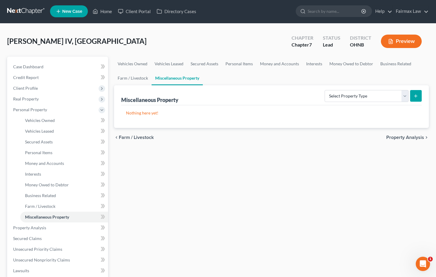
click at [171, 180] on div "Vehicles Owned Vehicles Leased Secured Assets Personal Items Money and Accounts…" at bounding box center [271, 229] width 321 height 344
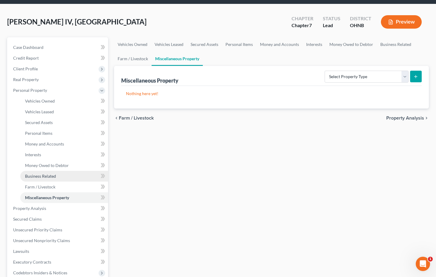
scroll to position [21, 0]
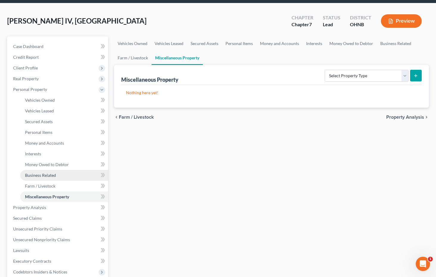
click at [80, 176] on link "Business Related" at bounding box center [64, 175] width 88 height 11
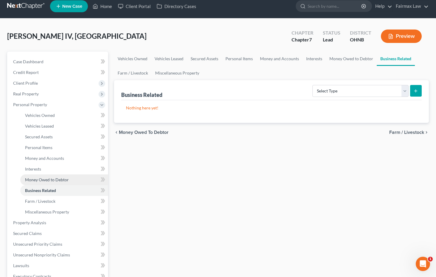
scroll to position [5, 0]
click at [82, 182] on link "Money Owed to Debtor" at bounding box center [64, 180] width 88 height 11
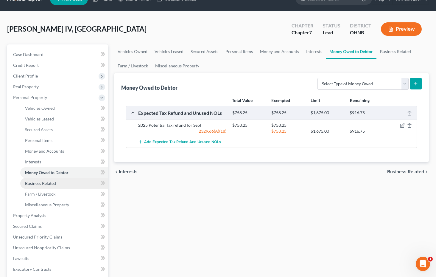
scroll to position [15, 0]
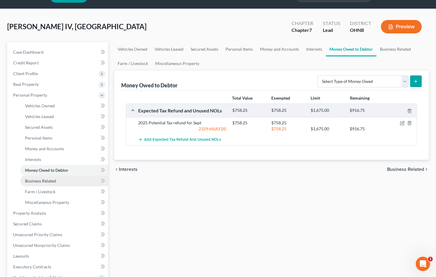
click at [65, 181] on link "Business Related" at bounding box center [64, 180] width 88 height 11
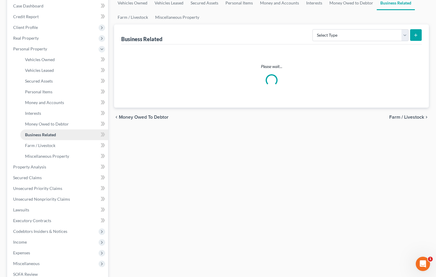
scroll to position [63, 0]
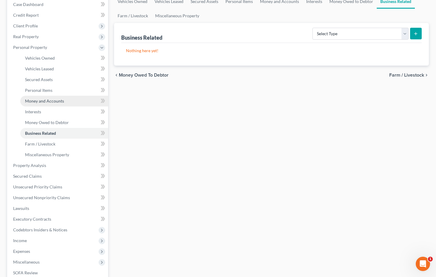
click at [80, 102] on link "Money and Accounts" at bounding box center [64, 101] width 88 height 11
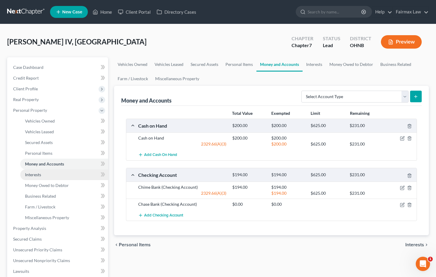
click at [63, 176] on link "Interests" at bounding box center [64, 174] width 88 height 11
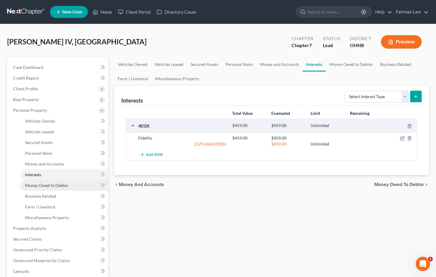
click at [65, 189] on link "Money Owed to Debtor" at bounding box center [64, 185] width 88 height 11
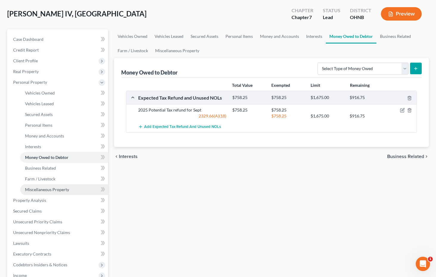
scroll to position [26, 0]
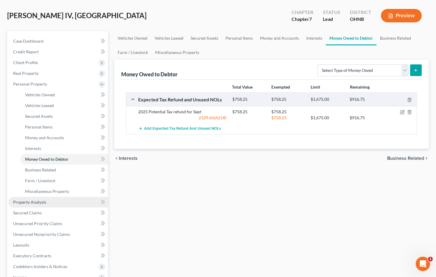
click at [65, 200] on link "Property Analysis" at bounding box center [58, 202] width 100 height 11
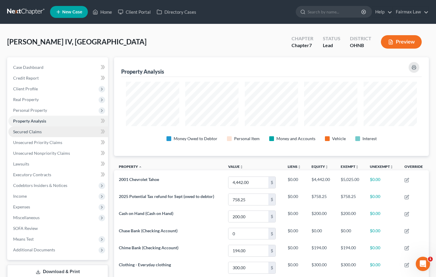
click at [42, 136] on link "Secured Claims" at bounding box center [58, 131] width 100 height 11
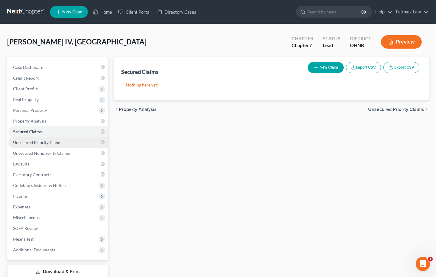
click at [55, 142] on span "Unsecured Priority Claims" at bounding box center [37, 142] width 49 height 5
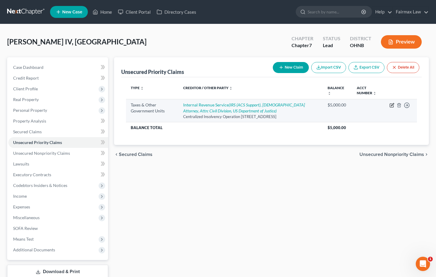
click at [392, 105] on icon "button" at bounding box center [392, 104] width 3 height 3
select select "0"
select select "39"
select select "0"
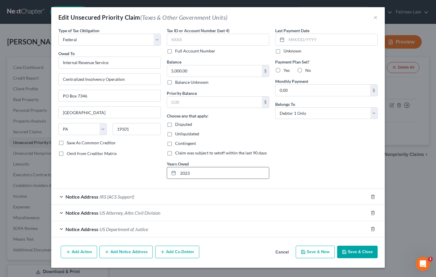
click at [245, 171] on input "2023" at bounding box center [223, 172] width 91 height 11
type input "2023/2024"
click at [356, 254] on button "Save & Close" at bounding box center [357, 251] width 41 height 13
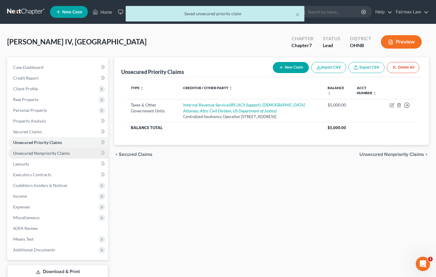
click at [84, 152] on link "Unsecured Nonpriority Claims" at bounding box center [58, 153] width 100 height 11
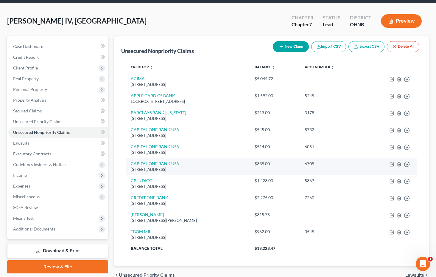
scroll to position [18, 0]
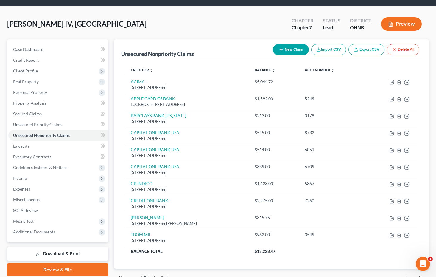
click at [296, 56] on div "New Claim Import CSV Export CSV Delete All" at bounding box center [345, 50] width 151 height 16
click at [294, 53] on button "New Claim" at bounding box center [291, 49] width 36 height 11
select select "0"
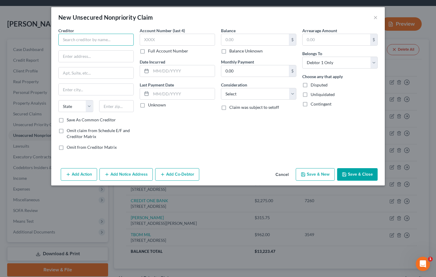
click at [98, 37] on input "text" at bounding box center [95, 40] width 75 height 12
type input "Weslake Financial"
drag, startPoint x: 116, startPoint y: 38, endPoint x: 73, endPoint y: 36, distance: 42.3
click at [73, 36] on input "Weslake Financial" at bounding box center [95, 40] width 75 height 12
type input "Q"
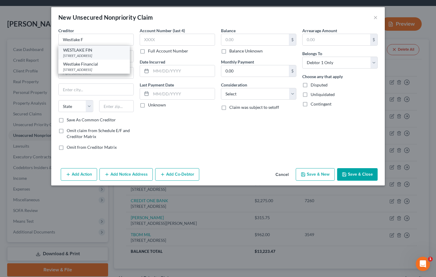
click at [83, 56] on div "[STREET_ADDRESS]" at bounding box center [94, 55] width 62 height 5
type input "WESTLAKE FIN"
type input "4751 WILSHIRE BVLD"
type input "[GEOGRAPHIC_DATA]"
select select "4"
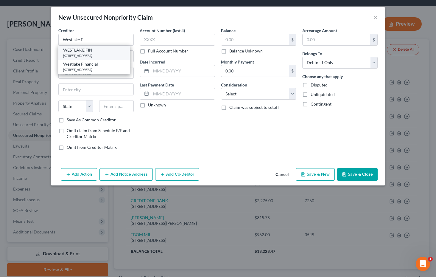
type input "90010"
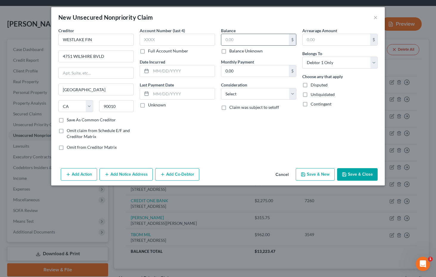
click at [233, 34] on div "$" at bounding box center [258, 40] width 75 height 12
click at [233, 40] on input "text" at bounding box center [255, 39] width 68 height 11
type input "18,000.00"
select select "14"
type input "Auto Loan"
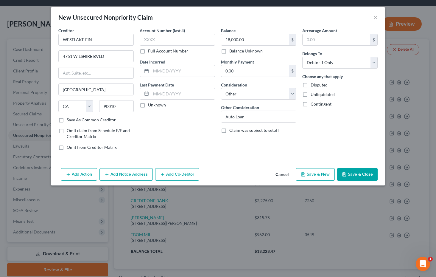
click at [236, 147] on div "Balance 18,000.00 $ Balance Unknown Balance Undetermined 18,000.00 $ Balance Un…" at bounding box center [258, 90] width 81 height 127
click at [90, 176] on button "Add Action" at bounding box center [79, 174] width 36 height 13
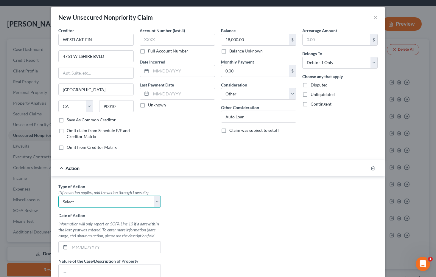
select select "0"
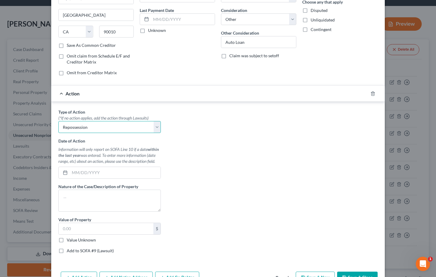
scroll to position [76, 0]
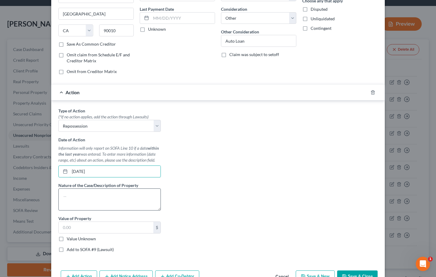
type input "04/01/2024"
click at [146, 208] on textarea at bounding box center [109, 199] width 102 height 22
type textarea "R"
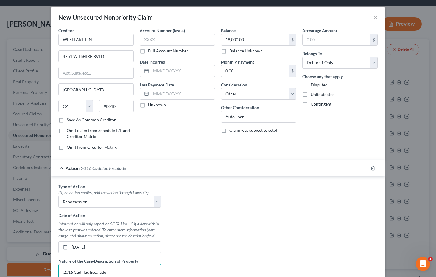
scroll to position [0, 0]
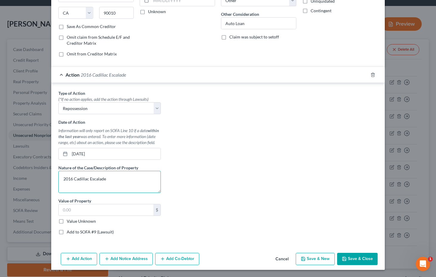
type textarea "2016 Cadillac Escalade"
click at [362, 261] on button "Save & Close" at bounding box center [357, 259] width 41 height 13
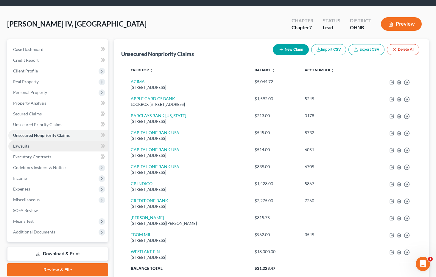
click at [51, 148] on link "Lawsuits" at bounding box center [58, 146] width 100 height 11
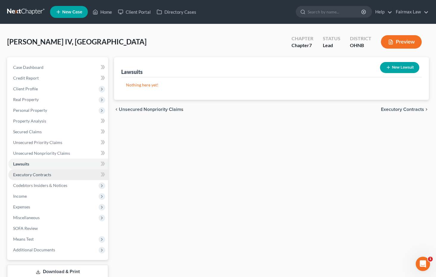
click at [26, 177] on link "Executory Contracts" at bounding box center [58, 174] width 100 height 11
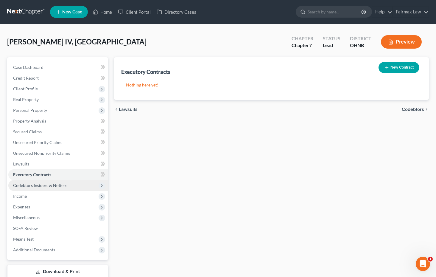
click at [26, 184] on span "Codebtors Insiders & Notices" at bounding box center [40, 185] width 54 height 5
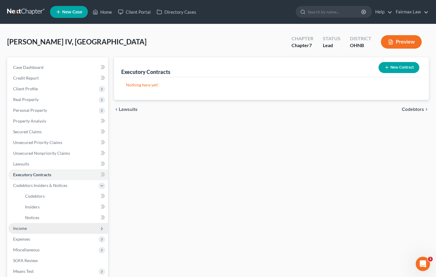
click at [31, 227] on span "Income" at bounding box center [58, 228] width 100 height 11
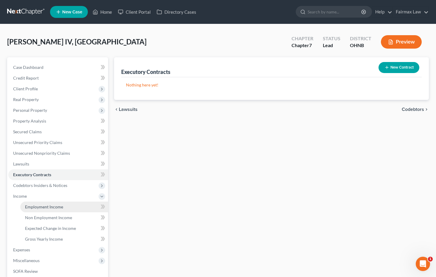
click at [37, 206] on span "Employment Income" at bounding box center [44, 206] width 38 height 5
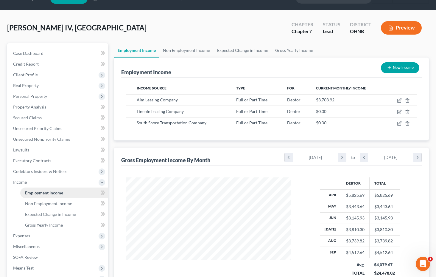
scroll to position [15, 0]
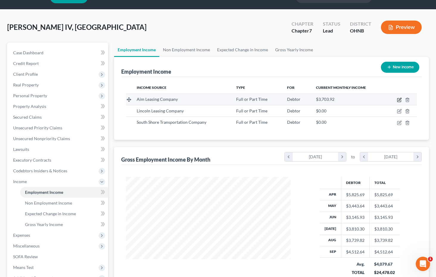
click at [398, 99] on icon "button" at bounding box center [399, 99] width 5 height 5
select select "0"
select select "36"
select select "3"
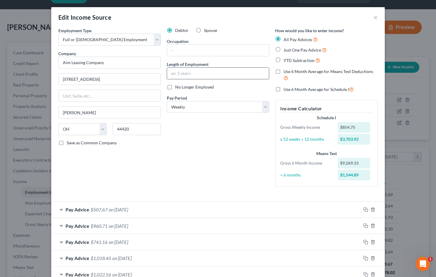
scroll to position [0, 0]
click at [236, 75] on input "text" at bounding box center [218, 73] width 102 height 11
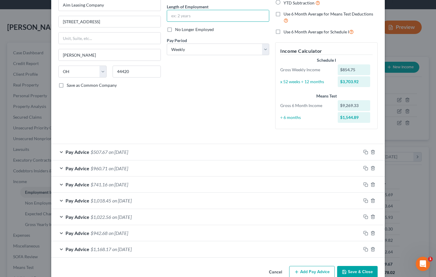
scroll to position [58, 0]
click at [191, 149] on div "Pay Advice $507.67 on 05/16/2025" at bounding box center [206, 151] width 310 height 16
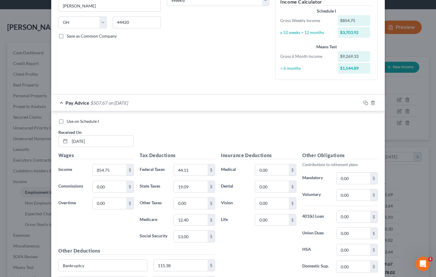
scroll to position [107, 0]
click at [187, 105] on div "Pay Advice $507.67 on 05/16/2025" at bounding box center [206, 102] width 310 height 16
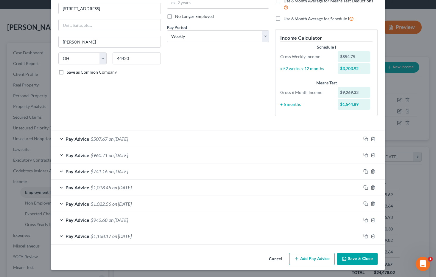
scroll to position [69, 0]
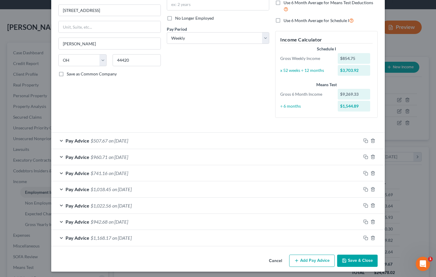
click at [271, 259] on button "Cancel" at bounding box center [275, 261] width 23 height 12
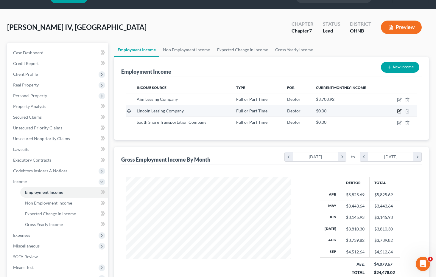
click at [399, 111] on icon "button" at bounding box center [399, 111] width 5 height 5
select select "0"
select select "36"
select select "2"
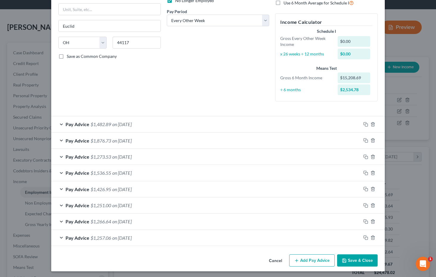
scroll to position [86, 0]
click at [281, 258] on button "Cancel" at bounding box center [275, 261] width 23 height 12
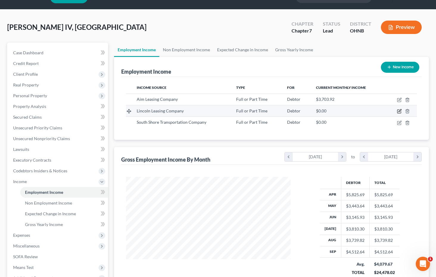
click at [400, 112] on icon "button" at bounding box center [399, 111] width 5 height 5
select select "0"
select select "36"
select select "2"
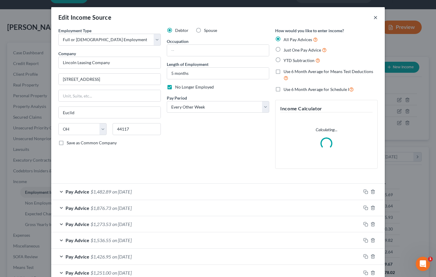
click at [375, 18] on button "×" at bounding box center [375, 17] width 4 height 7
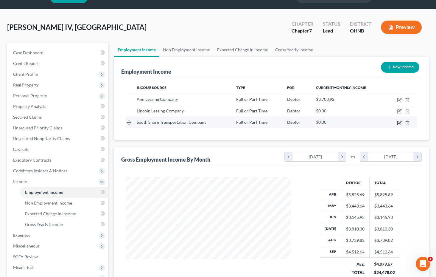
click at [399, 123] on icon "button" at bounding box center [399, 122] width 3 height 3
select select "0"
select select "24"
select select "0"
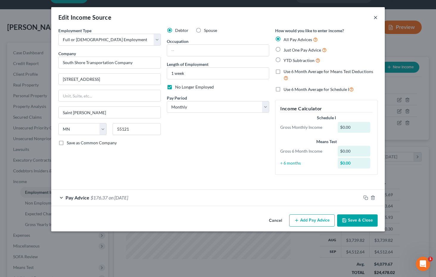
click at [376, 18] on button "×" at bounding box center [375, 17] width 4 height 7
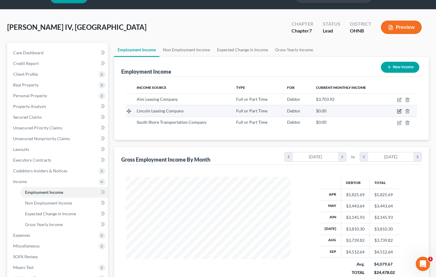
click at [400, 113] on icon "button" at bounding box center [399, 111] width 5 height 5
select select "0"
select select "36"
select select "2"
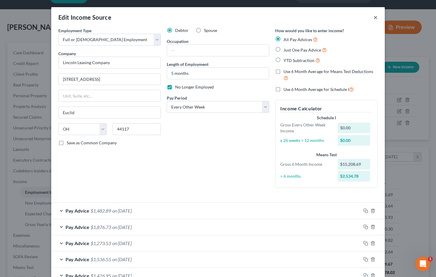
scroll to position [0, 0]
click at [376, 17] on button "×" at bounding box center [375, 17] width 4 height 7
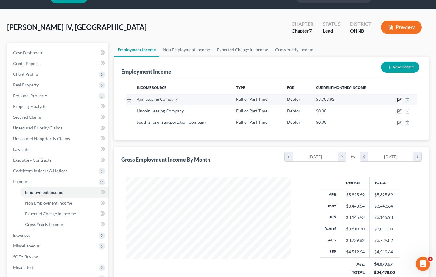
click at [400, 101] on icon "button" at bounding box center [399, 99] width 5 height 5
select select "0"
select select "36"
select select "3"
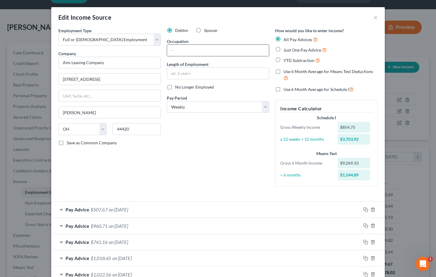
click at [192, 53] on input "text" at bounding box center [218, 50] width 102 height 11
type input "R"
type input "Truck Driver"
click at [204, 71] on input "text" at bounding box center [218, 73] width 102 height 11
type input "4 months"
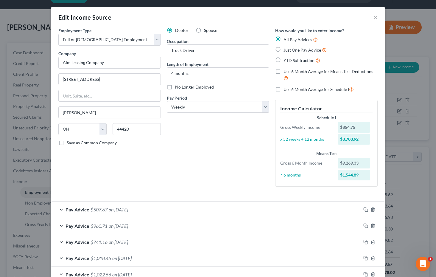
click at [207, 160] on div "Debtor Spouse Occupation Truck Driver Length of Employment 4 months No Longer E…" at bounding box center [218, 109] width 108 height 164
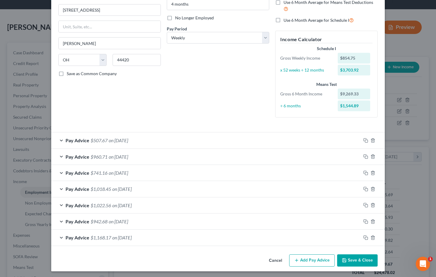
scroll to position [69, 0]
click at [178, 139] on div "Pay Advice $507.67 on 05/16/2025" at bounding box center [206, 141] width 310 height 16
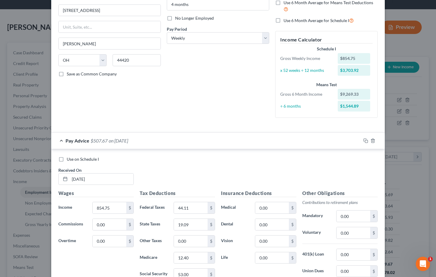
click at [178, 139] on div "Pay Advice $507.67 on 05/16/2025" at bounding box center [206, 141] width 310 height 16
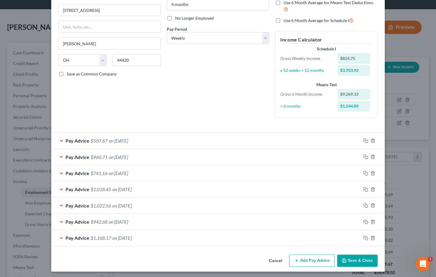
click at [362, 259] on button "Save & Close" at bounding box center [357, 260] width 41 height 13
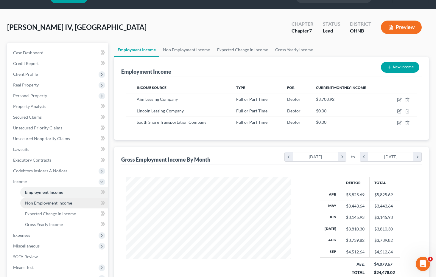
click at [66, 201] on span "Non Employment Income" at bounding box center [48, 202] width 47 height 5
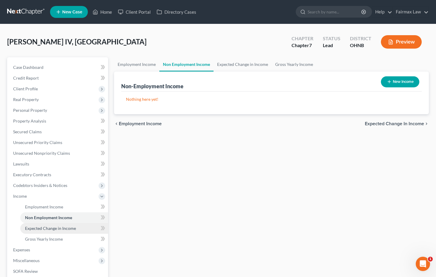
click at [48, 227] on span "Expected Change in Income" at bounding box center [50, 227] width 51 height 5
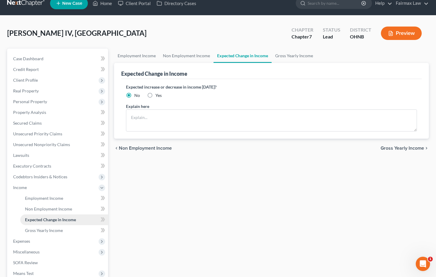
scroll to position [10, 0]
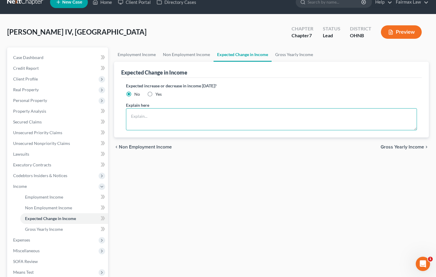
click at [137, 111] on textarea at bounding box center [271, 119] width 291 height 22
type textarea "Debtor is set to resume working at Aim Leasing Company."
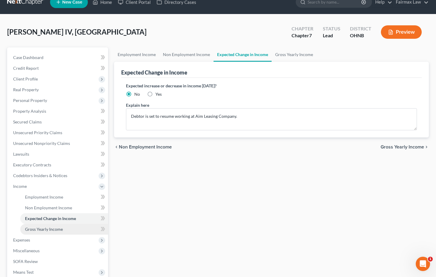
click at [52, 231] on span "Gross Yearly Income" at bounding box center [44, 228] width 38 height 5
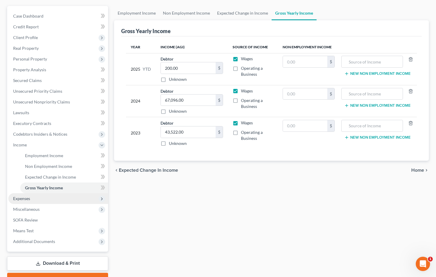
scroll to position [52, 0]
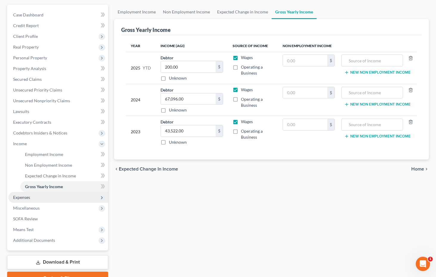
click at [56, 195] on span "Expenses" at bounding box center [58, 197] width 100 height 11
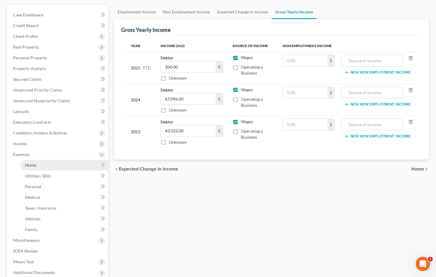
click at [59, 161] on link "Home" at bounding box center [64, 165] width 88 height 11
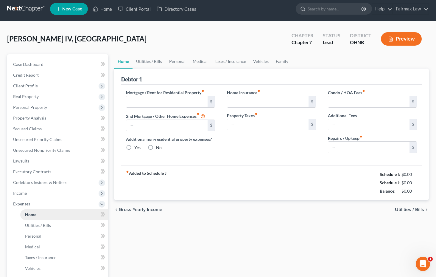
type input "500.00"
type input "0.00"
radio input "true"
type input "0.00"
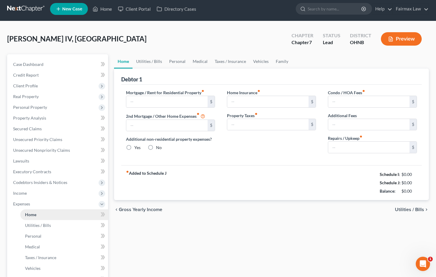
type input "0.00"
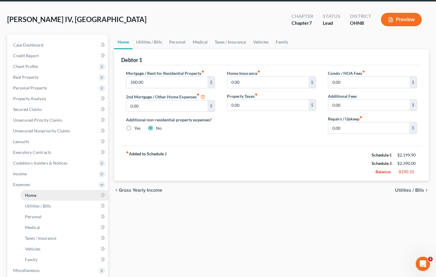
scroll to position [23, 0]
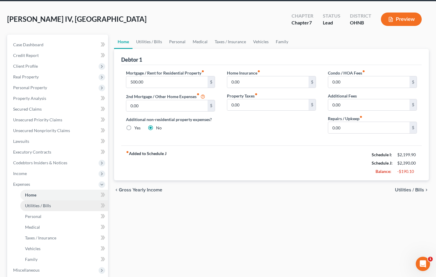
click at [61, 205] on link "Utilities / Bills" at bounding box center [64, 205] width 88 height 11
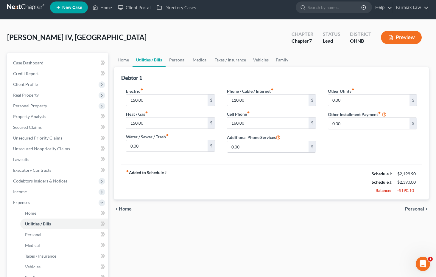
scroll to position [5, 0]
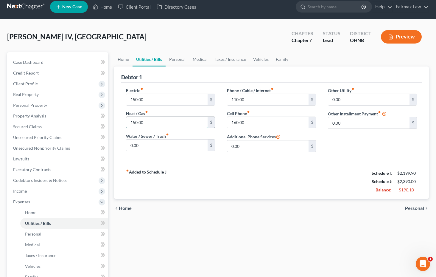
click at [155, 120] on input "150.00" at bounding box center [166, 122] width 81 height 11
type input "1"
click at [135, 101] on input "150.00" at bounding box center [166, 99] width 81 height 11
type input "90.00"
click at [146, 246] on div "Home Utilities / Bills Personal Medical Taxes / Insurance Vehicles Family Debto…" at bounding box center [271, 208] width 321 height 312
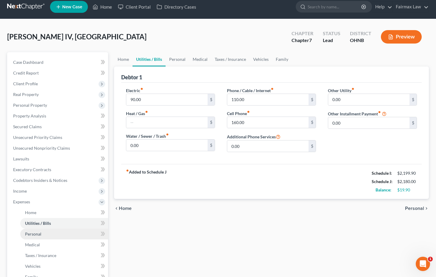
click at [90, 234] on link "Personal" at bounding box center [64, 233] width 88 height 11
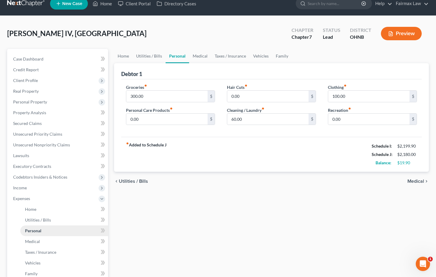
scroll to position [9, 0]
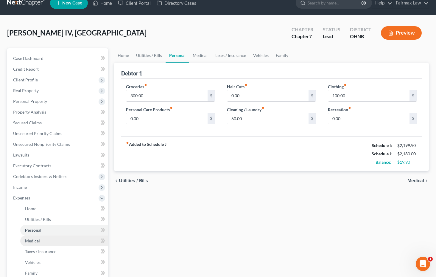
click at [79, 242] on link "Medical" at bounding box center [64, 240] width 88 height 11
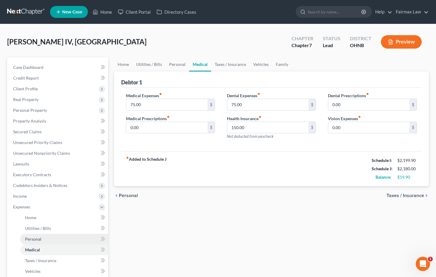
scroll to position [3, 0]
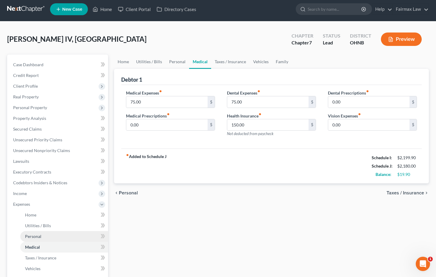
click at [77, 236] on link "Personal" at bounding box center [64, 236] width 88 height 11
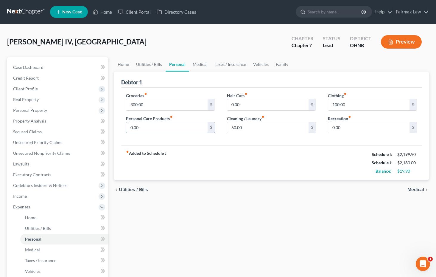
click at [129, 127] on input "0.00" at bounding box center [166, 127] width 81 height 11
type input "100.00"
click at [234, 129] on input "60.00" at bounding box center [267, 127] width 81 height 11
type input "90.00"
drag, startPoint x: 356, startPoint y: 106, endPoint x: 326, endPoint y: 96, distance: 32.1
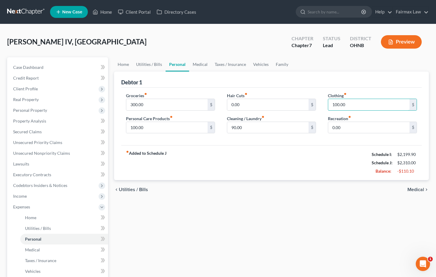
click at [326, 97] on div "Clothing fiber_manual_record 100.00 $ Recreation fiber_manual_record 0.00 $" at bounding box center [372, 115] width 101 height 46
click at [332, 127] on input "0.00" at bounding box center [368, 127] width 81 height 11
type input "150.00"
click at [259, 207] on div "Home Utilities / Bills Personal Medical Taxes / Insurance Vehicles Family Debto…" at bounding box center [271, 213] width 321 height 312
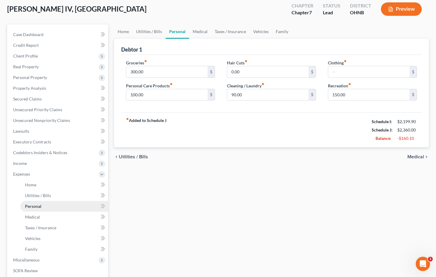
scroll to position [33, 0]
click at [66, 214] on link "Medical" at bounding box center [64, 216] width 88 height 11
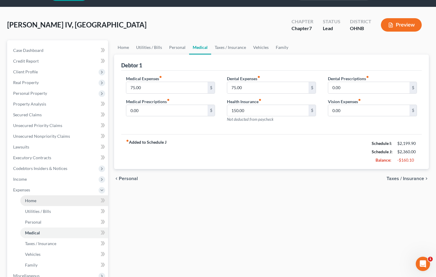
scroll to position [19, 0]
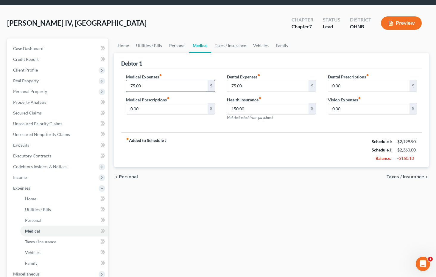
click at [182, 86] on input "75.00" at bounding box center [166, 85] width 81 height 11
drag, startPoint x: 182, startPoint y: 86, endPoint x: 122, endPoint y: 68, distance: 62.7
click at [122, 69] on div "Medical Expenses fiber_manual_record 75.00 $ Medical Prescriptions fiber_manual…" at bounding box center [271, 101] width 301 height 64
click at [94, 133] on link "Unsecured Nonpriority Claims" at bounding box center [58, 134] width 100 height 11
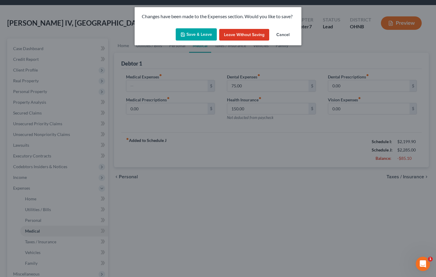
click at [208, 34] on button "Save & Leave" at bounding box center [196, 34] width 41 height 13
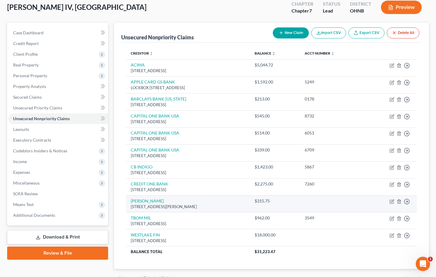
scroll to position [34, 0]
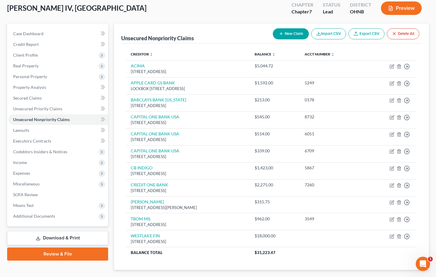
click at [299, 30] on button "New Claim" at bounding box center [291, 33] width 36 height 11
select select "0"
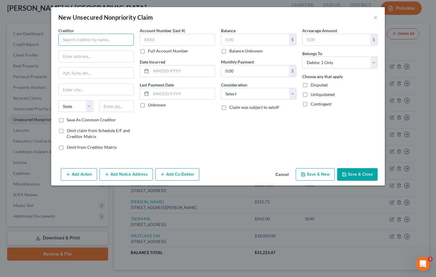
click at [115, 42] on input "text" at bounding box center [95, 40] width 75 height 12
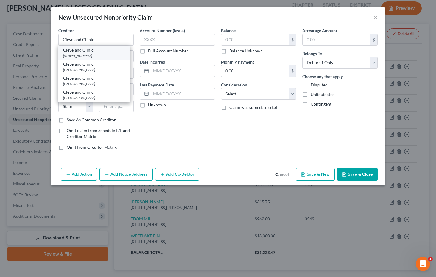
click at [113, 53] on div "PO Box 93766, Cleveland, OH 44101" at bounding box center [94, 55] width 62 height 5
type input "Cleveland Clinic"
type input "PO Box 93766"
type input "Cleveland"
select select "36"
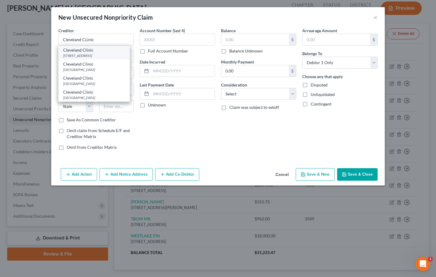
type input "44101"
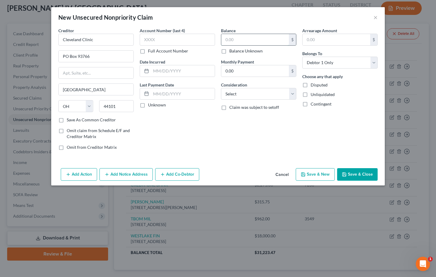
click at [242, 38] on input "text" at bounding box center [255, 39] width 68 height 11
type input "3,000.00"
select select "9"
click at [231, 40] on input "3,000.00" at bounding box center [255, 39] width 68 height 11
type input "3,300.00"
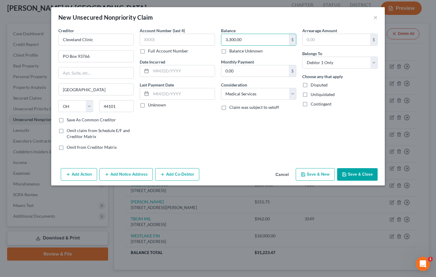
click at [346, 174] on icon "button" at bounding box center [344, 174] width 4 height 4
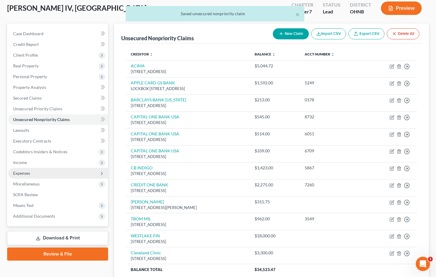
click at [40, 174] on span "Expenses" at bounding box center [58, 173] width 100 height 11
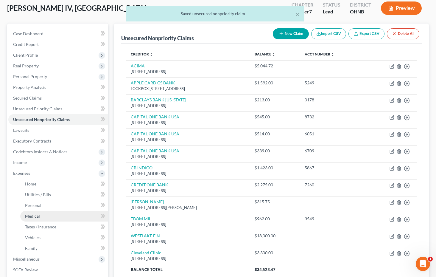
click at [43, 219] on link "Medical" at bounding box center [64, 216] width 88 height 11
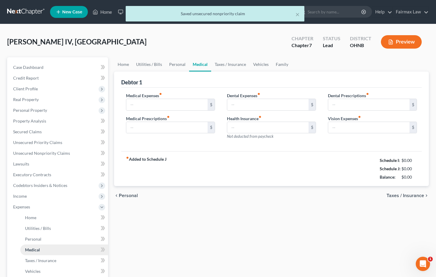
type input "0.00"
type input "75.00"
type input "150.00"
type input "0.00"
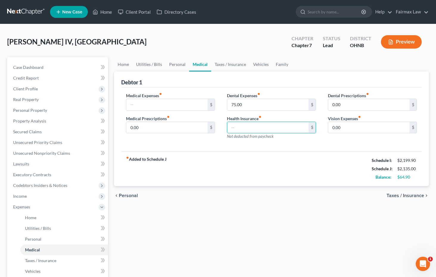
click at [246, 183] on div "fiber_manual_record Added to Schedule J Schedule I: $2,199.90 Schedule J: $2,13…" at bounding box center [271, 168] width 301 height 35
click at [236, 105] on input "75.00" at bounding box center [267, 104] width 81 height 11
type input "0.00"
click at [231, 152] on div "fiber_manual_record Added to Schedule J Schedule I: $2,199.90 Schedule J: $2,06…" at bounding box center [271, 168] width 301 height 35
click at [225, 161] on div "fiber_manual_record Added to Schedule J Schedule I: $2,199.90 Schedule J: $2,06…" at bounding box center [271, 168] width 301 height 35
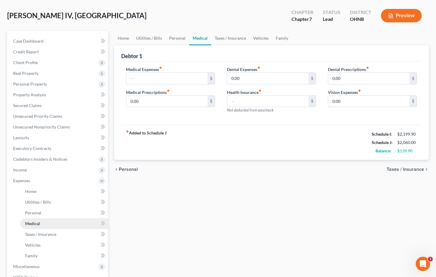
scroll to position [29, 0]
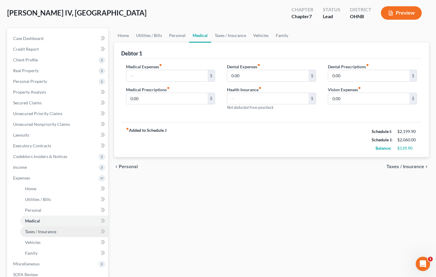
click at [48, 229] on span "Taxes / Insurance" at bounding box center [40, 231] width 31 height 5
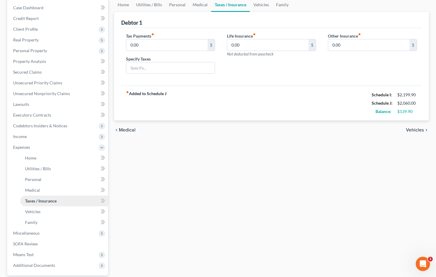
scroll to position [60, 0]
click at [50, 207] on link "Vehicles" at bounding box center [64, 211] width 88 height 11
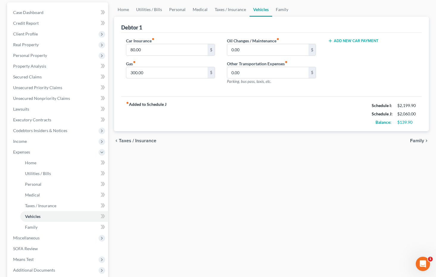
scroll to position [70, 0]
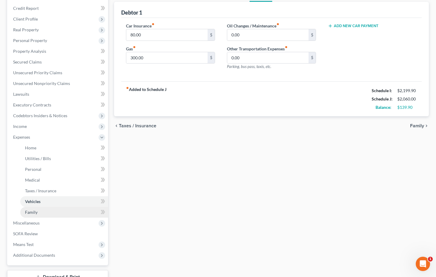
click at [55, 208] on link "Family" at bounding box center [64, 212] width 88 height 11
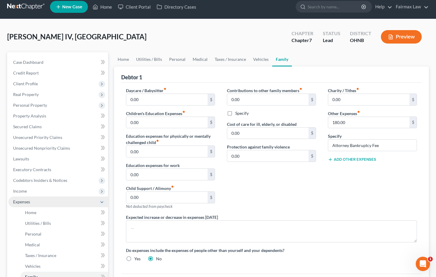
scroll to position [6, 0]
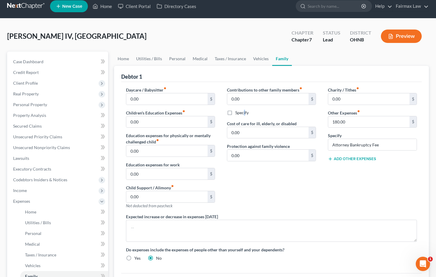
click at [235, 111] on label "Specify" at bounding box center [241, 113] width 13 height 6
click at [238, 111] on input "Specify" at bounding box center [240, 112] width 4 height 4
checkbox input "true"
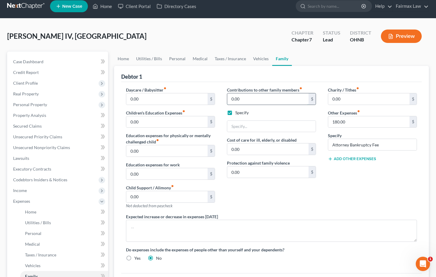
click at [243, 99] on input "0.00" at bounding box center [267, 98] width 81 height 11
drag, startPoint x: 243, startPoint y: 99, endPoint x: 216, endPoint y: 96, distance: 27.3
click at [217, 96] on div "Daycare / Babysitter fiber_manual_record 0.00 $ Children's Education Expenses f…" at bounding box center [271, 176] width 303 height 179
type input "2"
type input "3"
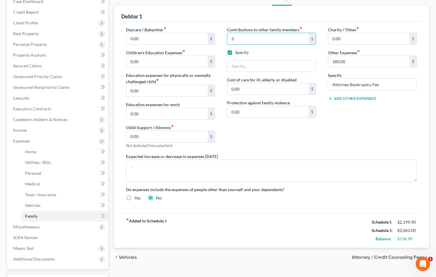
scroll to position [36, 0]
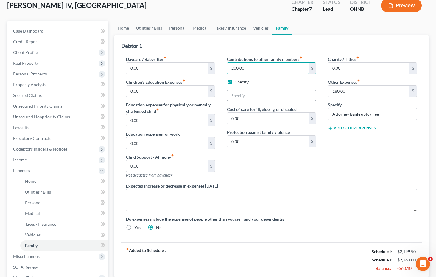
type input "200.00"
click at [239, 100] on input "text" at bounding box center [271, 95] width 88 height 11
click at [235, 82] on label "Specify" at bounding box center [241, 82] width 13 height 6
click at [238, 82] on input "Specify" at bounding box center [240, 81] width 4 height 4
checkbox input "false"
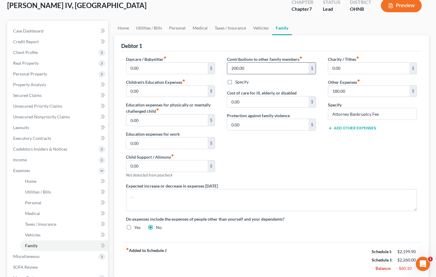
drag, startPoint x: 252, startPoint y: 73, endPoint x: 232, endPoint y: 67, distance: 21.3
click at [232, 67] on input "200.00" at bounding box center [267, 68] width 81 height 11
click at [254, 71] on input "200.00" at bounding box center [267, 68] width 81 height 11
type input "2"
click at [74, 199] on link "Personal" at bounding box center [64, 202] width 88 height 11
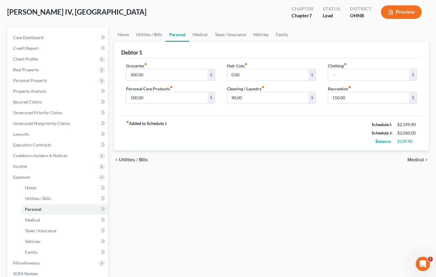
scroll to position [32, 0]
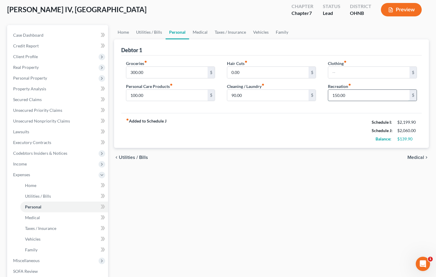
click at [337, 96] on input "150.00" at bounding box center [368, 95] width 81 height 11
type input "150.00"
click at [309, 178] on div "Home Utilities / Bills Personal Medical Taxes / Insurance Vehicles Family Debto…" at bounding box center [271, 181] width 321 height 312
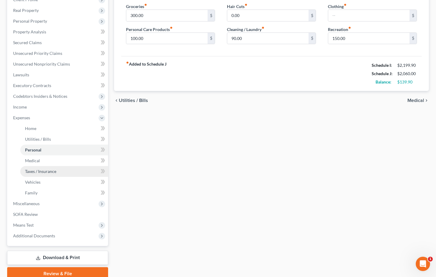
scroll to position [90, 0]
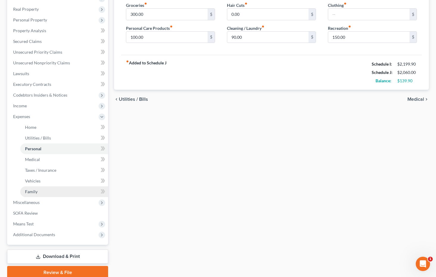
click at [67, 195] on link "Family" at bounding box center [64, 191] width 88 height 11
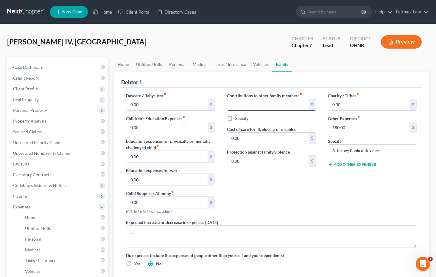
click at [241, 104] on input "text" at bounding box center [267, 104] width 81 height 11
type input "200.00"
click at [240, 138] on input "0.00" at bounding box center [267, 138] width 81 height 11
click at [239, 120] on label "Specify" at bounding box center [241, 118] width 13 height 6
click at [239, 119] on input "Specify" at bounding box center [240, 117] width 4 height 4
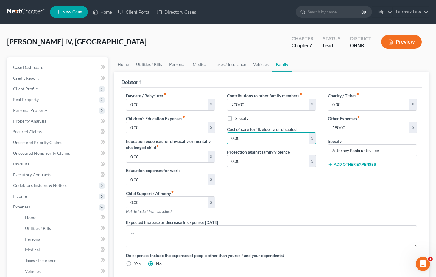
checkbox input "true"
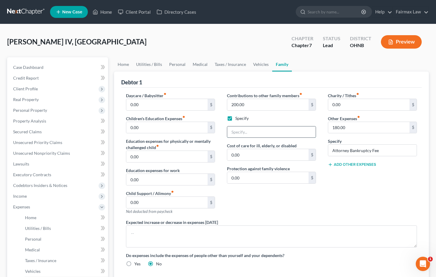
click at [238, 131] on input "text" at bounding box center [271, 131] width 88 height 11
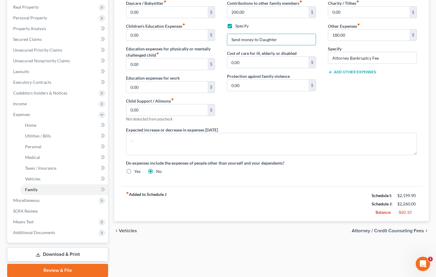
scroll to position [65, 0]
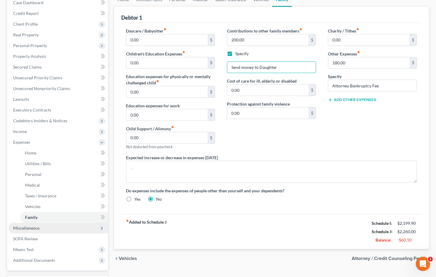
type input "Send money to Daughter"
click at [49, 227] on span "Miscellaneous" at bounding box center [58, 227] width 100 height 11
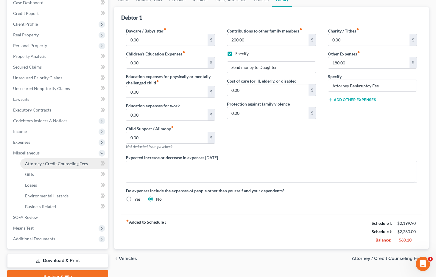
click at [52, 161] on span "Attorney / Credit Counseling Fees" at bounding box center [56, 163] width 63 height 5
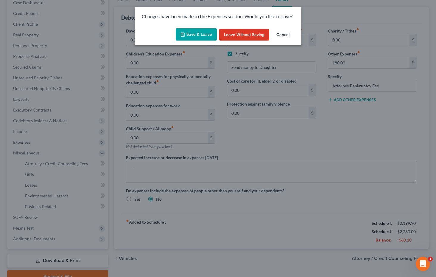
click at [191, 38] on button "Save & Leave" at bounding box center [196, 34] width 41 height 13
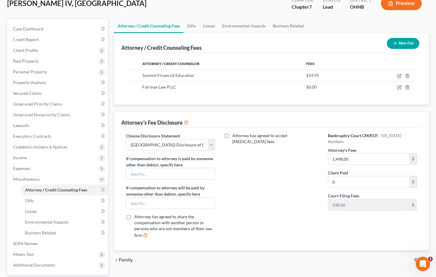
scroll to position [48, 0]
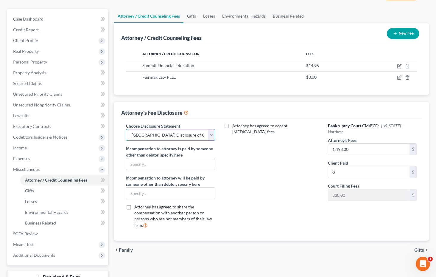
select select "2"
click at [229, 151] on div "Attorney has agreed to accept retainer fees" at bounding box center [271, 178] width 101 height 110
click at [53, 192] on link "Gifts" at bounding box center [64, 190] width 88 height 11
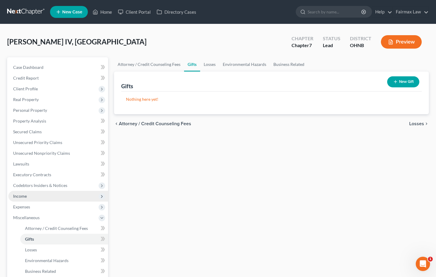
scroll to position [73, 0]
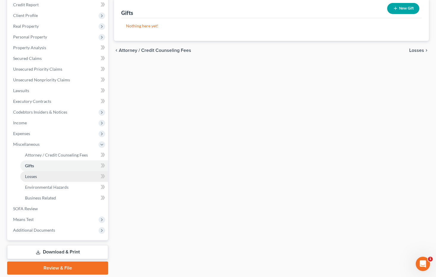
click at [50, 174] on link "Losses" at bounding box center [64, 176] width 88 height 11
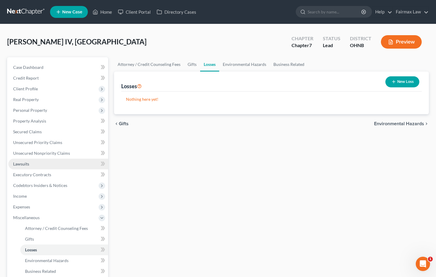
click at [47, 168] on link "Lawsuits" at bounding box center [58, 163] width 100 height 11
